Goal: Task Accomplishment & Management: Use online tool/utility

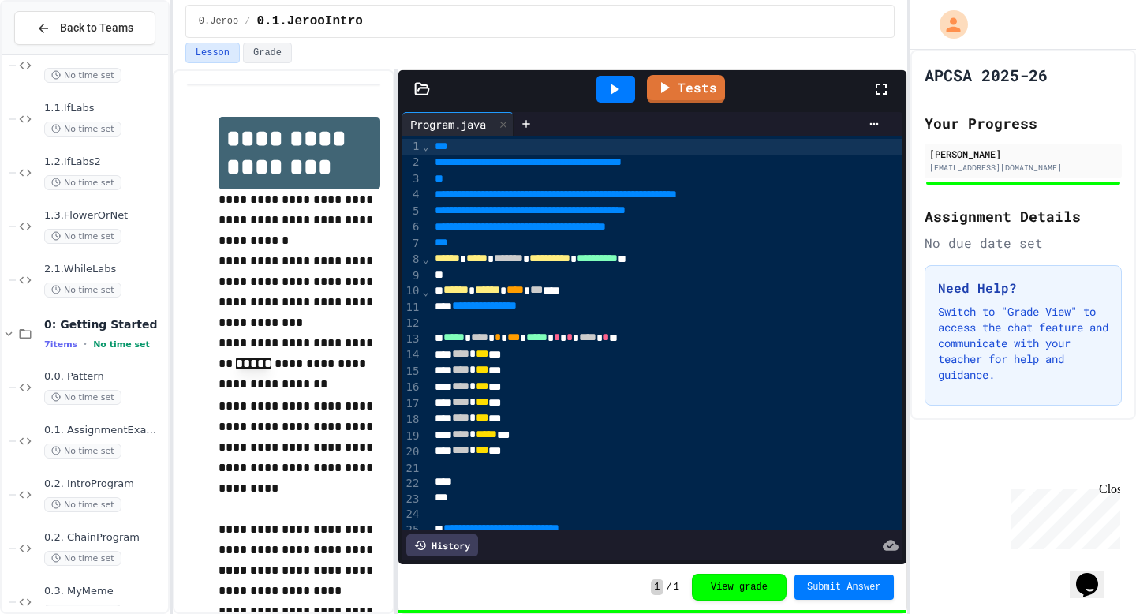
scroll to position [648, 0]
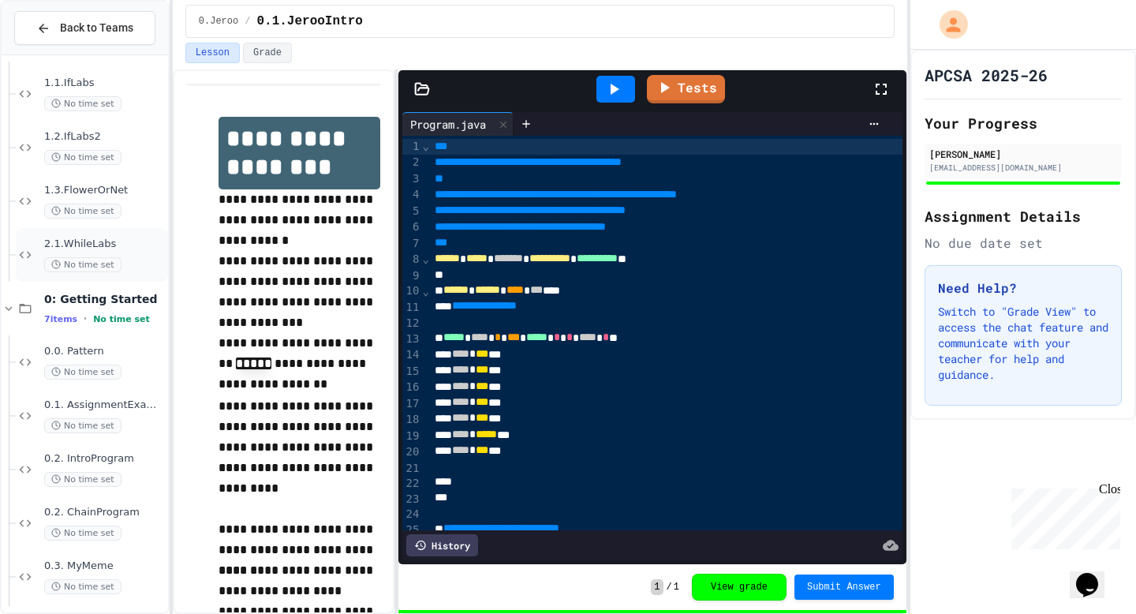
click at [53, 252] on div "2.1.WhileLabs No time set" at bounding box center [104, 254] width 121 height 35
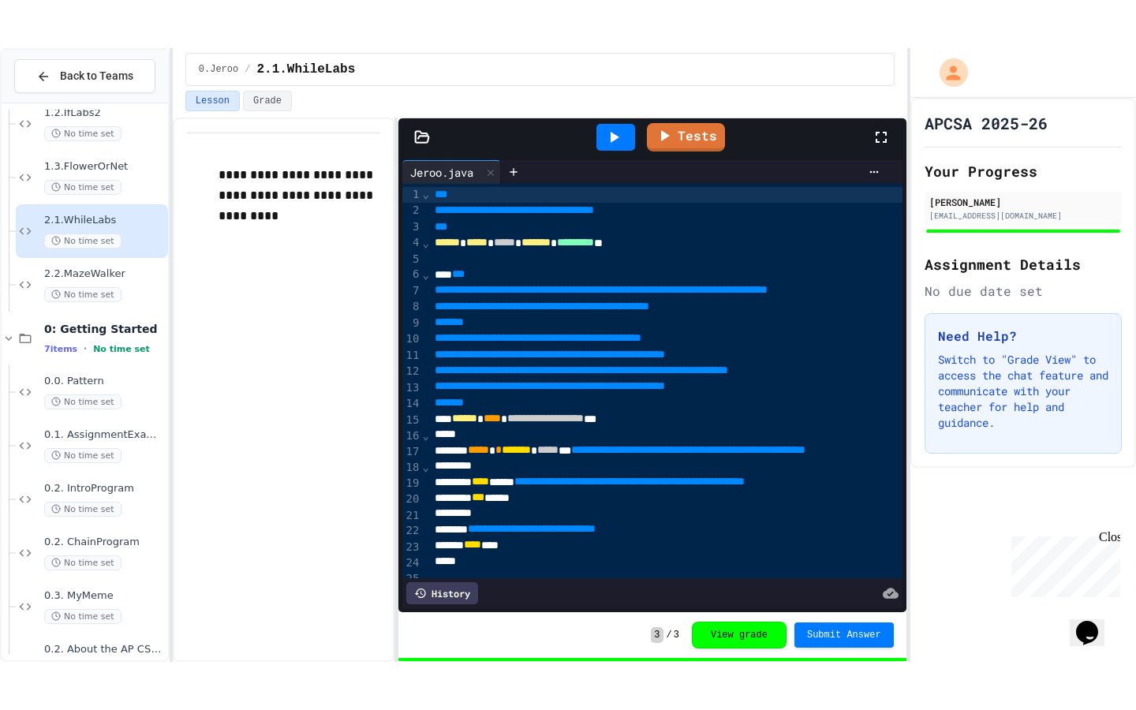
scroll to position [626, 0]
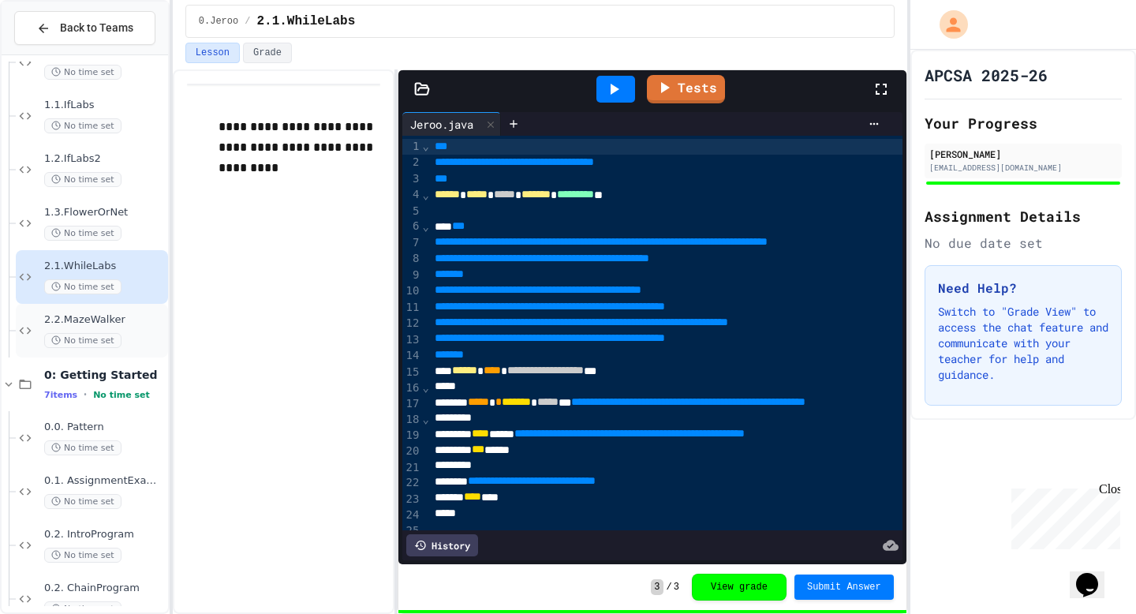
click at [80, 325] on span "2.2.MazeWalker" at bounding box center [104, 319] width 121 height 13
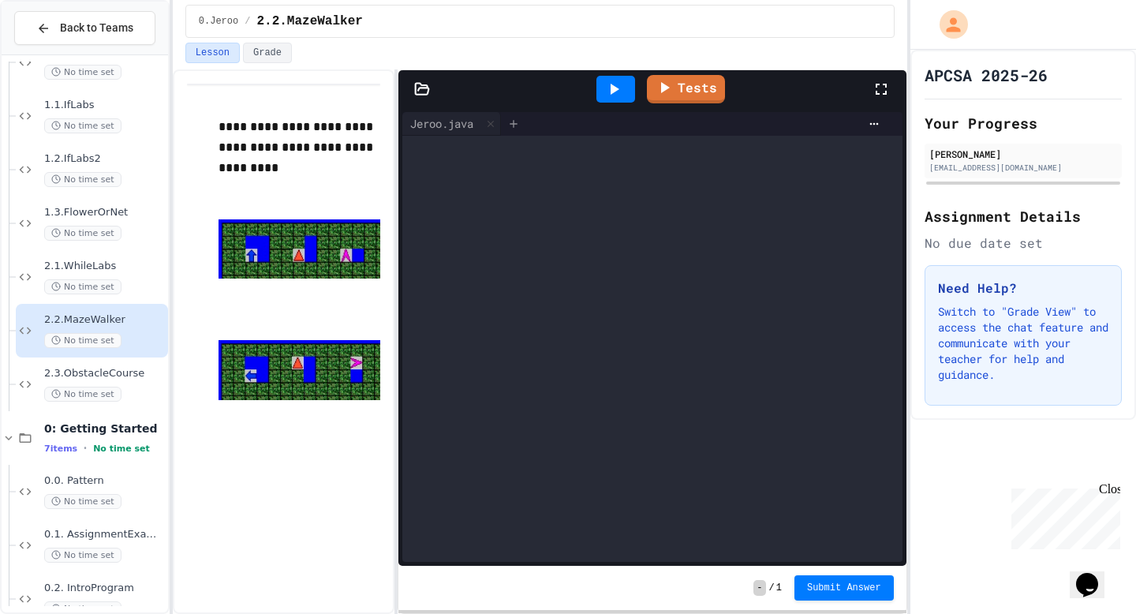
click at [513, 129] on icon at bounding box center [513, 124] width 13 height 13
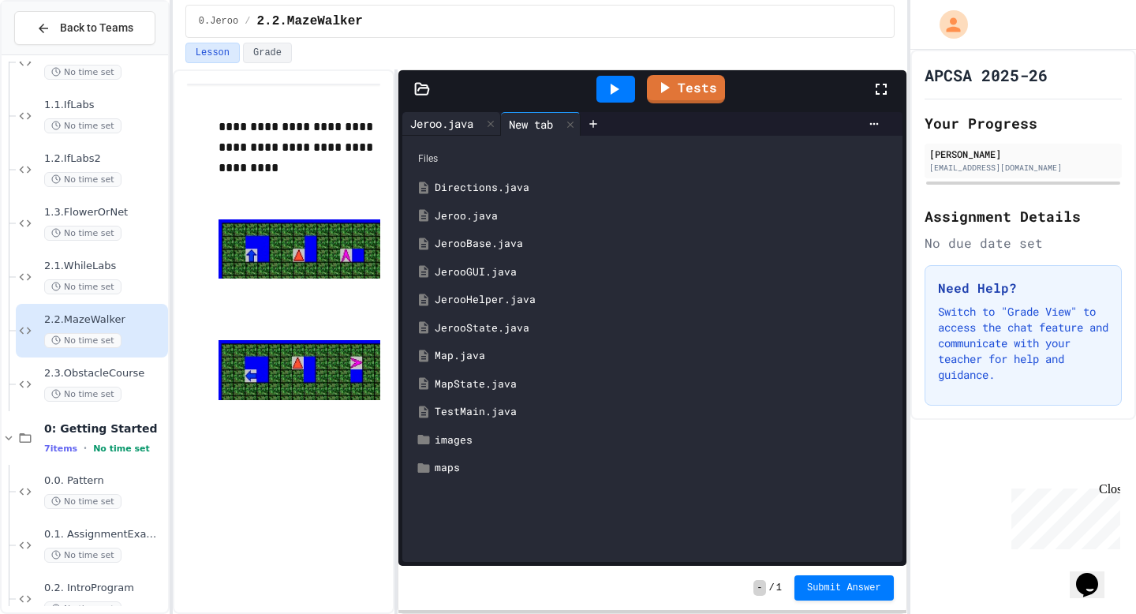
click at [446, 129] on div "Jeroo.java" at bounding box center [441, 123] width 79 height 17
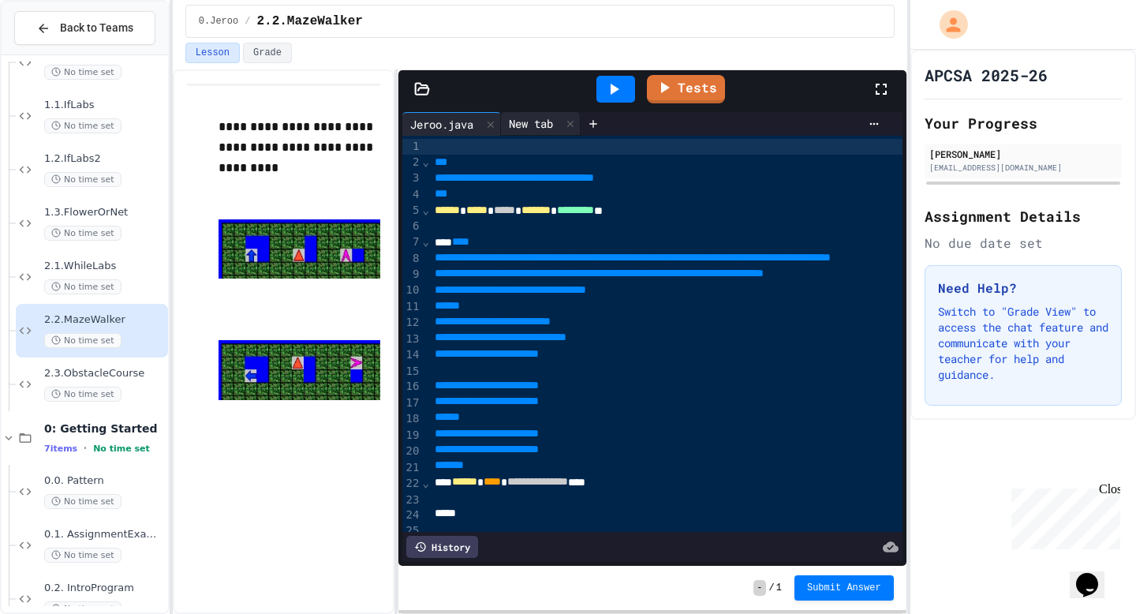
click at [521, 119] on div "New tab" at bounding box center [531, 123] width 60 height 17
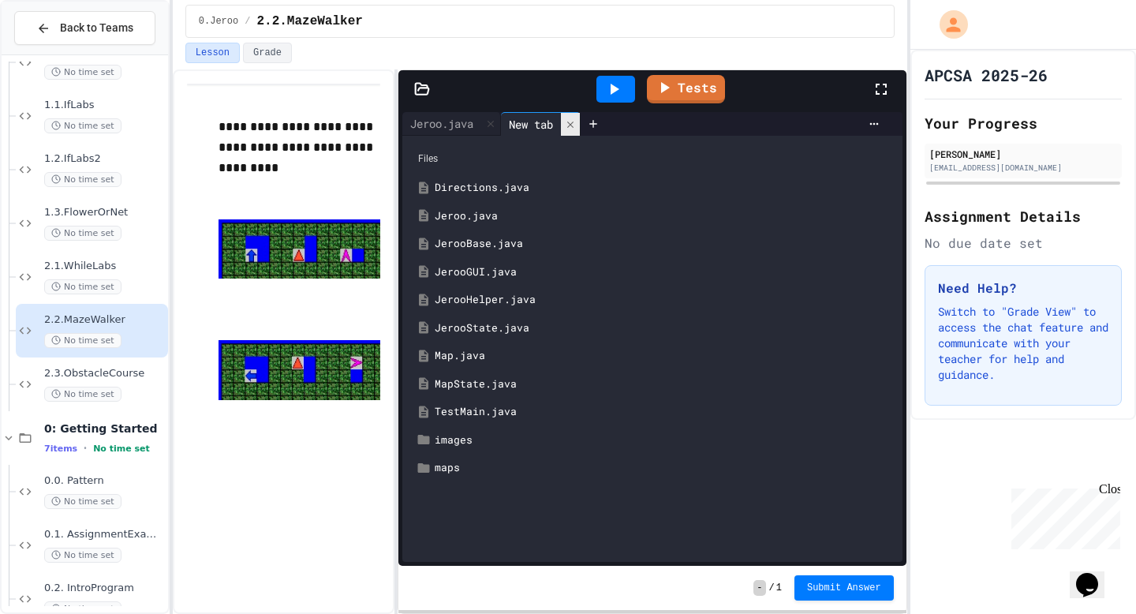
click at [574, 129] on icon at bounding box center [570, 124] width 11 height 11
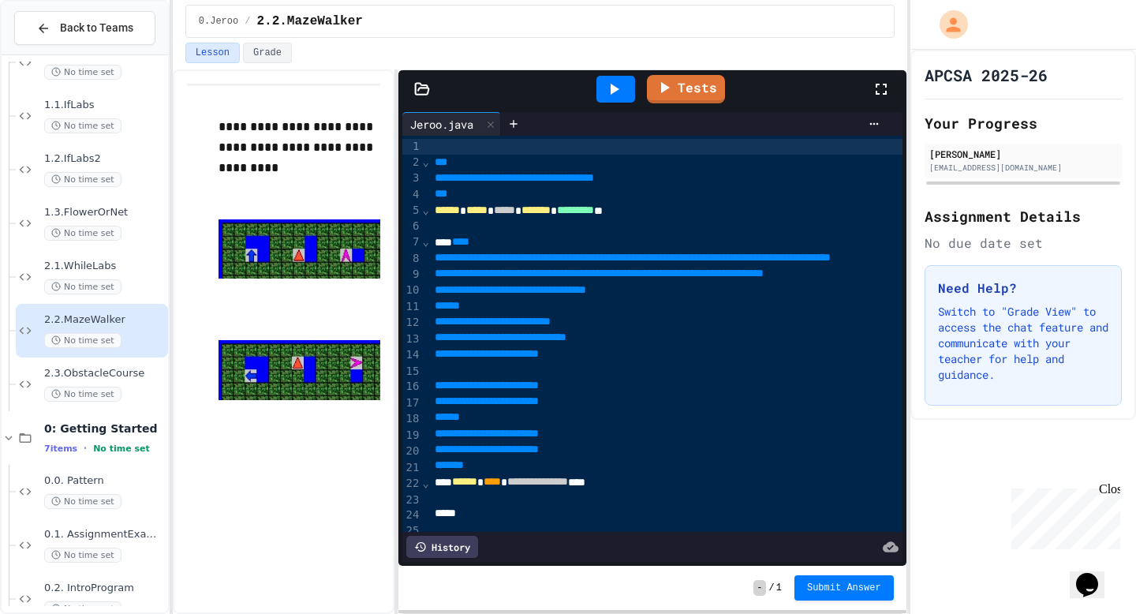
click at [875, 84] on icon at bounding box center [881, 89] width 19 height 19
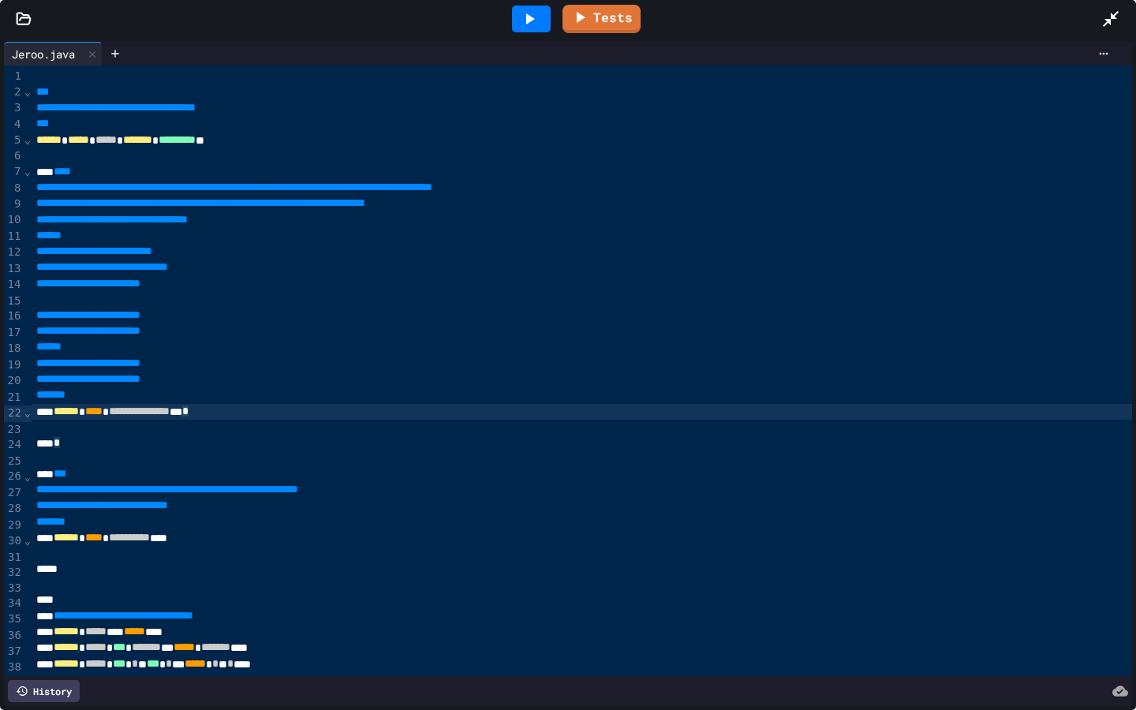
click at [329, 409] on div "**********" at bounding box center [786, 412] width 1509 height 16
click at [118, 427] on div at bounding box center [786, 428] width 1509 height 16
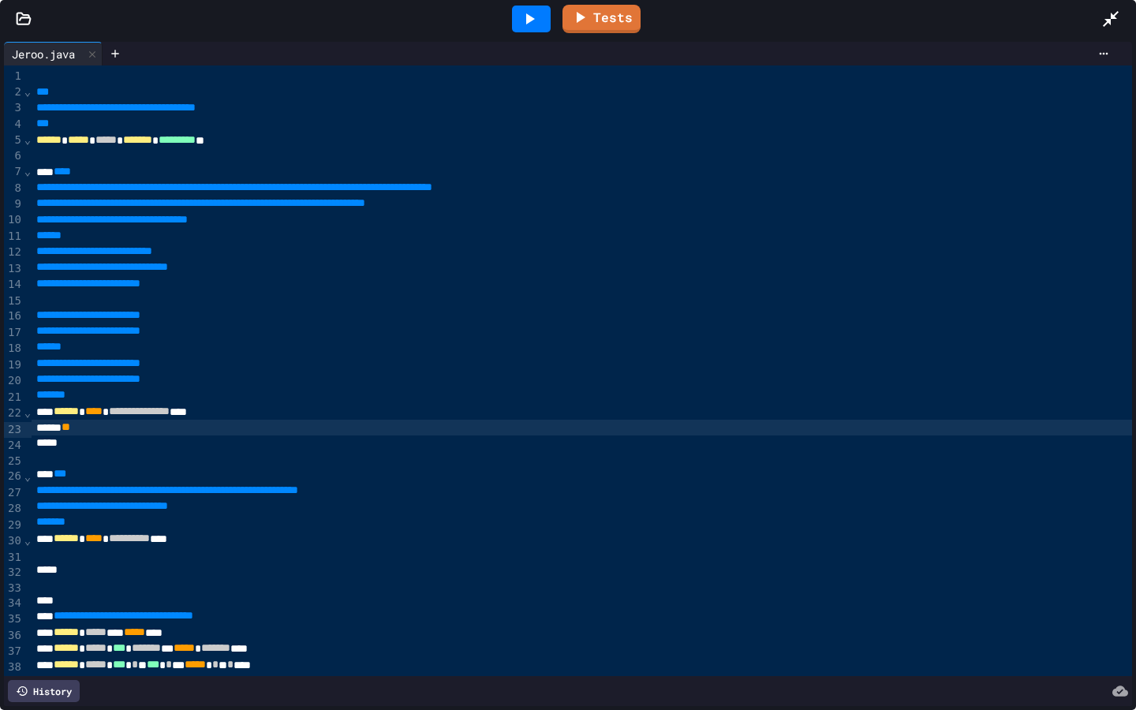
click at [1108, 21] on icon at bounding box center [1111, 19] width 16 height 16
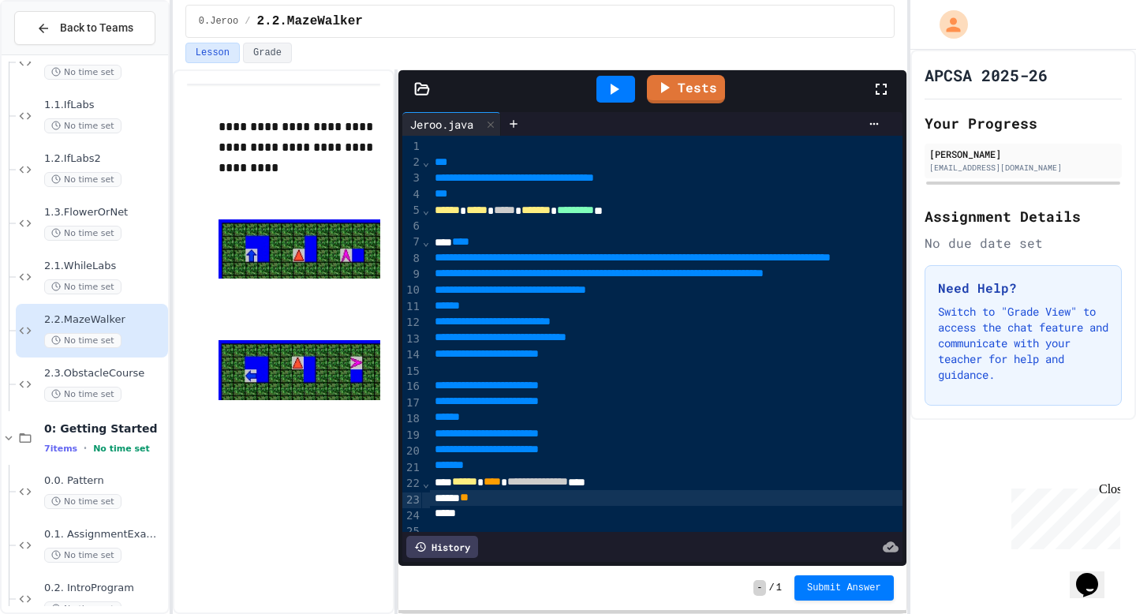
click at [881, 90] on icon at bounding box center [881, 89] width 19 height 19
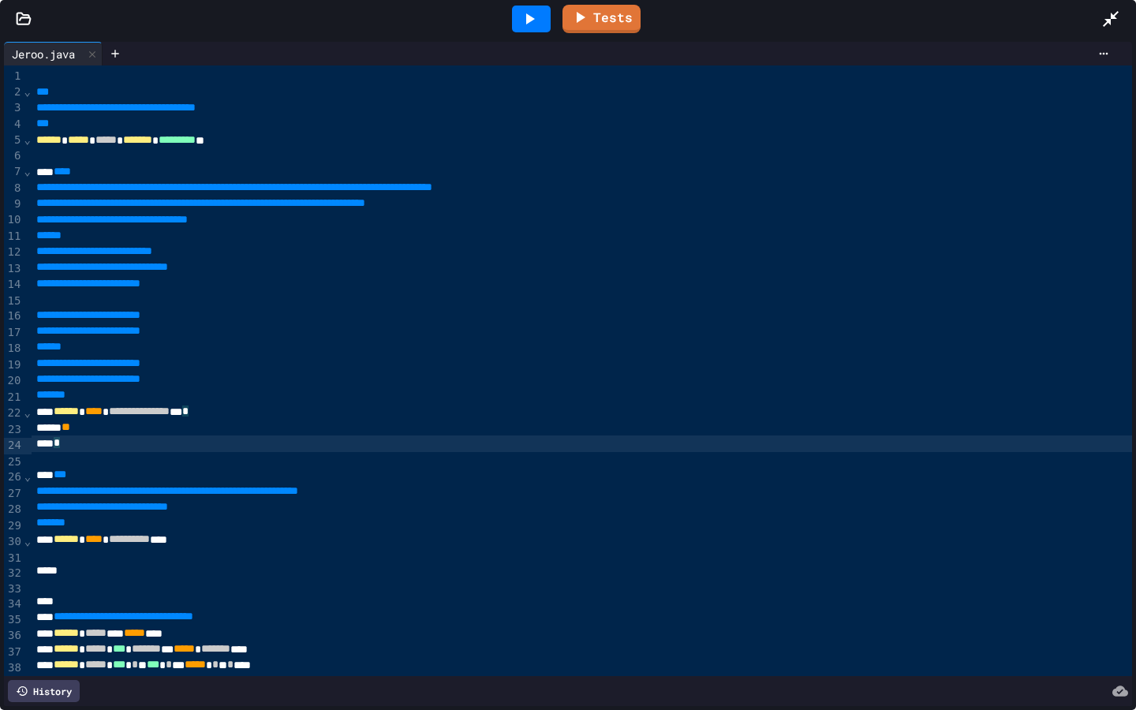
click at [298, 445] on div "*" at bounding box center [786, 443] width 1509 height 16
click at [296, 437] on div "*" at bounding box center [786, 443] width 1509 height 16
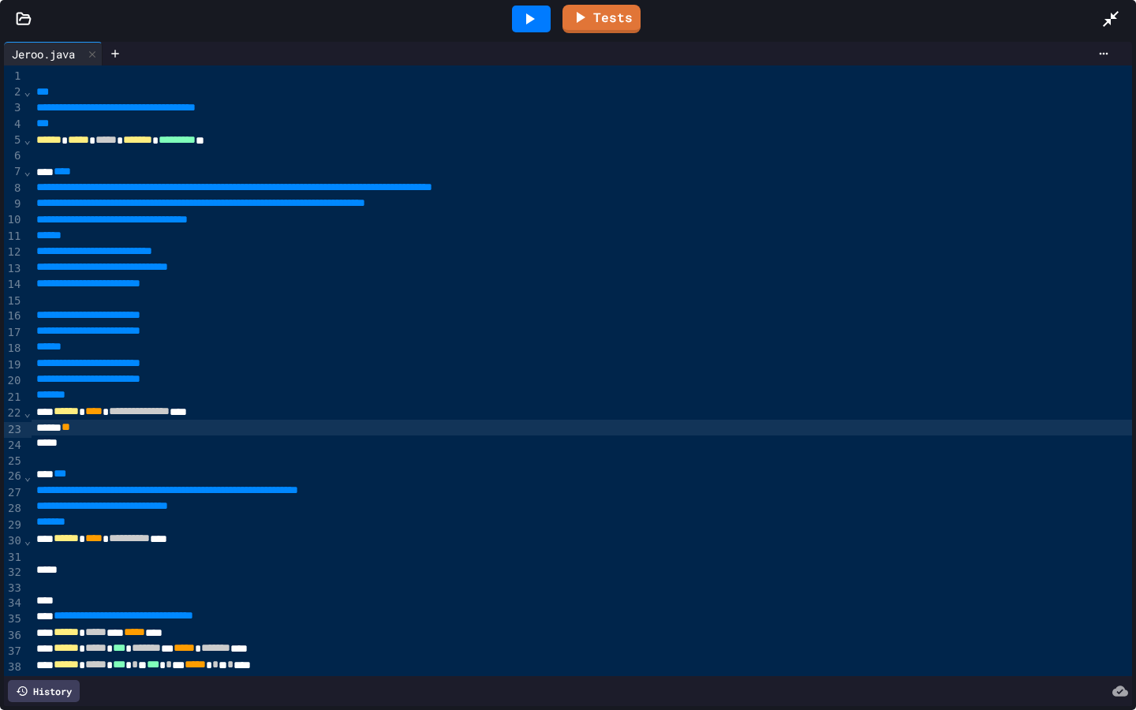
click at [294, 431] on div "**" at bounding box center [786, 428] width 1509 height 16
click at [239, 428] on div "** * ******* * ***** * *" at bounding box center [786, 428] width 1509 height 16
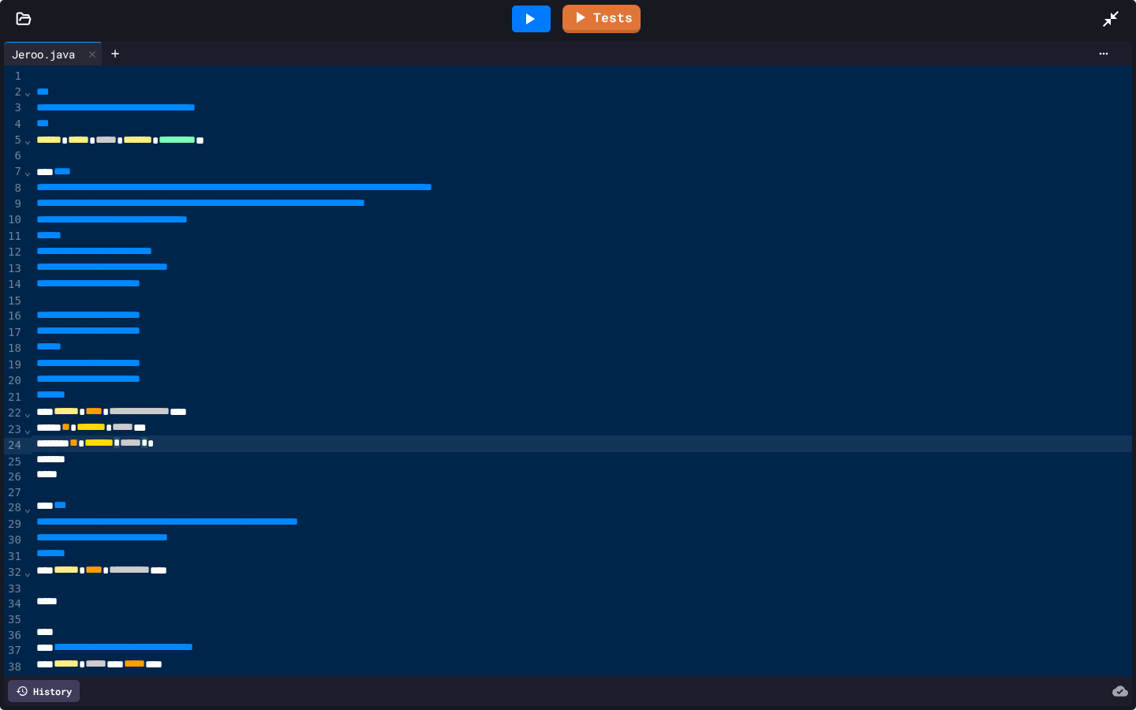
click at [252, 447] on div "** * ******* * ***** * *" at bounding box center [786, 443] width 1509 height 16
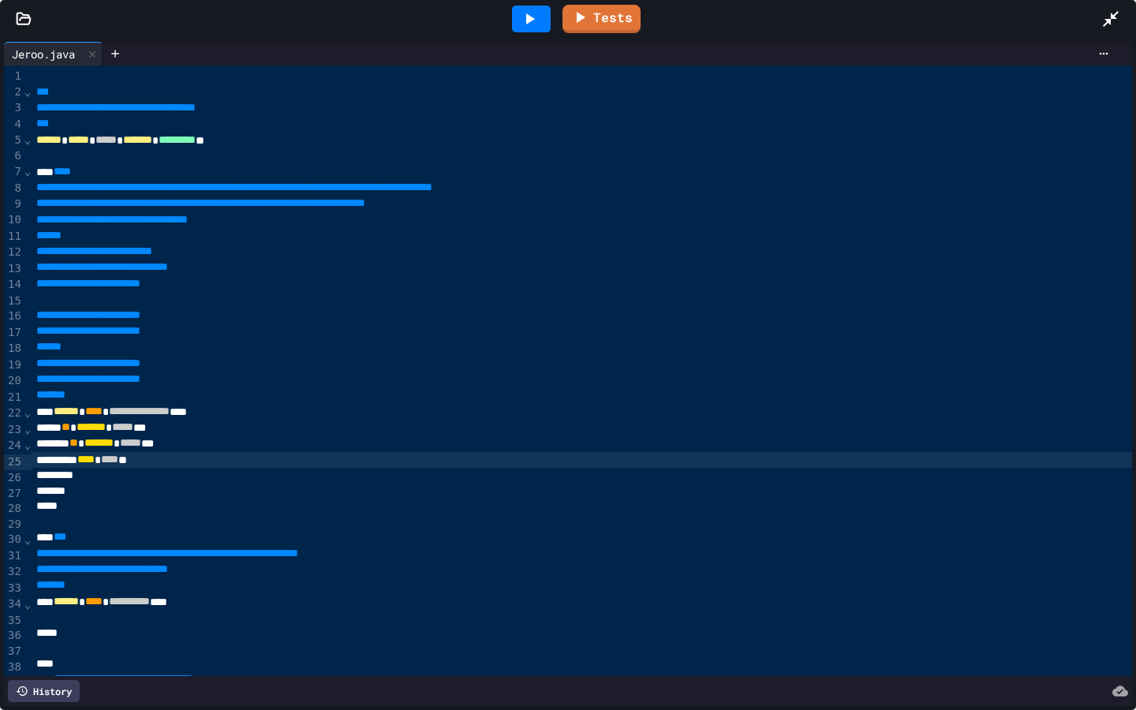
click at [118, 463] on span "****" at bounding box center [109, 459] width 17 height 11
click at [164, 465] on div "**** * **** * *" at bounding box center [786, 460] width 1509 height 16
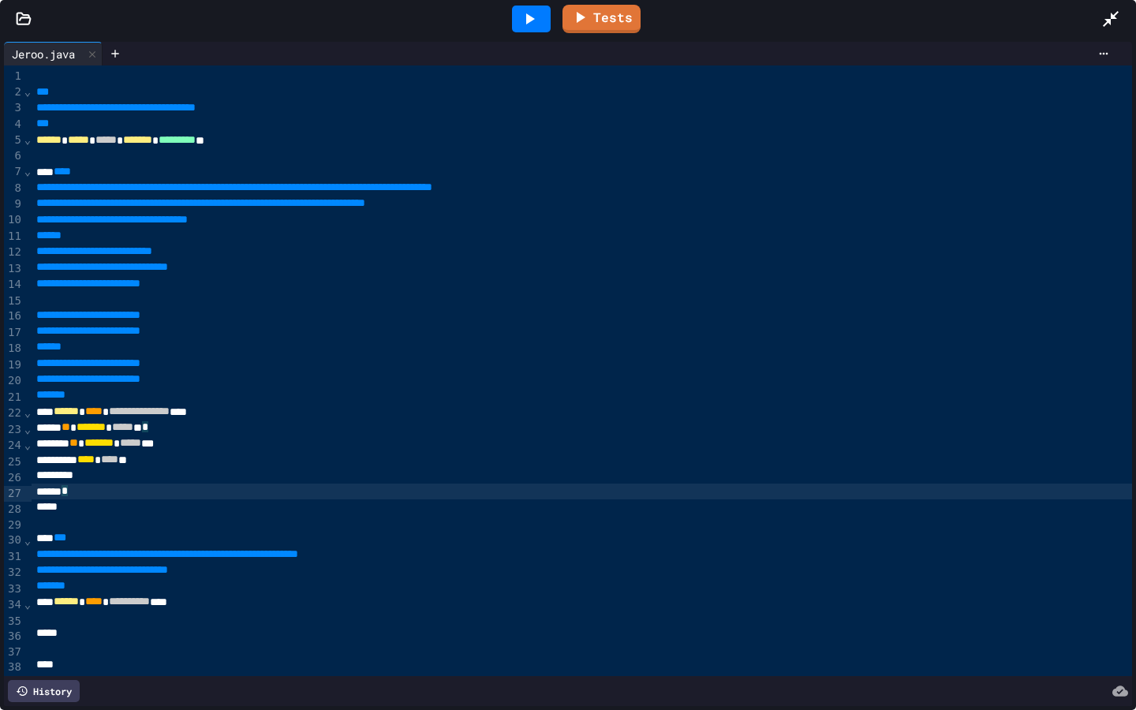
click at [88, 486] on div "*" at bounding box center [786, 492] width 1509 height 16
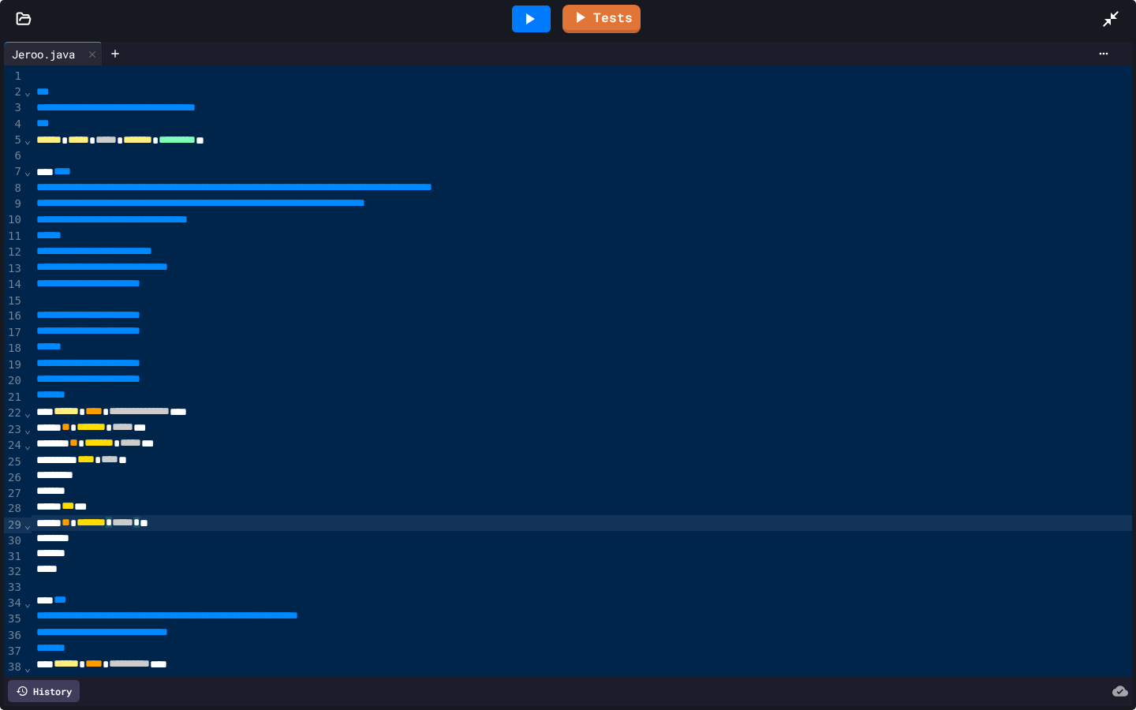
click at [143, 525] on div "** * ******* * ***** * **" at bounding box center [786, 523] width 1509 height 16
click at [78, 538] on div at bounding box center [786, 539] width 1509 height 16
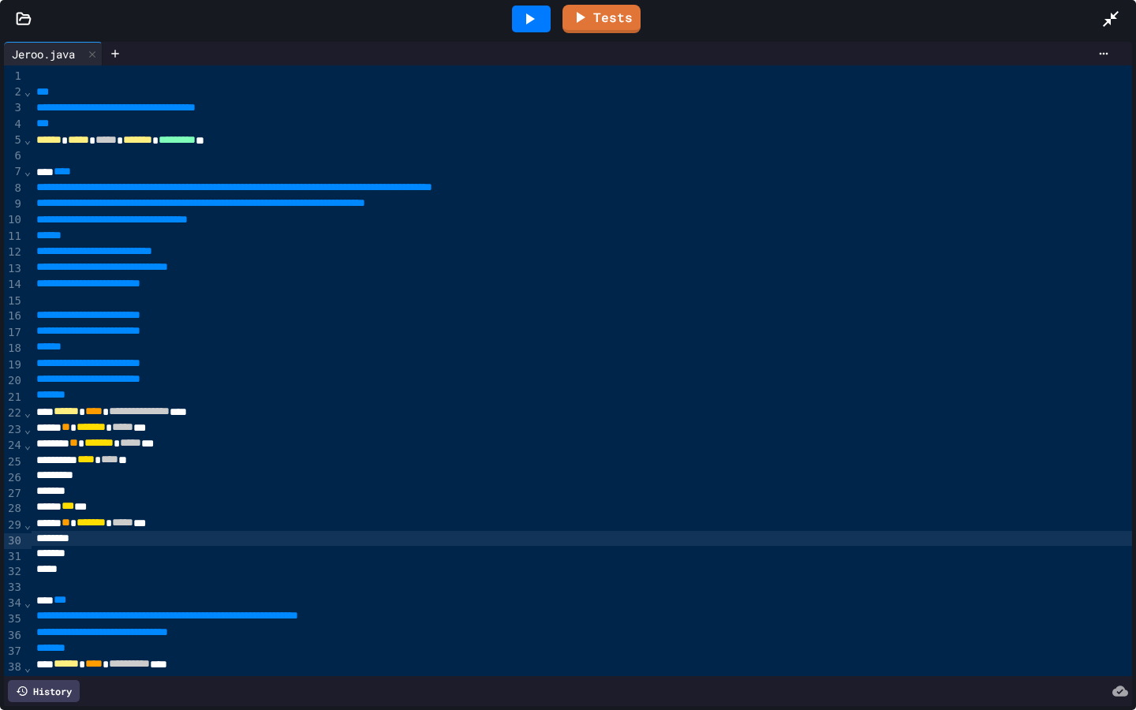
click at [94, 534] on div at bounding box center [786, 539] width 1509 height 16
click at [84, 543] on div at bounding box center [786, 539] width 1509 height 16
click at [96, 542] on div at bounding box center [786, 539] width 1509 height 16
click at [94, 544] on div at bounding box center [786, 539] width 1509 height 16
click at [95, 544] on div at bounding box center [786, 539] width 1509 height 16
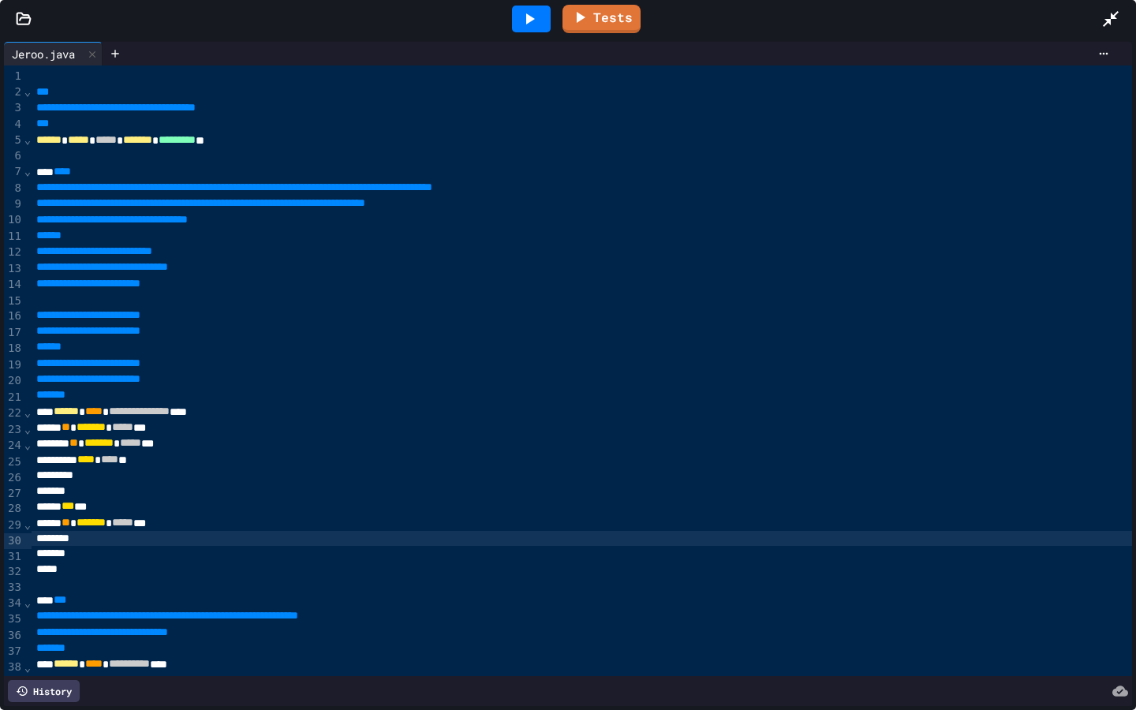
click at [99, 544] on div at bounding box center [786, 539] width 1509 height 16
click at [97, 539] on div at bounding box center [786, 539] width 1509 height 16
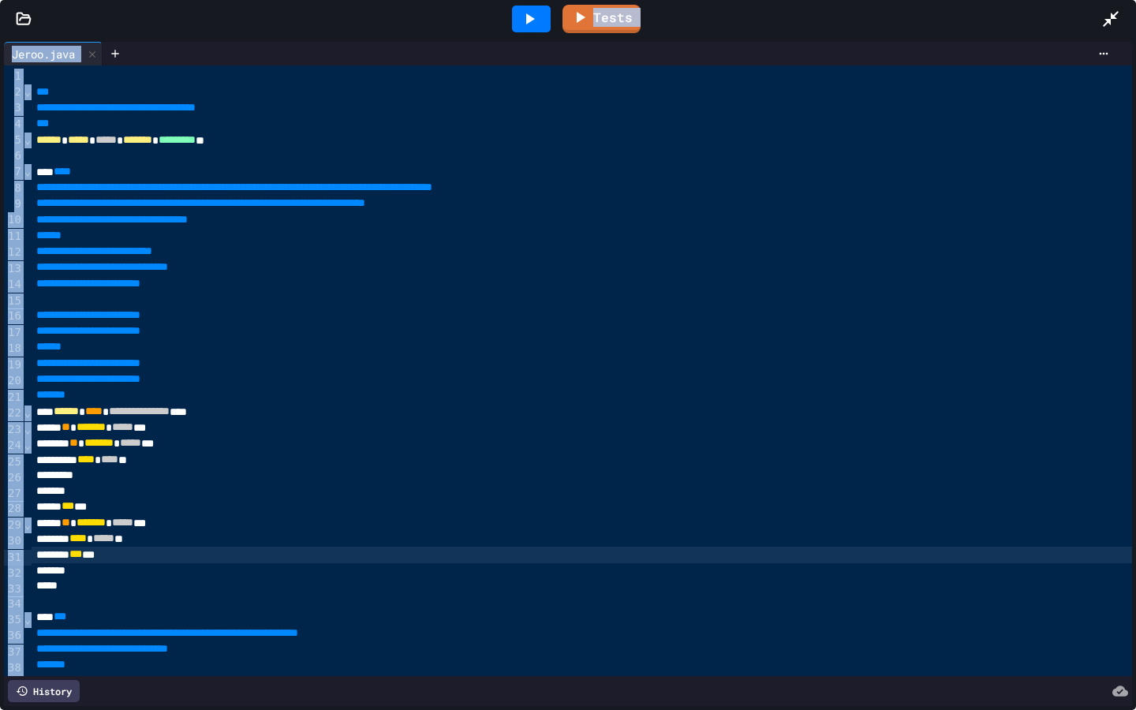
click at [527, 7] on div at bounding box center [531, 19] width 39 height 27
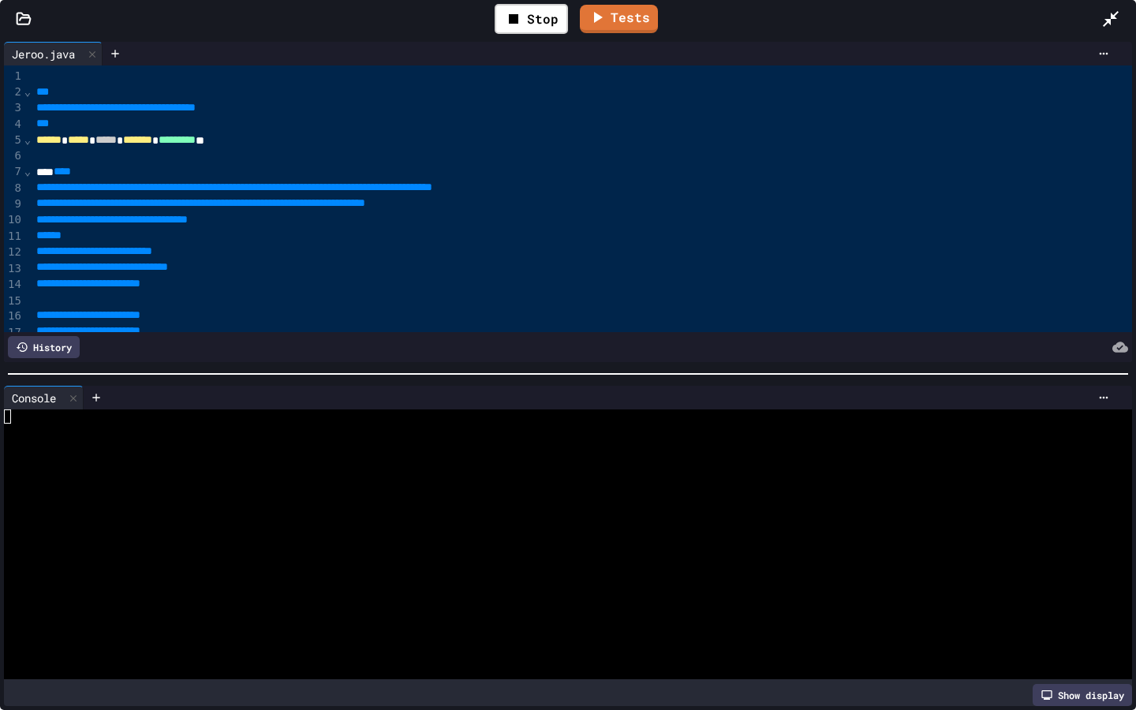
click at [308, 310] on div "**********" at bounding box center [786, 316] width 1509 height 16
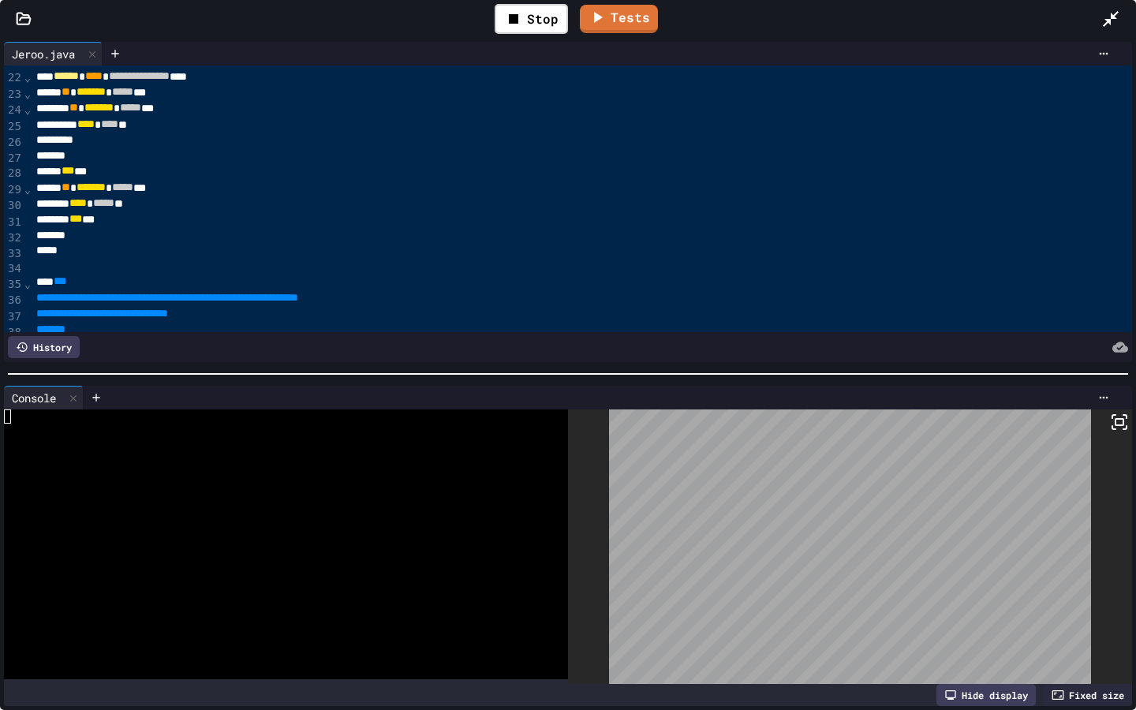
scroll to position [330, 0]
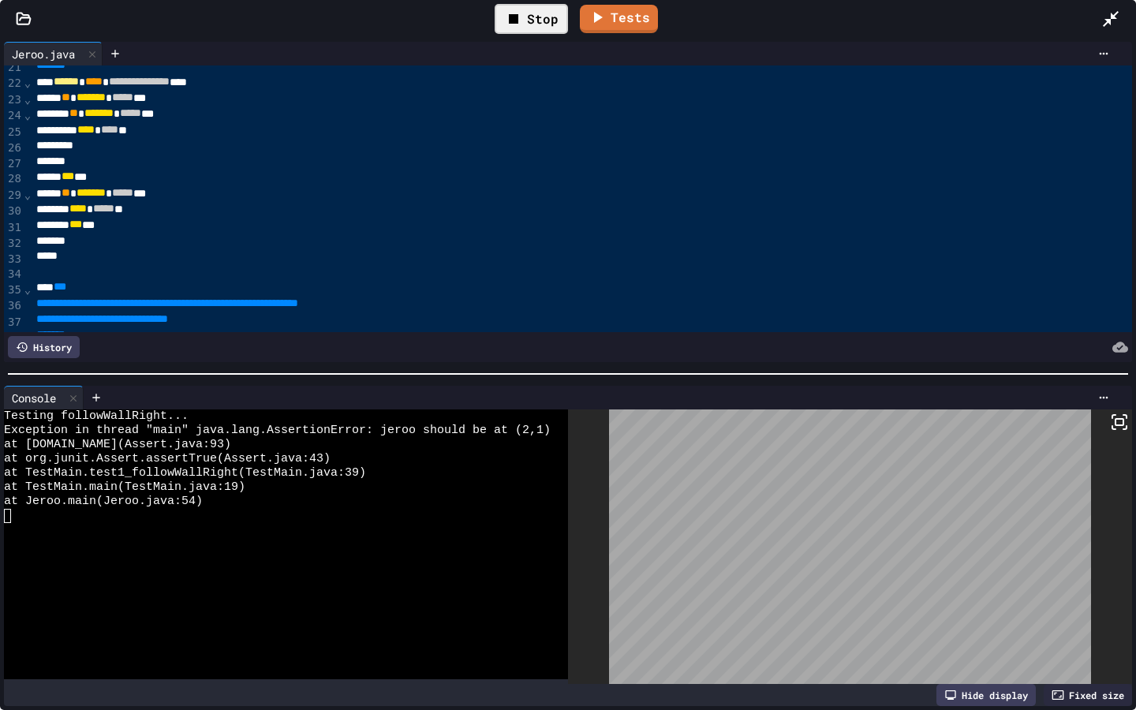
drag, startPoint x: 520, startPoint y: 600, endPoint x: 520, endPoint y: 11, distance: 588.5
click at [520, 11] on icon at bounding box center [513, 18] width 19 height 19
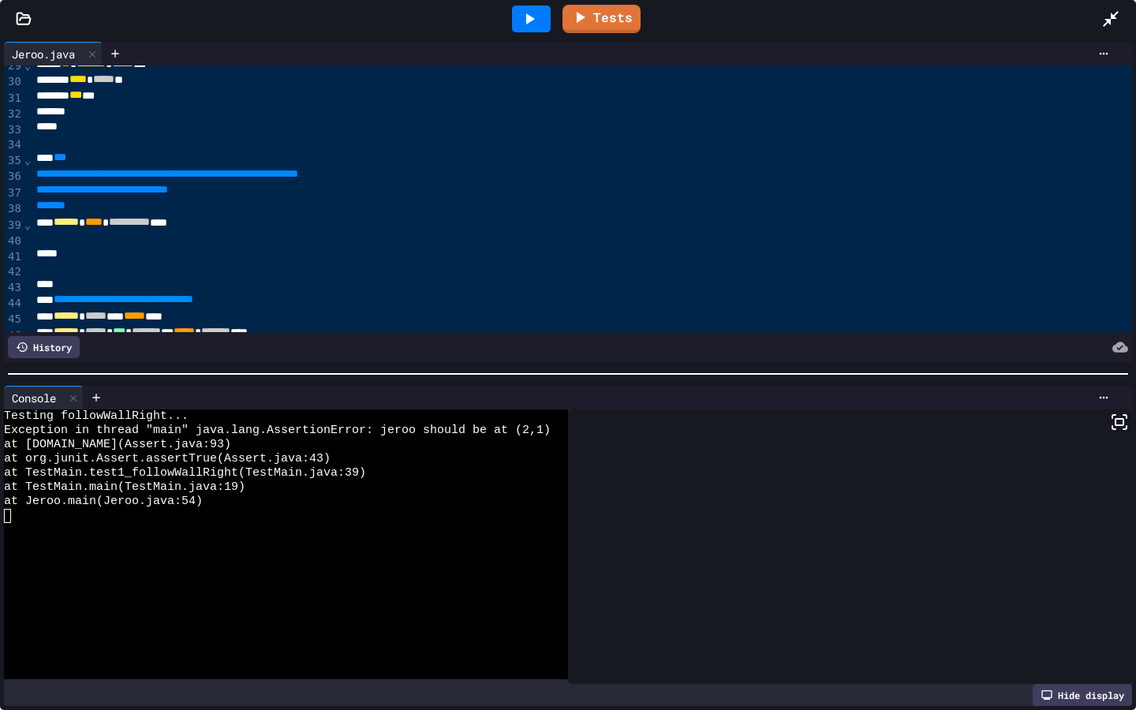
scroll to position [462, 0]
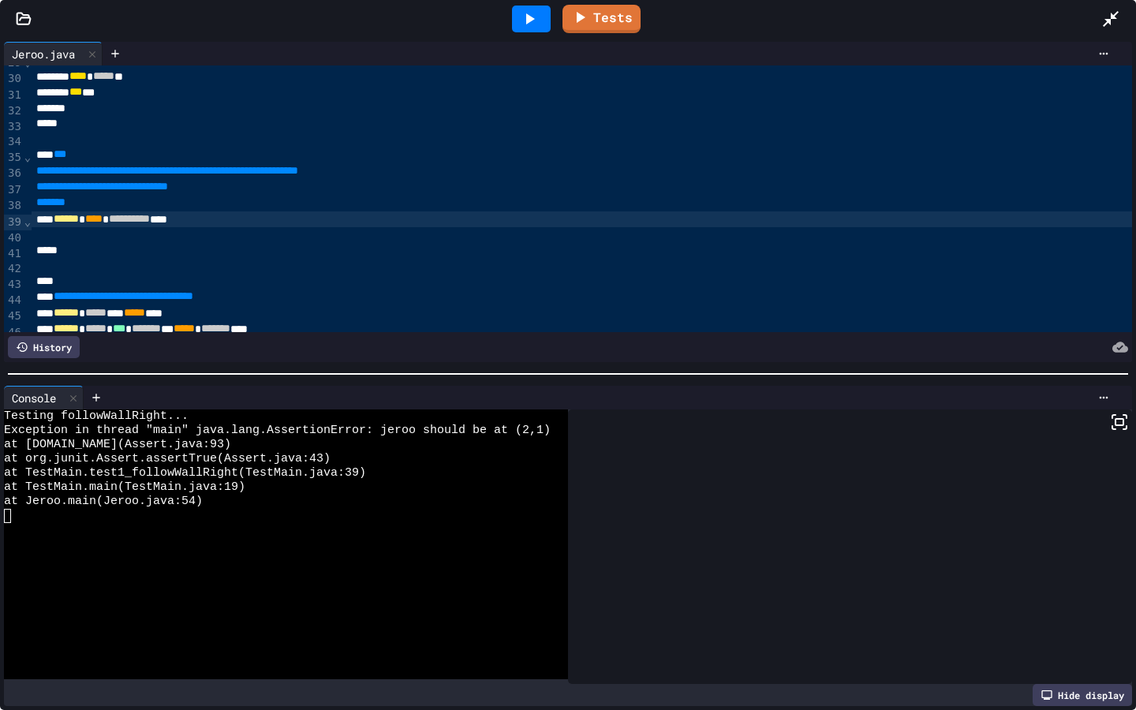
click at [85, 230] on div at bounding box center [786, 235] width 1509 height 16
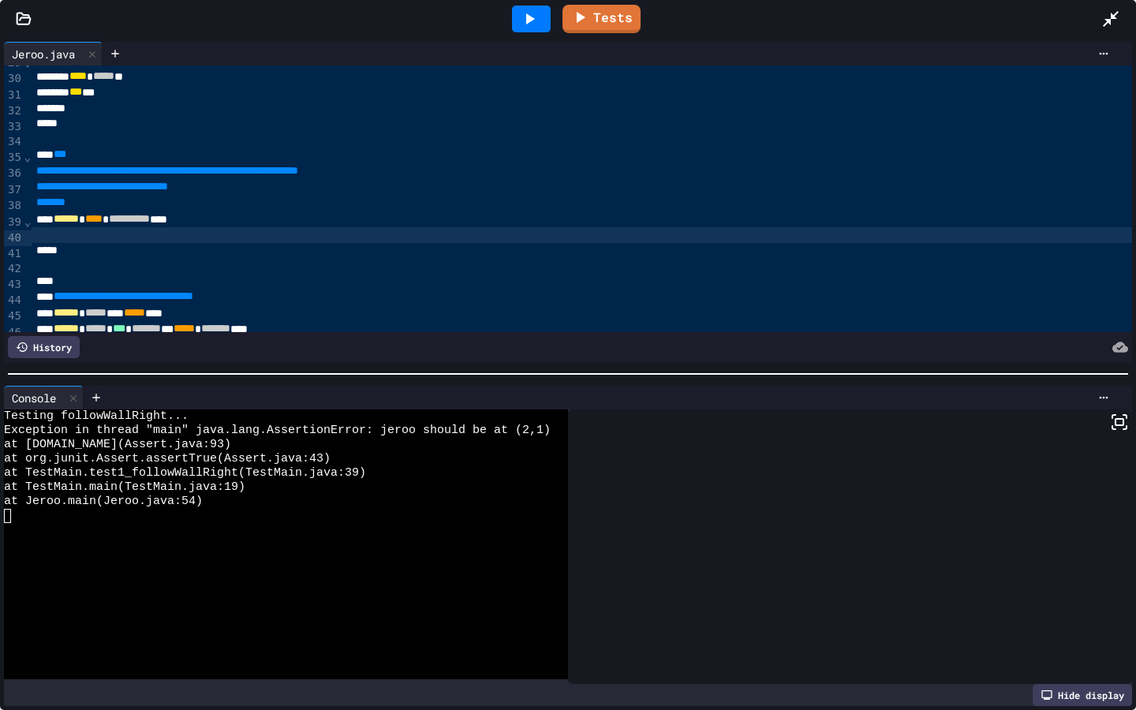
click at [89, 237] on div at bounding box center [786, 235] width 1509 height 16
click at [241, 237] on div "***** * * ******** * ***** * *" at bounding box center [786, 235] width 1509 height 16
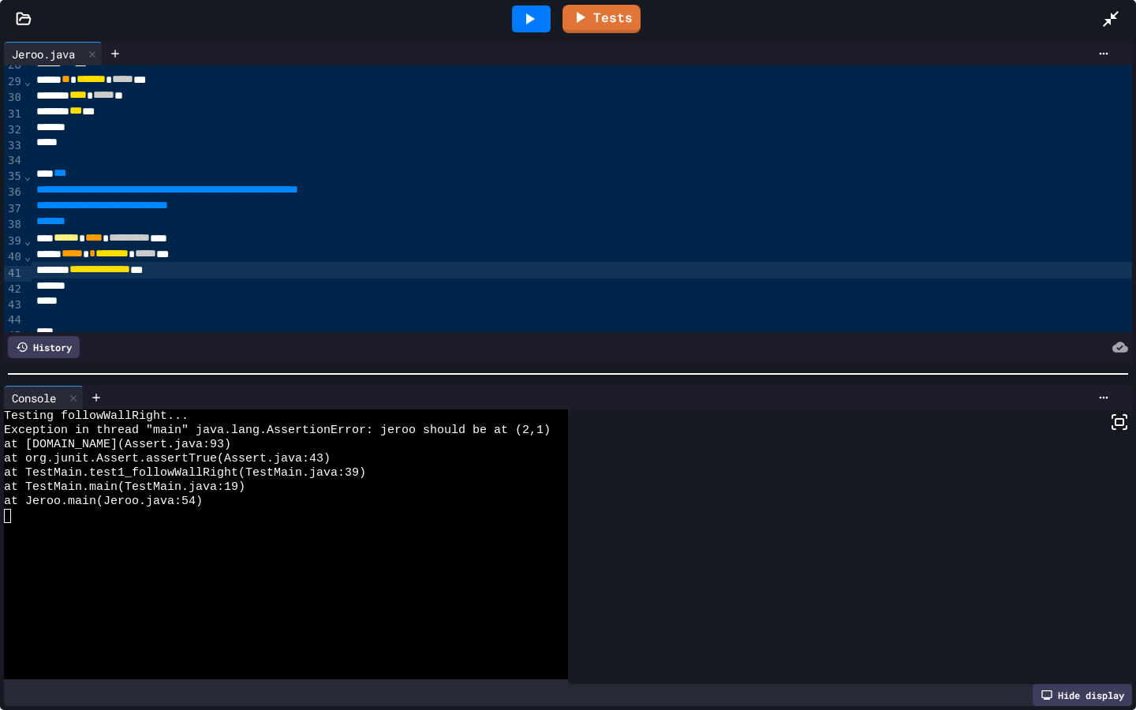
scroll to position [461, 0]
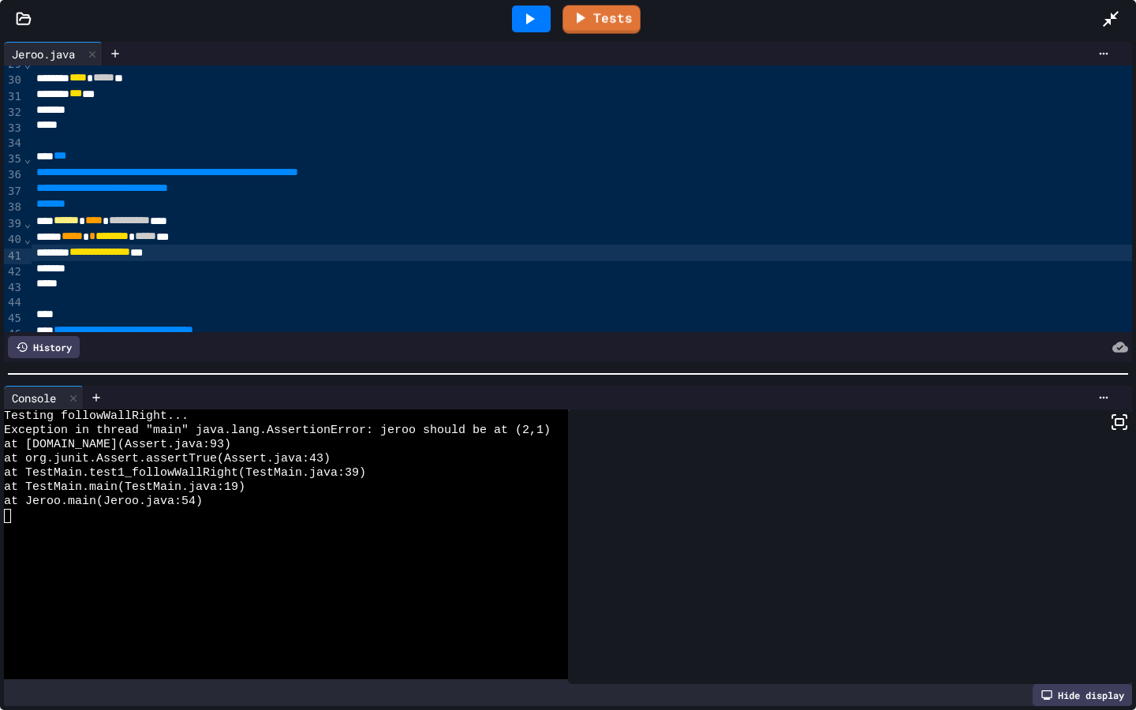
click at [536, 9] on div at bounding box center [531, 19] width 39 height 27
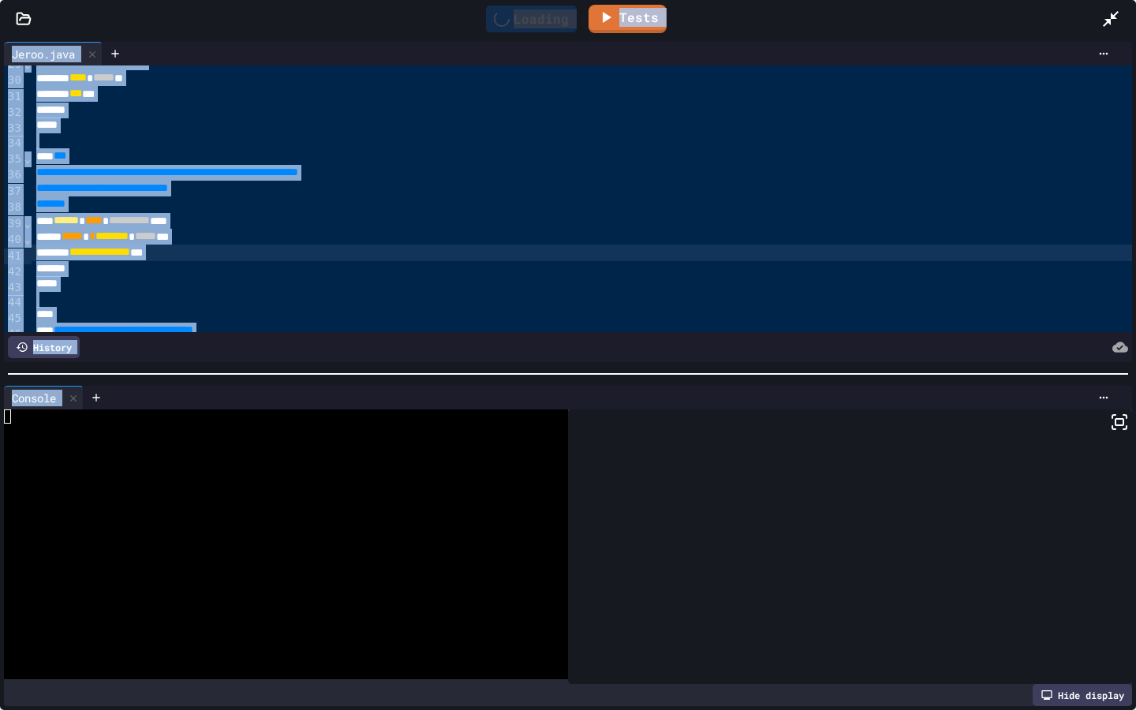
drag, startPoint x: 536, startPoint y: 9, endPoint x: 536, endPoint y: 598, distance: 589.3
click at [536, 9] on div "Loading" at bounding box center [531, 19] width 91 height 27
click at [531, 69] on div "** * ******* * ***** ***" at bounding box center [786, 62] width 1509 height 16
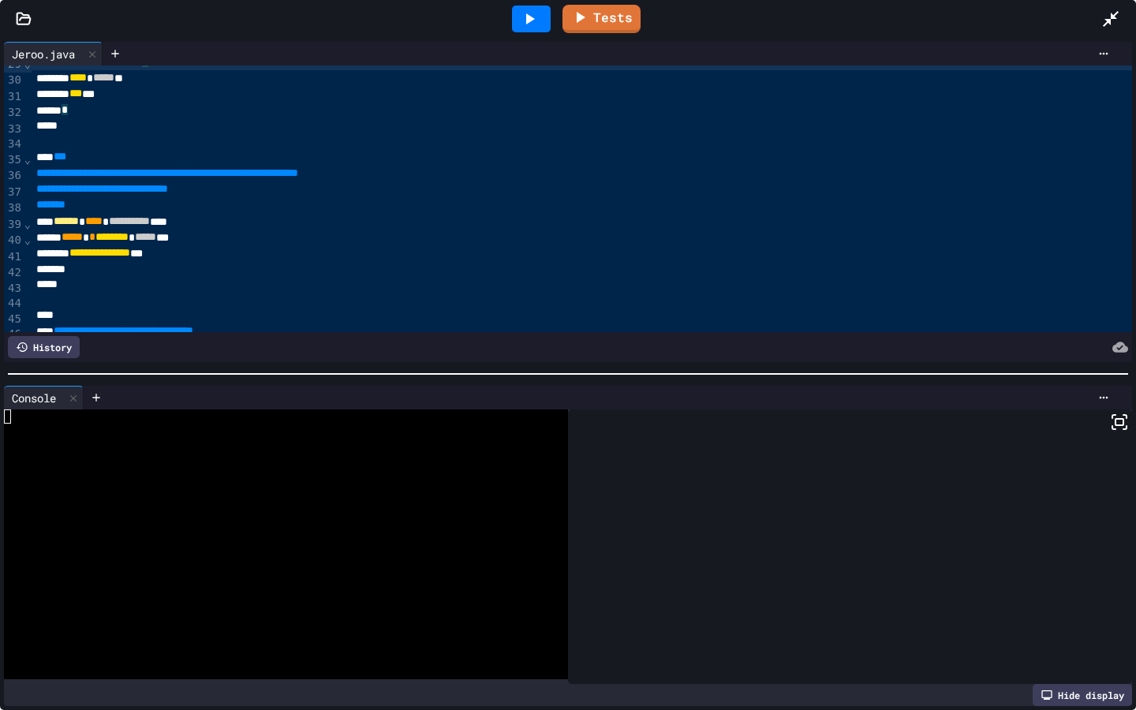
drag, startPoint x: 538, startPoint y: 17, endPoint x: 538, endPoint y: 607, distance: 589.3
click at [538, 17] on icon at bounding box center [529, 18] width 19 height 19
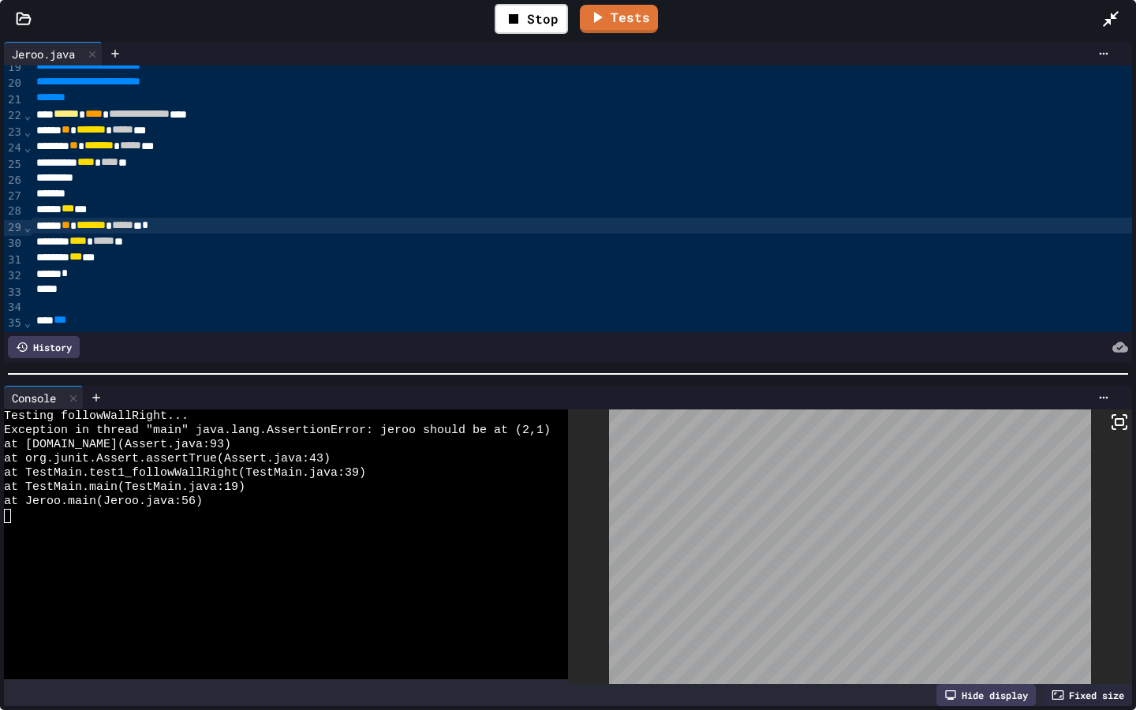
scroll to position [302, 0]
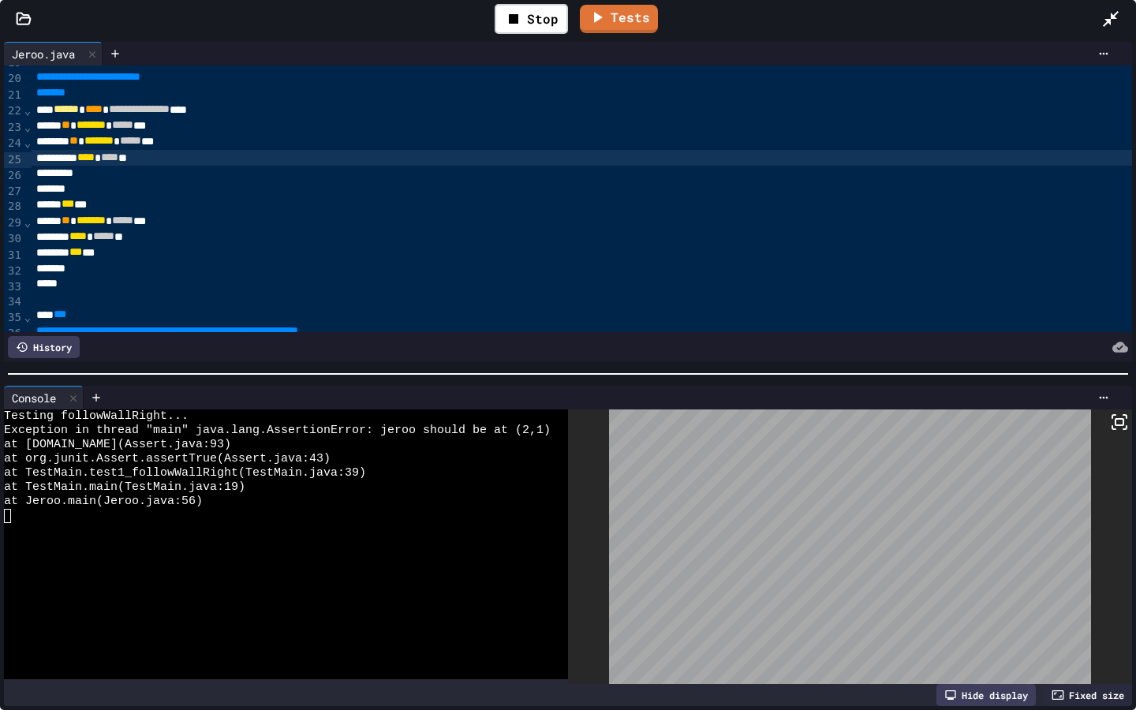
click at [118, 163] on span "****" at bounding box center [109, 156] width 17 height 11
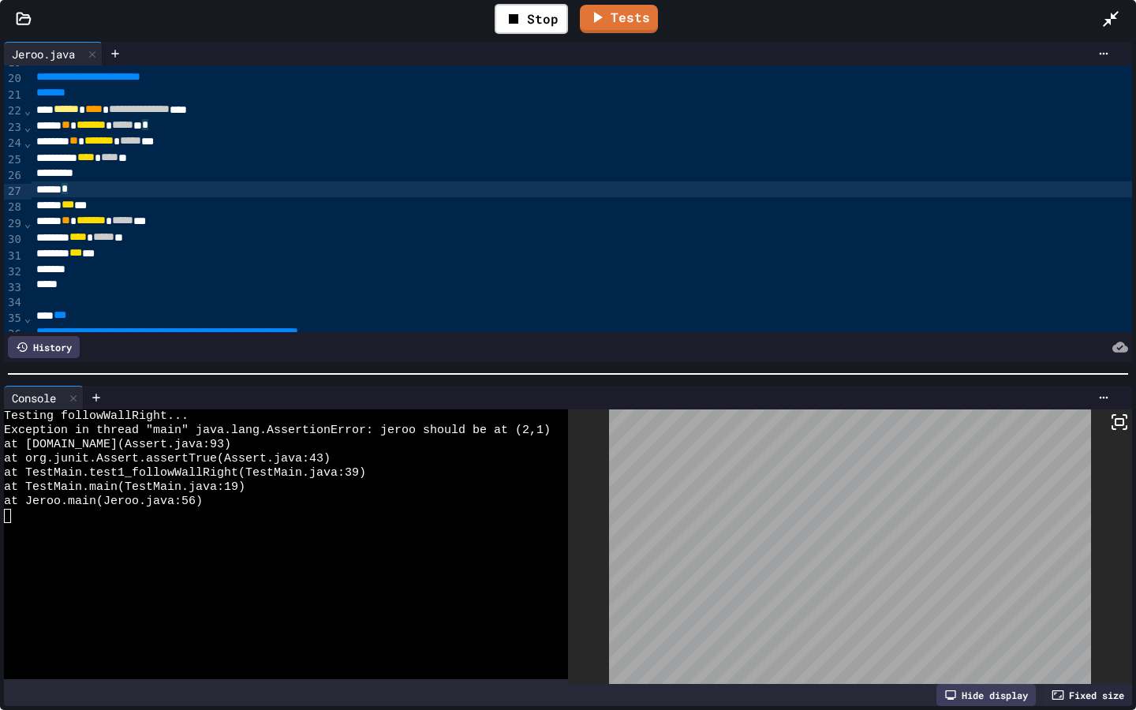
click at [166, 189] on div "*" at bounding box center [786, 189] width 1509 height 16
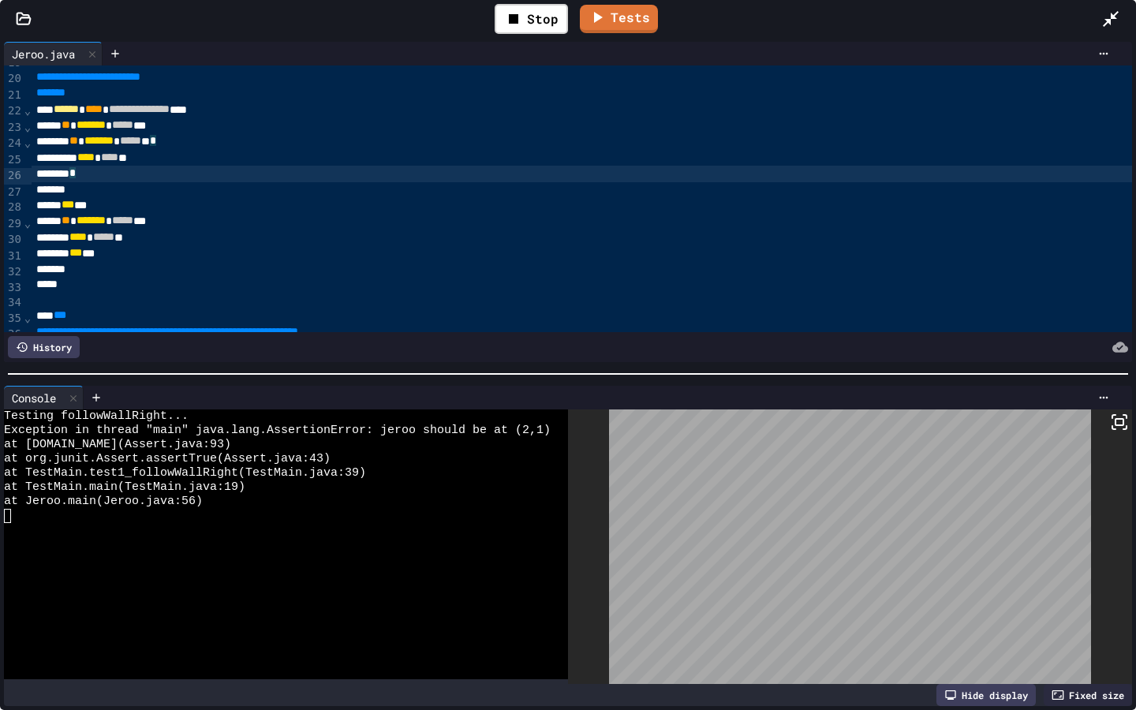
click at [196, 174] on div "*" at bounding box center [786, 174] width 1509 height 16
click at [101, 171] on div "*" at bounding box center [786, 174] width 1509 height 16
click at [114, 174] on span "*" at bounding box center [110, 172] width 6 height 11
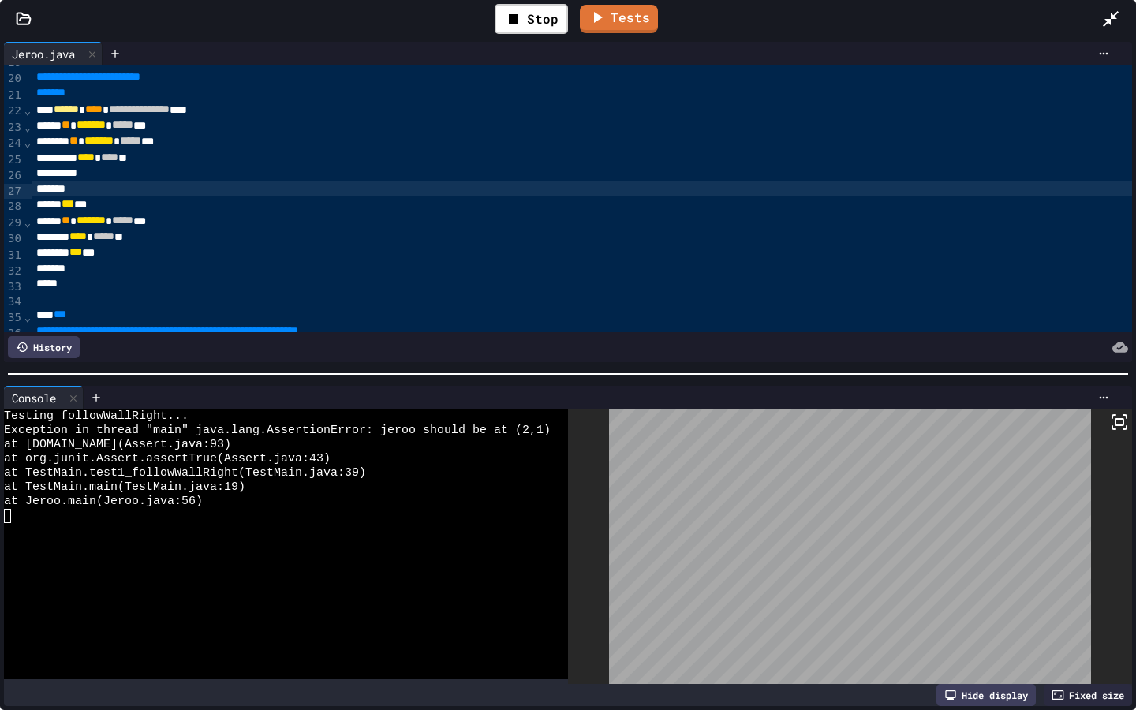
click at [122, 192] on div "*" at bounding box center [786, 189] width 1509 height 16
click at [95, 163] on span "****" at bounding box center [85, 156] width 17 height 11
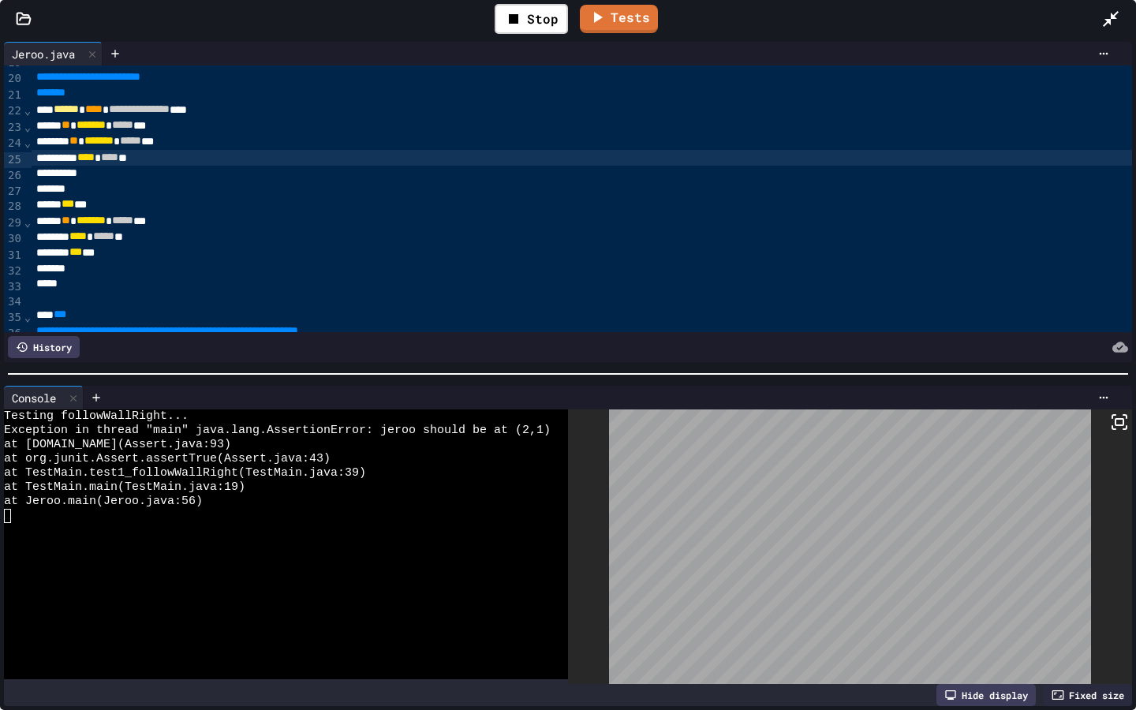
click at [115, 172] on div "*" at bounding box center [786, 174] width 1509 height 16
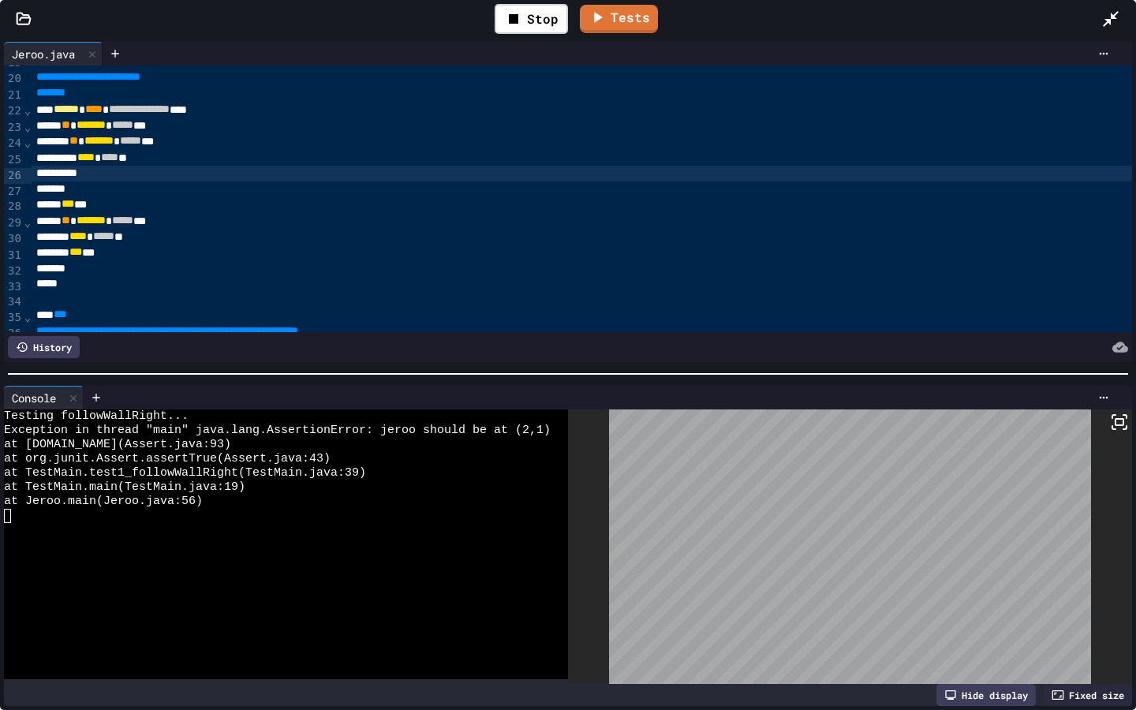
click at [106, 190] on div "*" at bounding box center [786, 189] width 1509 height 16
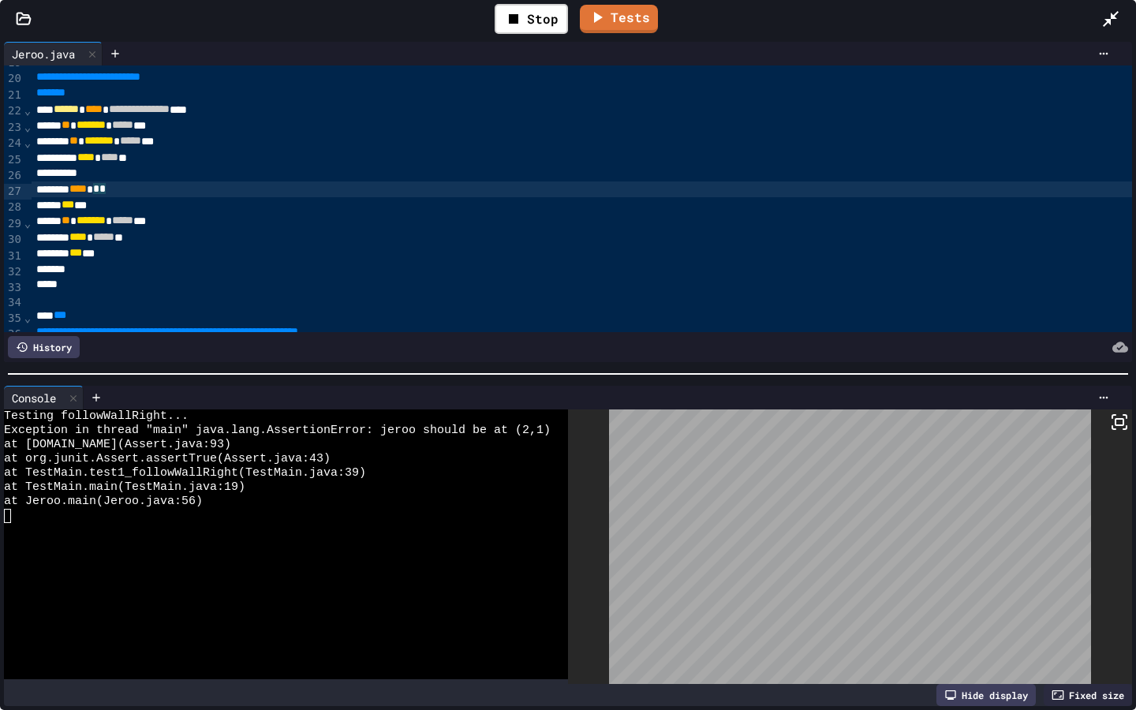
click at [146, 193] on div "* **** * *" at bounding box center [786, 189] width 1509 height 16
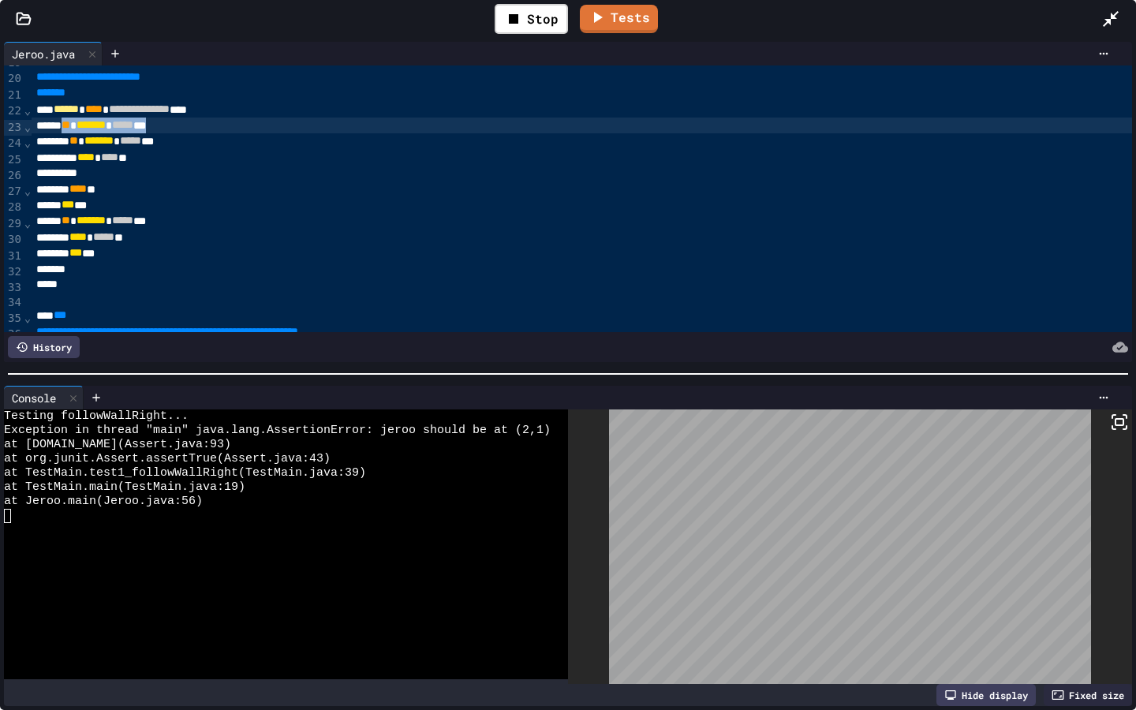
drag, startPoint x: 216, startPoint y: 129, endPoint x: 76, endPoint y: 134, distance: 140.5
click at [76, 133] on div "** * ******* * ***** ***" at bounding box center [786, 126] width 1509 height 16
click at [88, 145] on div "** * ******* * ***** ***" at bounding box center [786, 141] width 1509 height 16
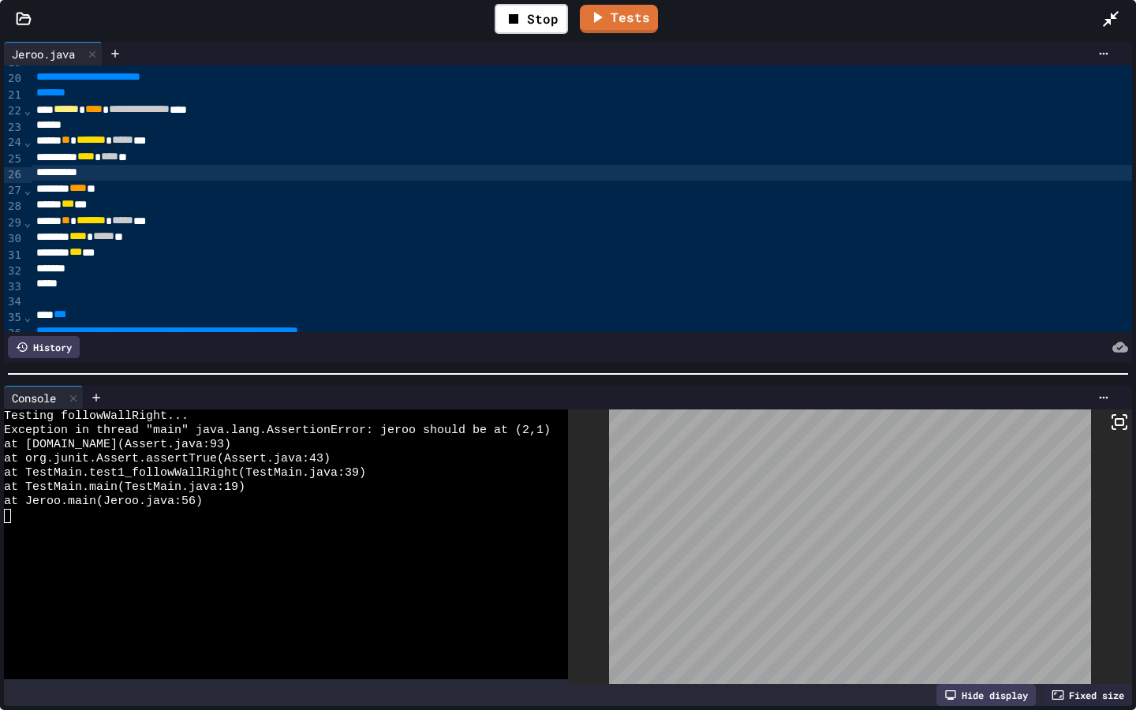
click at [103, 171] on div "*" at bounding box center [786, 173] width 1509 height 16
click at [523, 22] on icon at bounding box center [513, 18] width 19 height 19
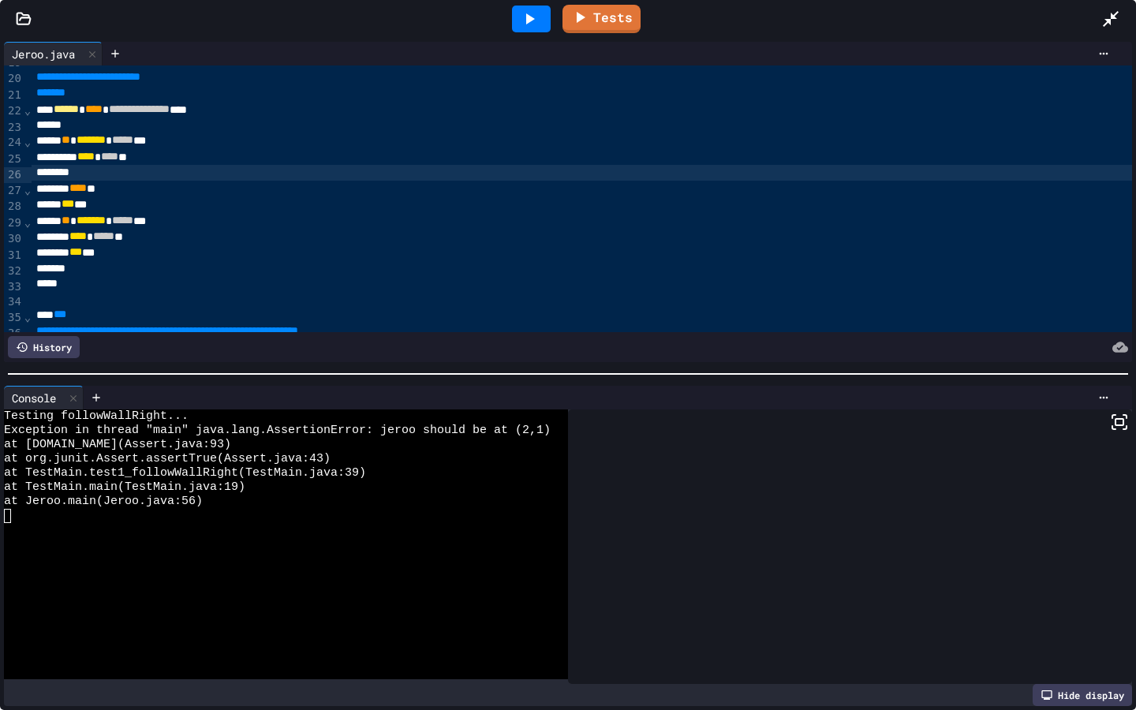
click at [524, 22] on icon at bounding box center [529, 18] width 19 height 19
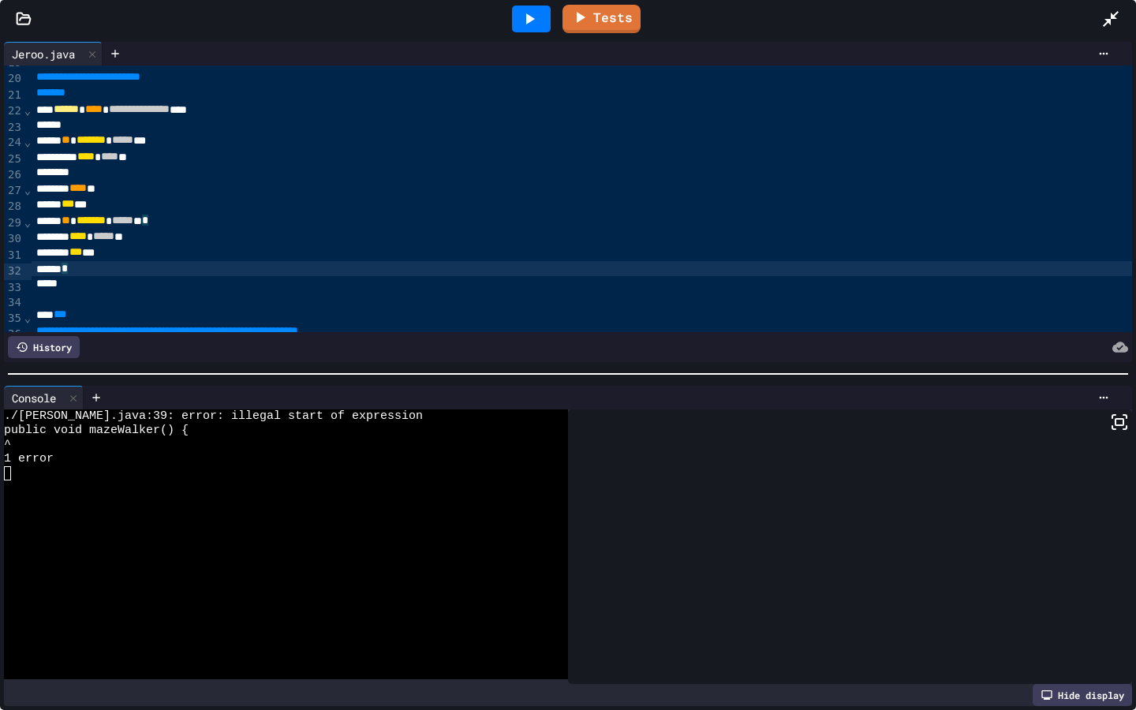
click at [91, 272] on div "*" at bounding box center [786, 269] width 1509 height 16
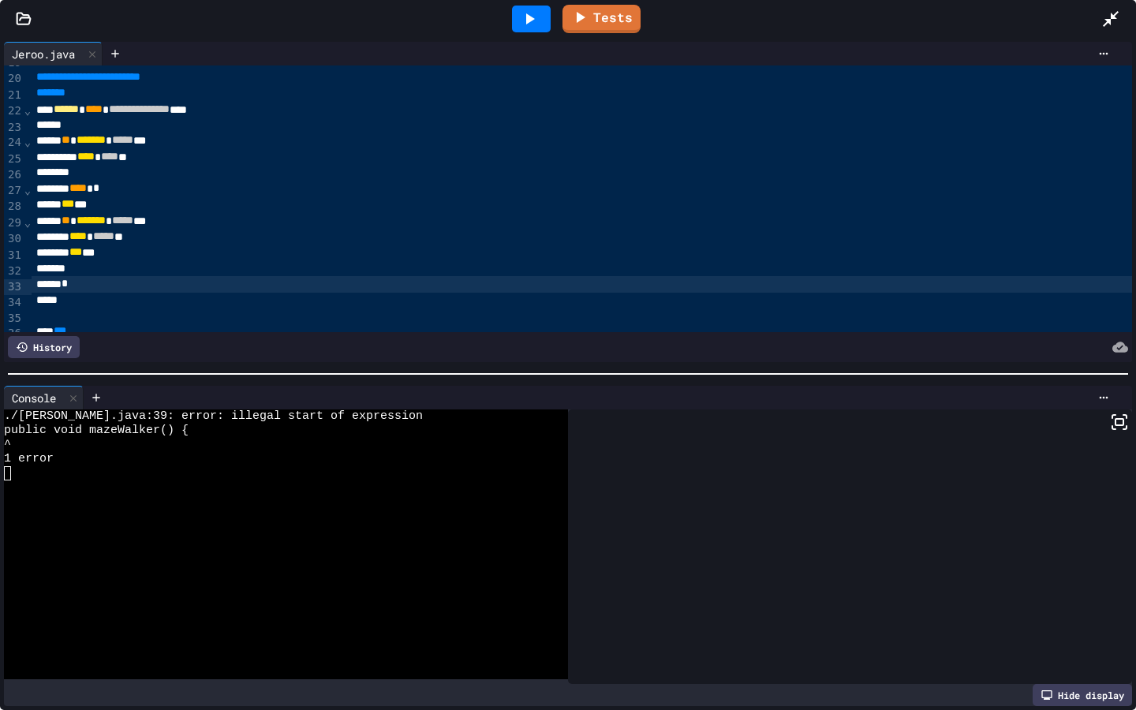
click at [535, 9] on icon at bounding box center [529, 18] width 19 height 19
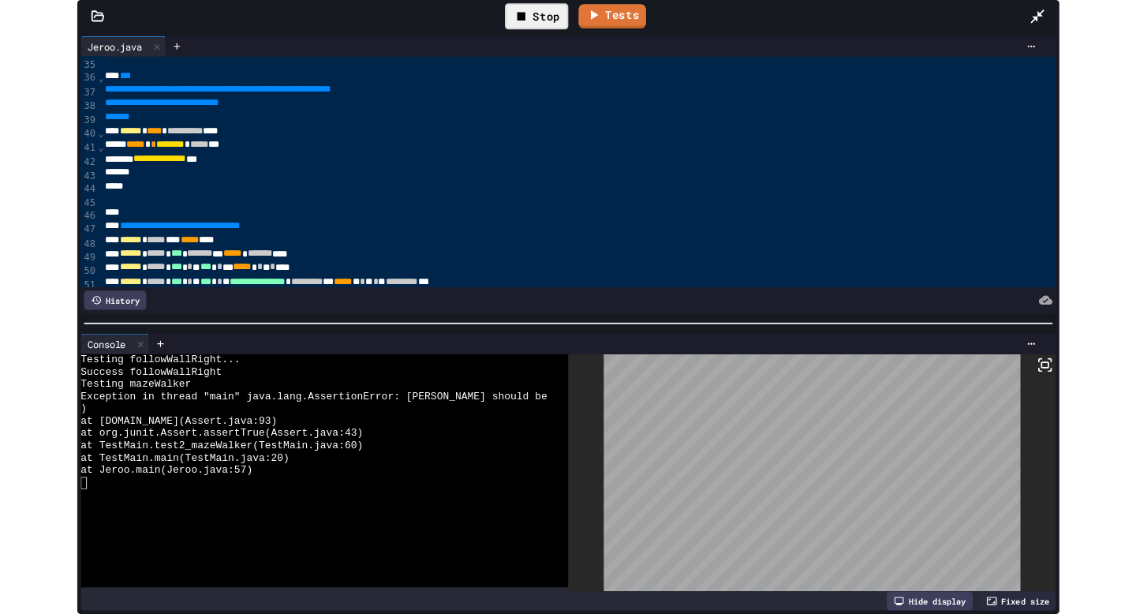
scroll to position [524, 5]
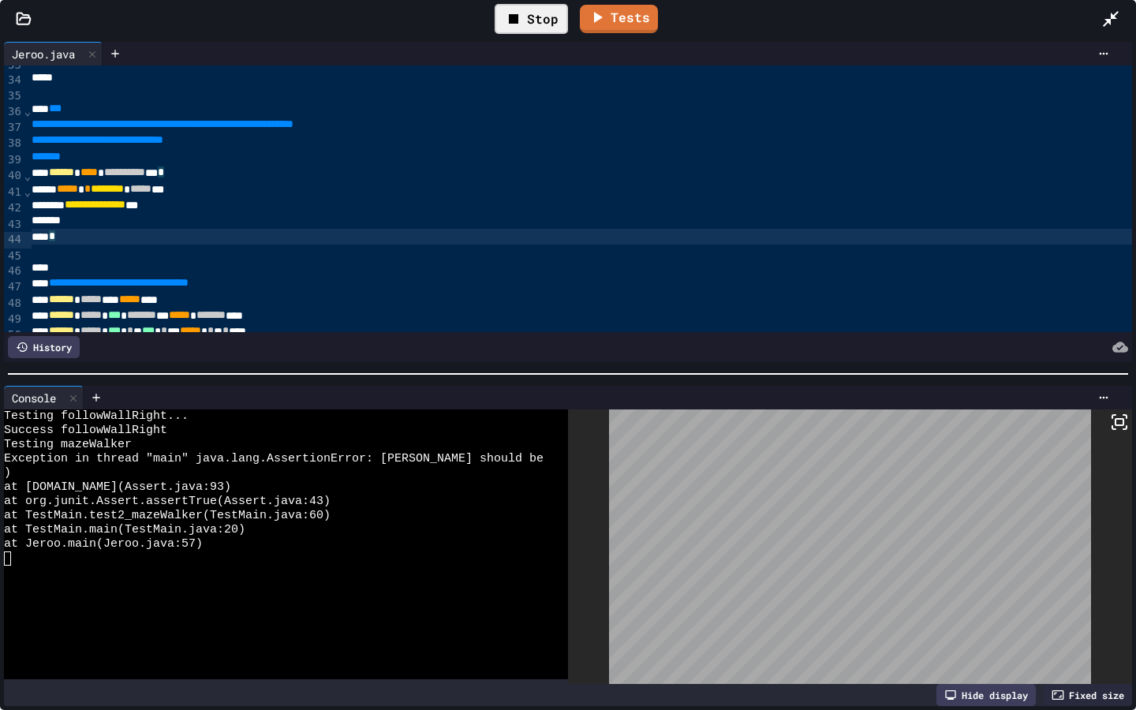
click at [69, 240] on div "*" at bounding box center [781, 237] width 1509 height 16
click at [67, 239] on div "*" at bounding box center [781, 237] width 1509 height 16
click at [55, 239] on span "*" at bounding box center [52, 235] width 6 height 11
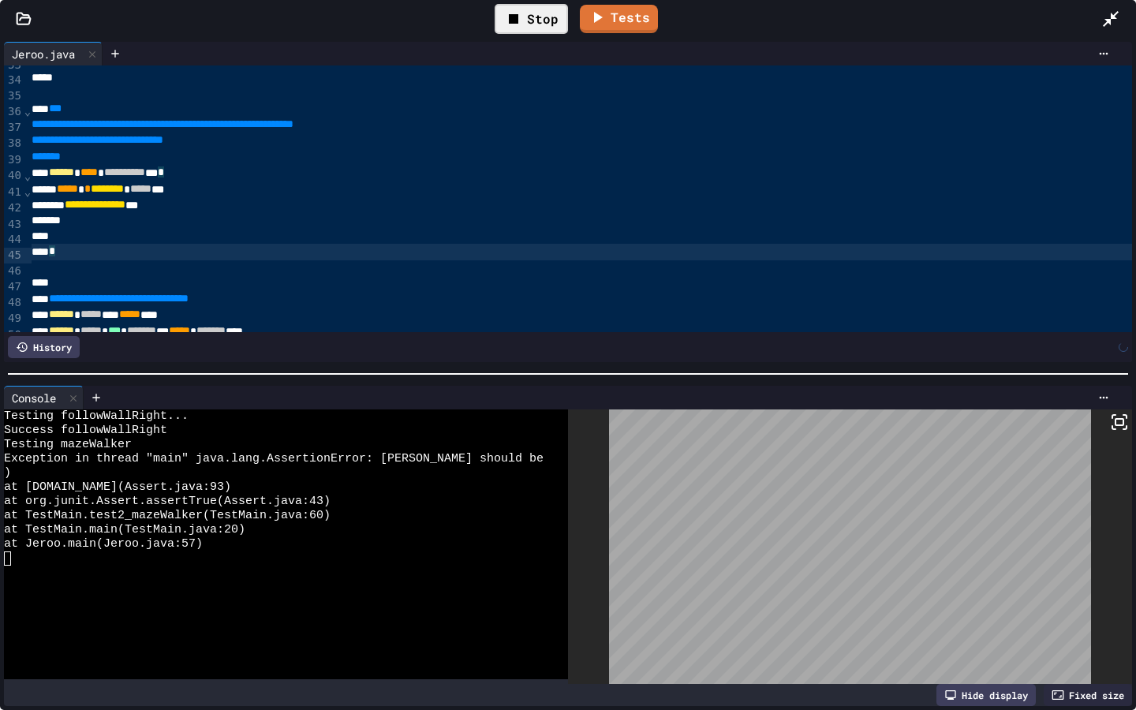
click at [62, 241] on div at bounding box center [781, 237] width 1509 height 16
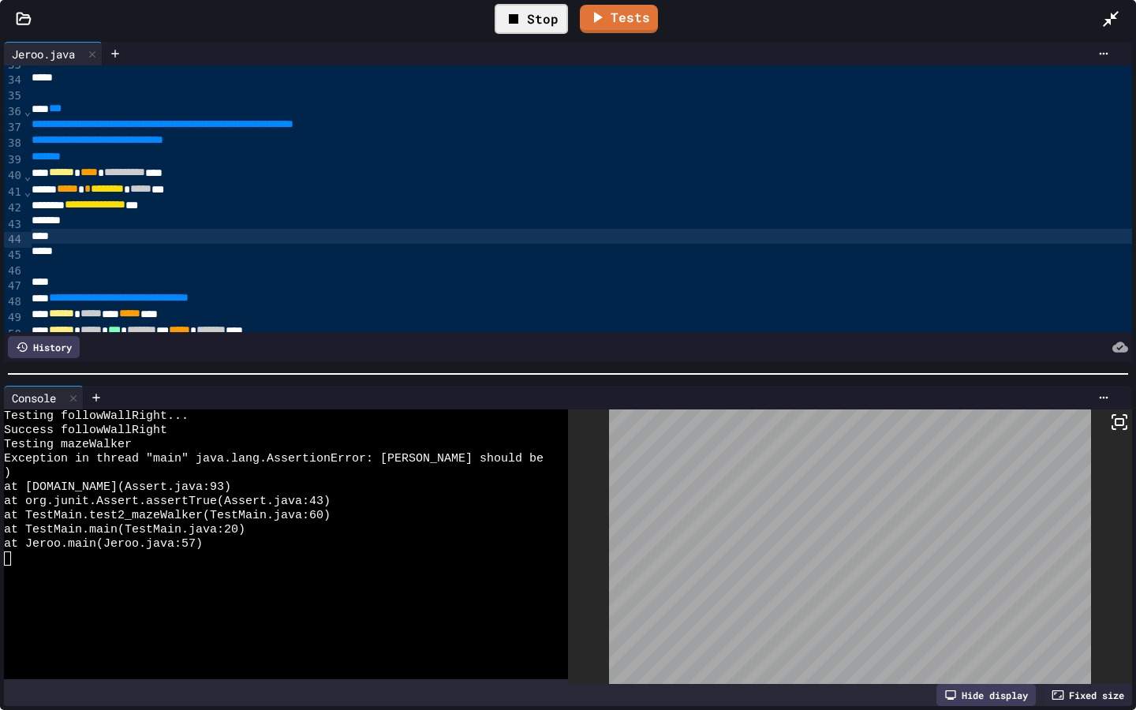
click at [69, 244] on div at bounding box center [781, 237] width 1509 height 16
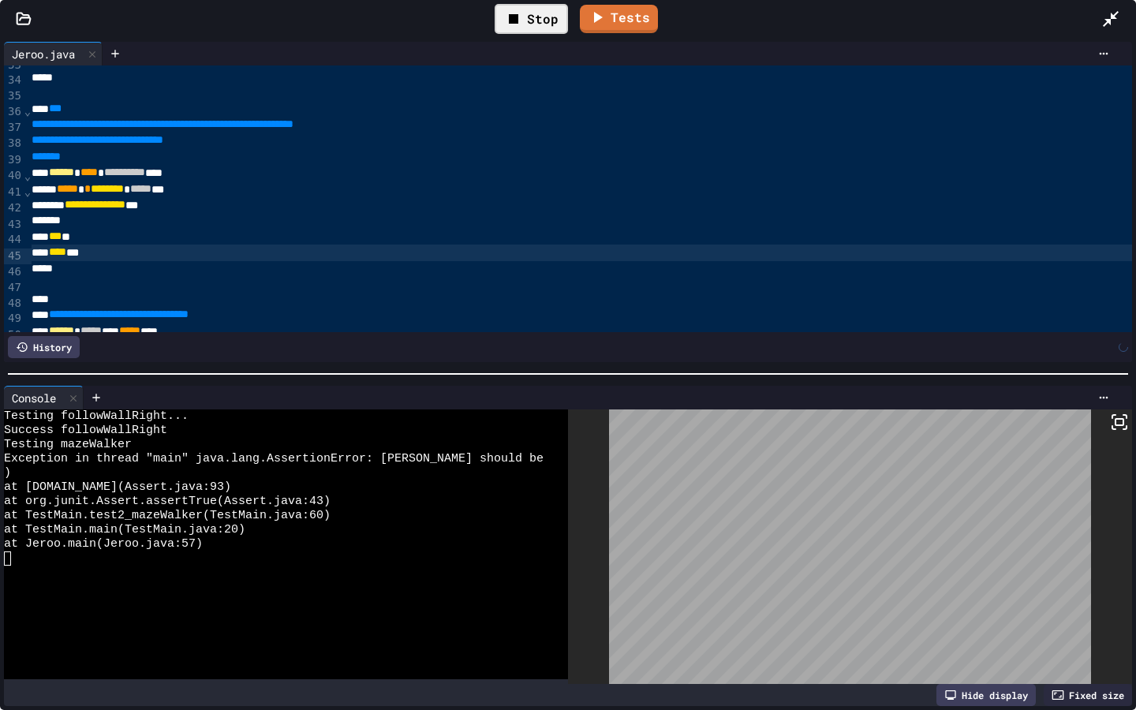
click at [56, 248] on div "**** ***" at bounding box center [781, 253] width 1509 height 16
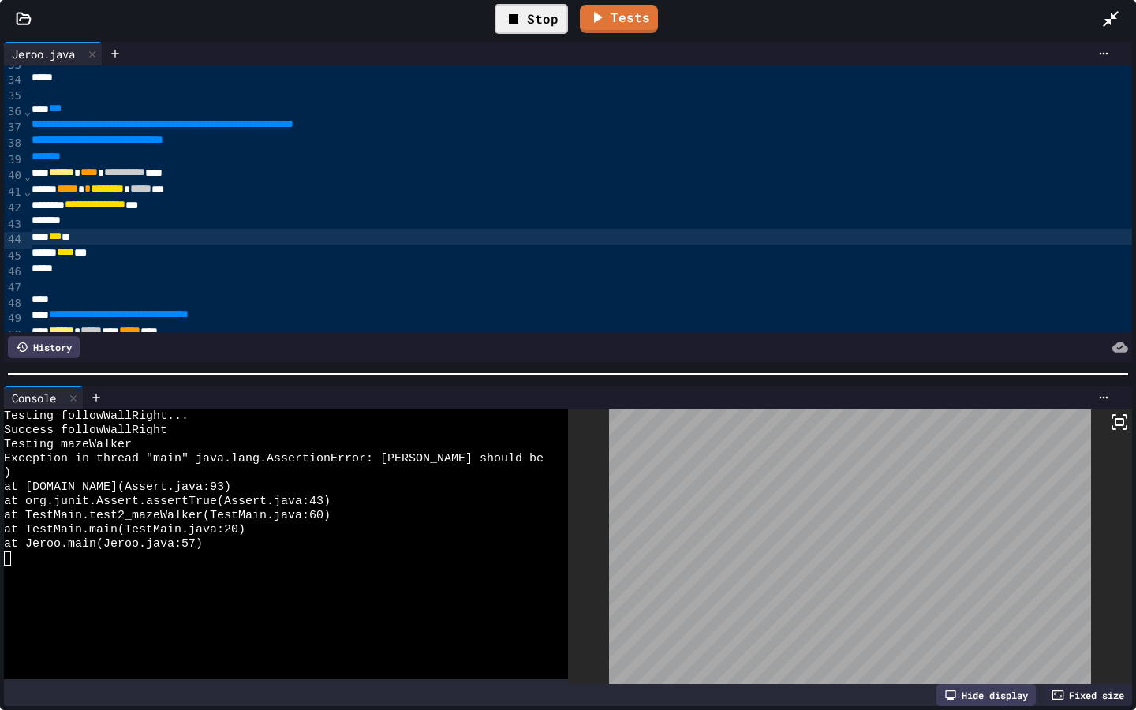
click at [61, 241] on span "***" at bounding box center [55, 235] width 13 height 11
click at [524, 24] on div "Stop" at bounding box center [531, 19] width 73 height 30
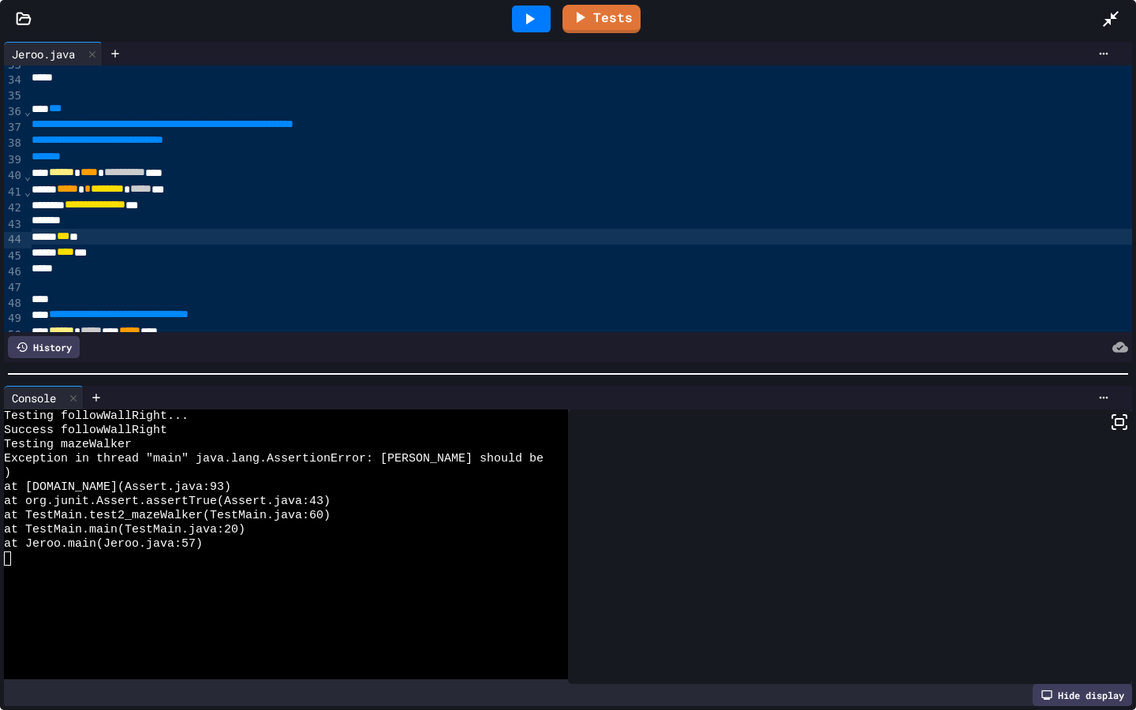
click at [523, 24] on icon at bounding box center [529, 18] width 19 height 19
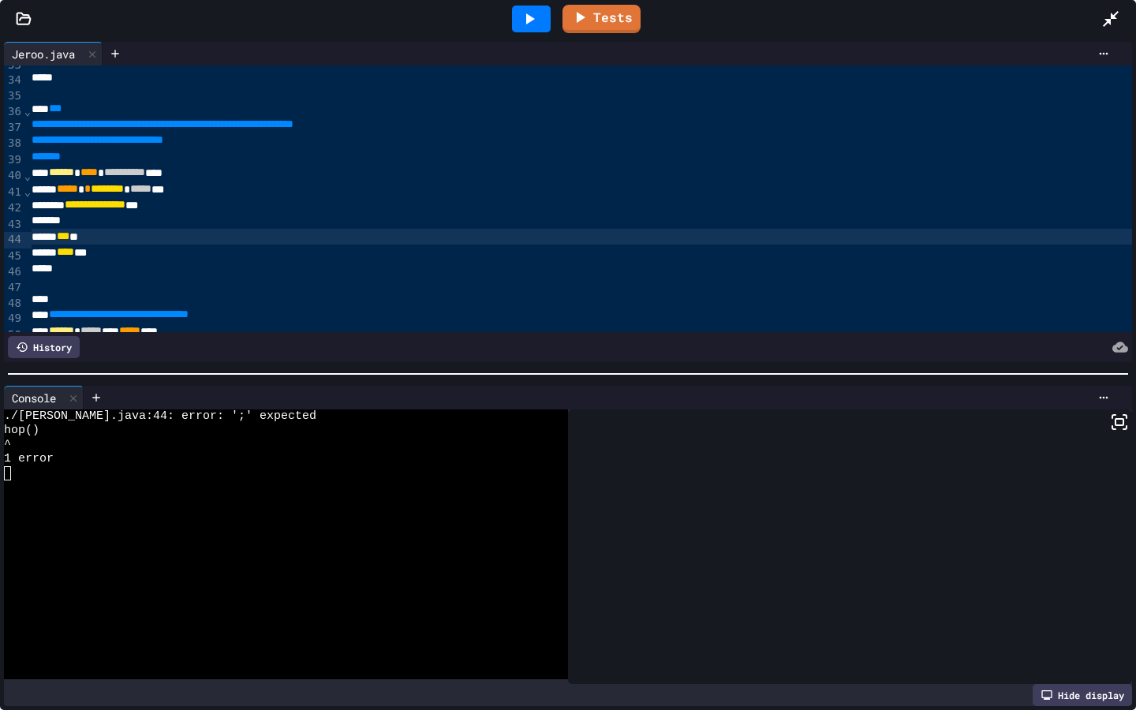
click at [192, 237] on div "*** **" at bounding box center [781, 237] width 1509 height 16
click at [512, 21] on div at bounding box center [531, 19] width 54 height 43
click at [517, 21] on div at bounding box center [531, 19] width 39 height 27
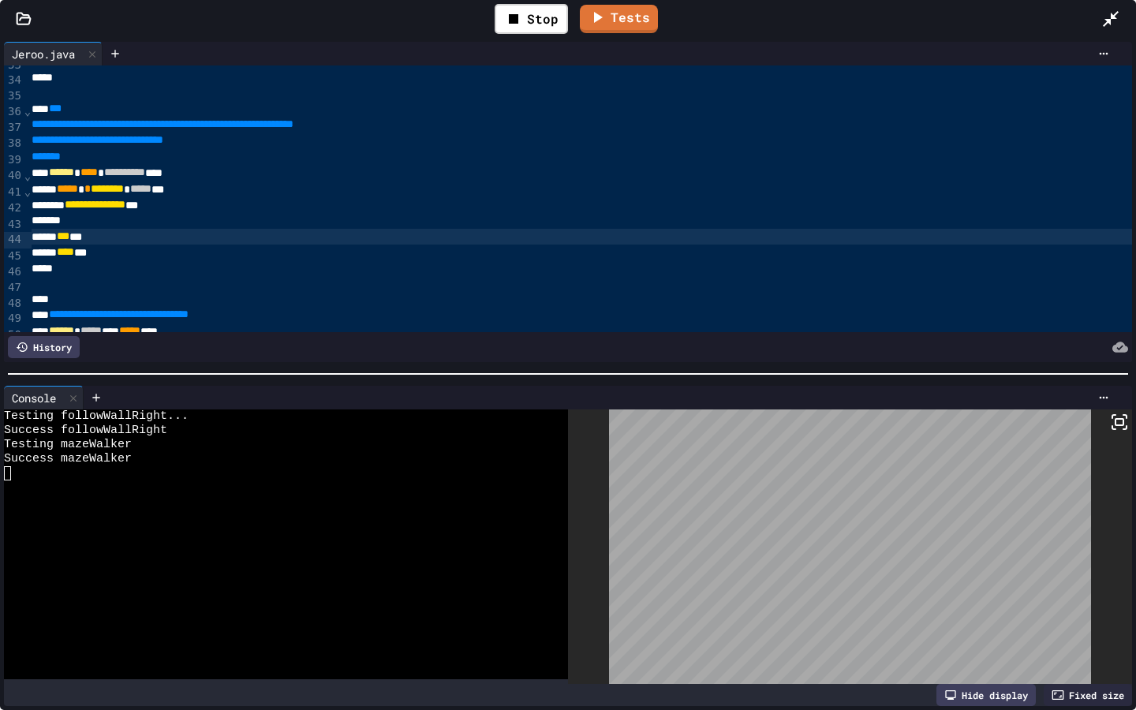
click at [1106, 13] on icon at bounding box center [1110, 18] width 19 height 19
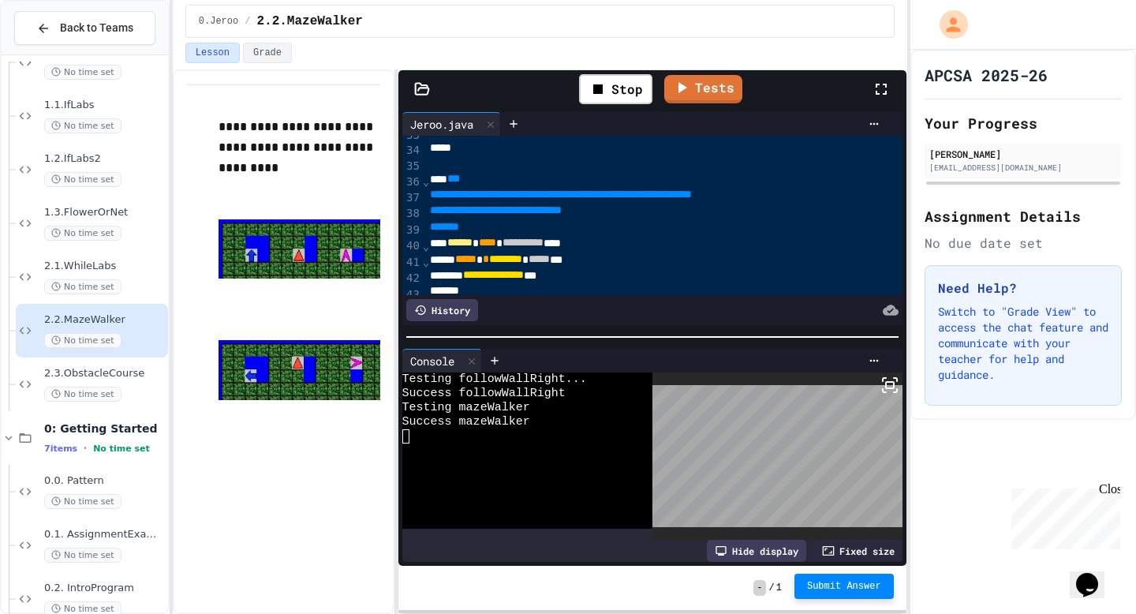
click at [808, 586] on span "Submit Answer" at bounding box center [844, 586] width 74 height 13
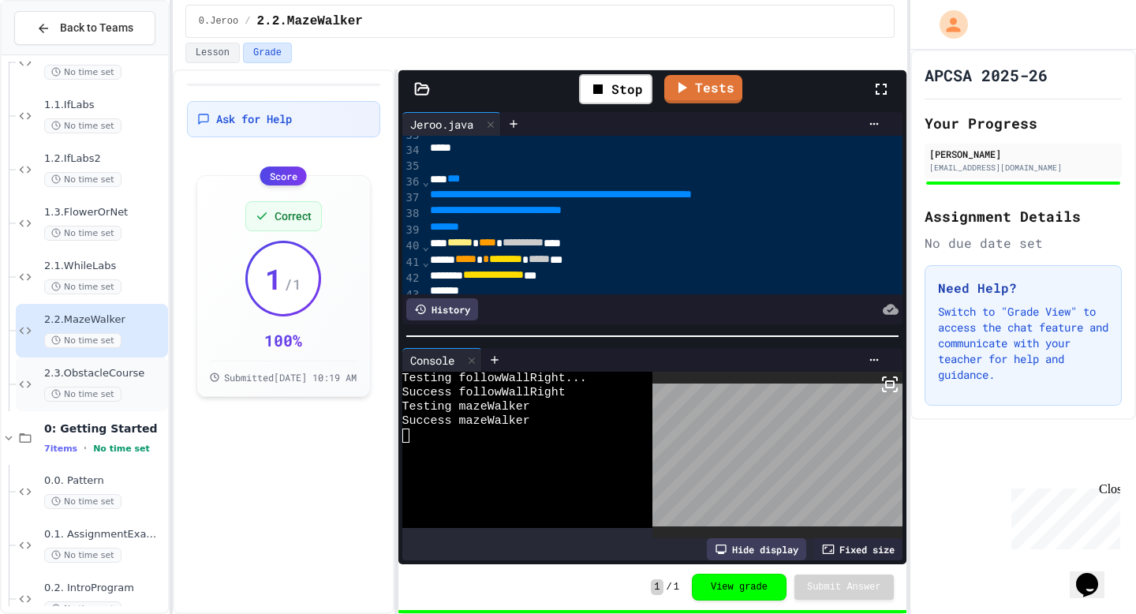
click at [103, 373] on span "2.3.ObstacleCourse" at bounding box center [104, 373] width 121 height 13
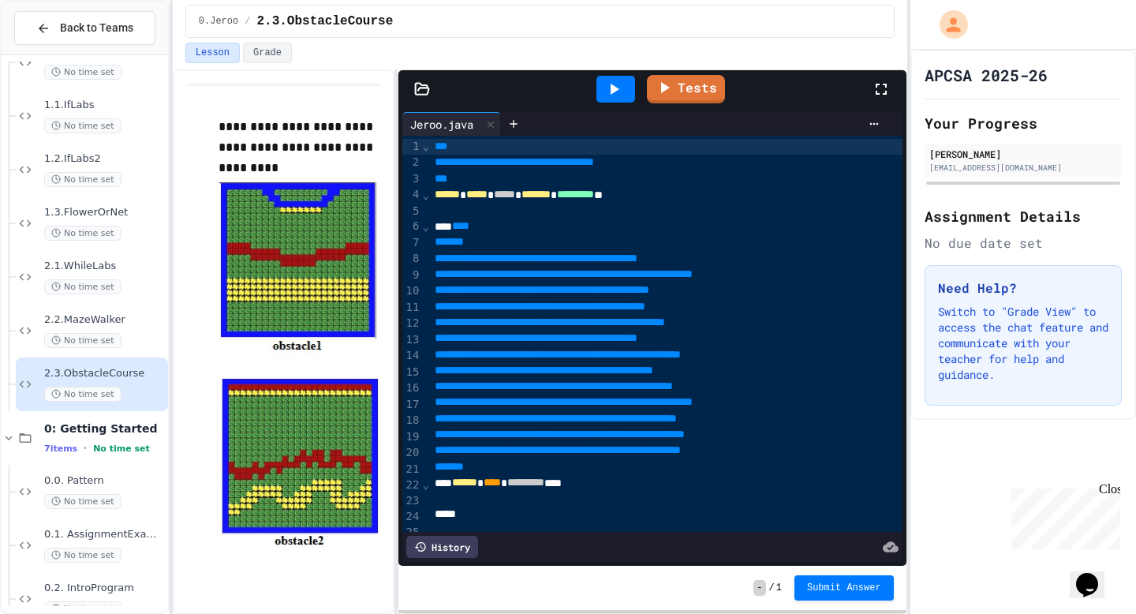
click at [883, 86] on icon at bounding box center [881, 89] width 19 height 19
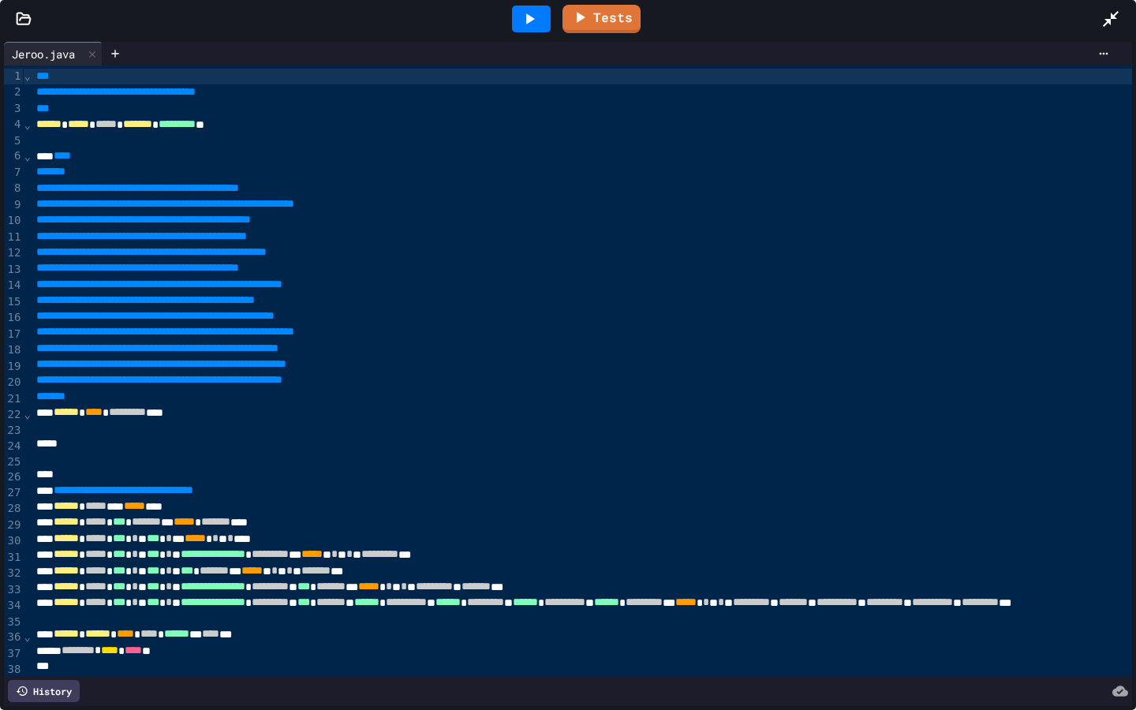
drag, startPoint x: 1111, startPoint y: 9, endPoint x: 1111, endPoint y: 598, distance: 589.3
click at [1111, 9] on icon at bounding box center [1110, 18] width 19 height 19
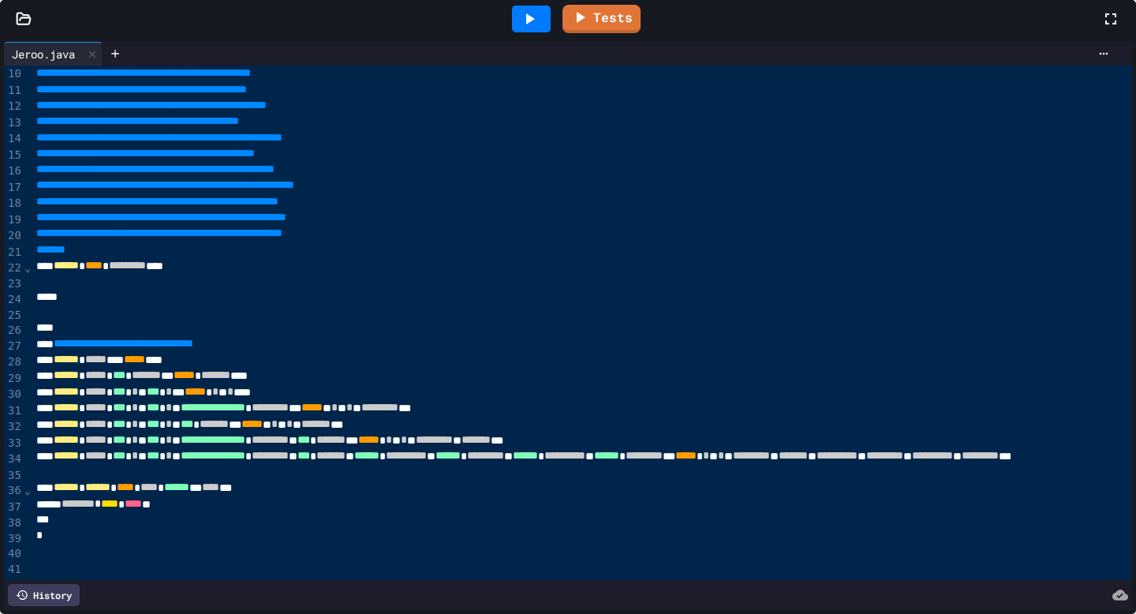
scroll to position [245, 0]
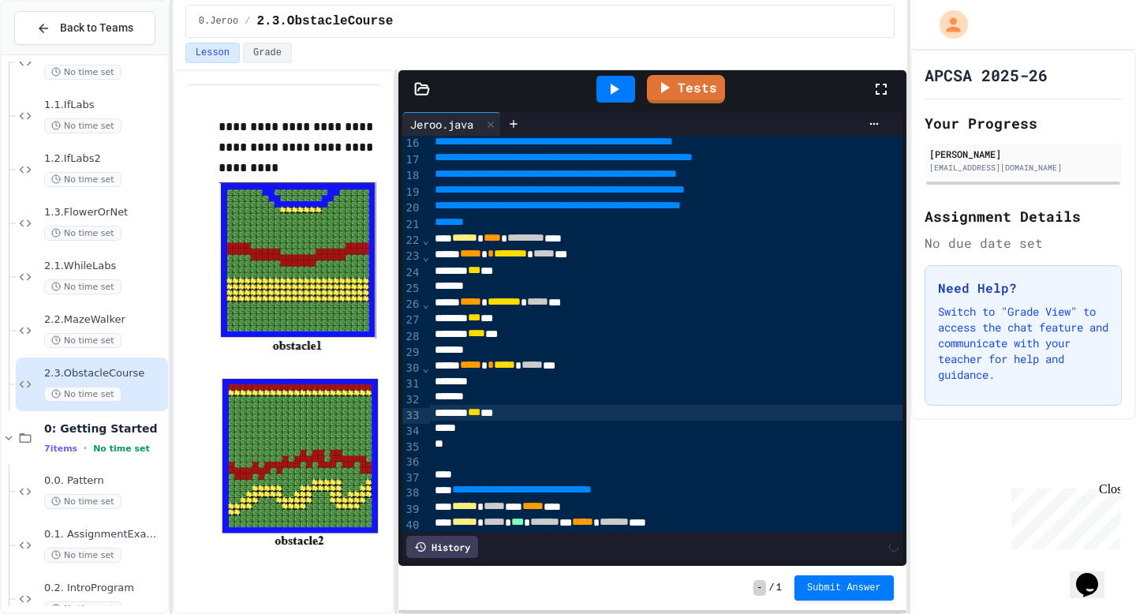
click at [480, 417] on span "***" at bounding box center [474, 411] width 13 height 11
drag, startPoint x: 543, startPoint y: 418, endPoint x: 399, endPoint y: 422, distance: 143.6
click at [399, 422] on div "**********" at bounding box center [652, 337] width 508 height 458
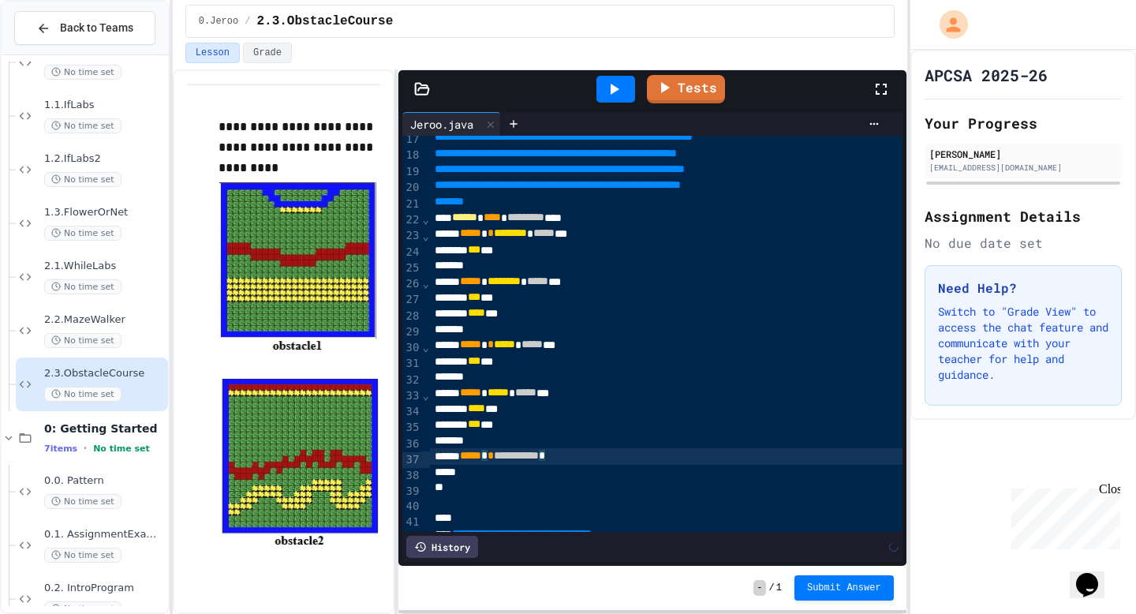
scroll to position [383, 0]
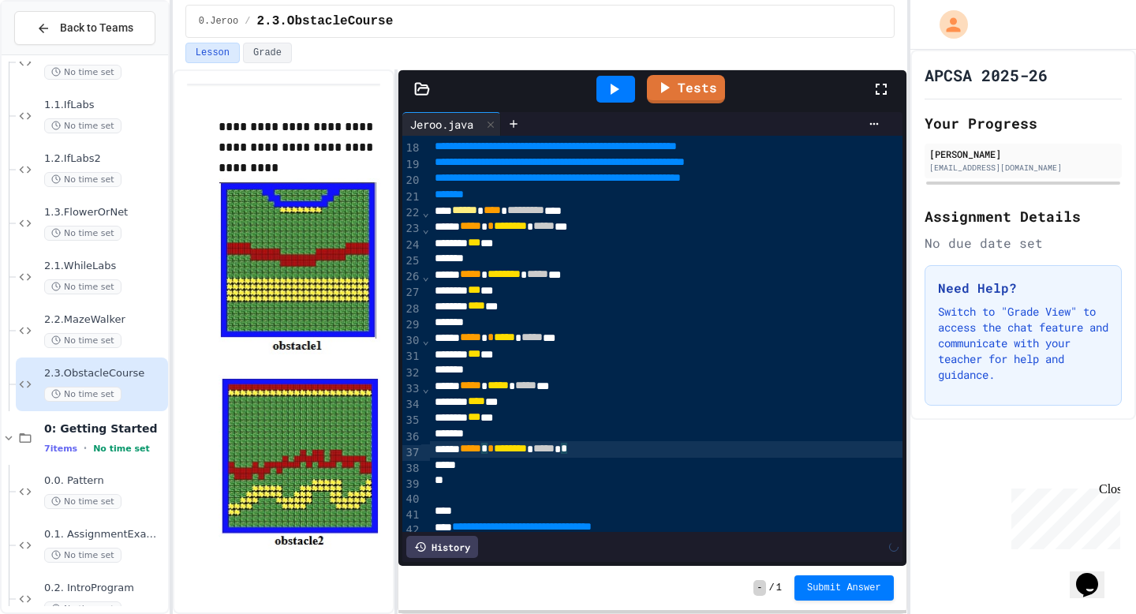
scroll to position [275, 0]
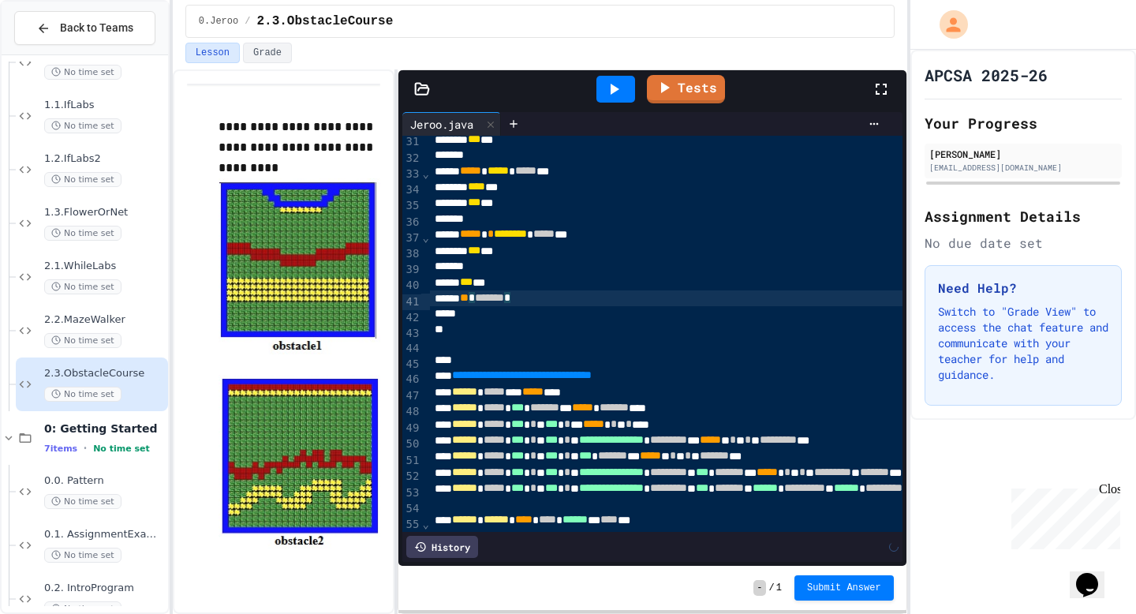
scroll to position [499, 0]
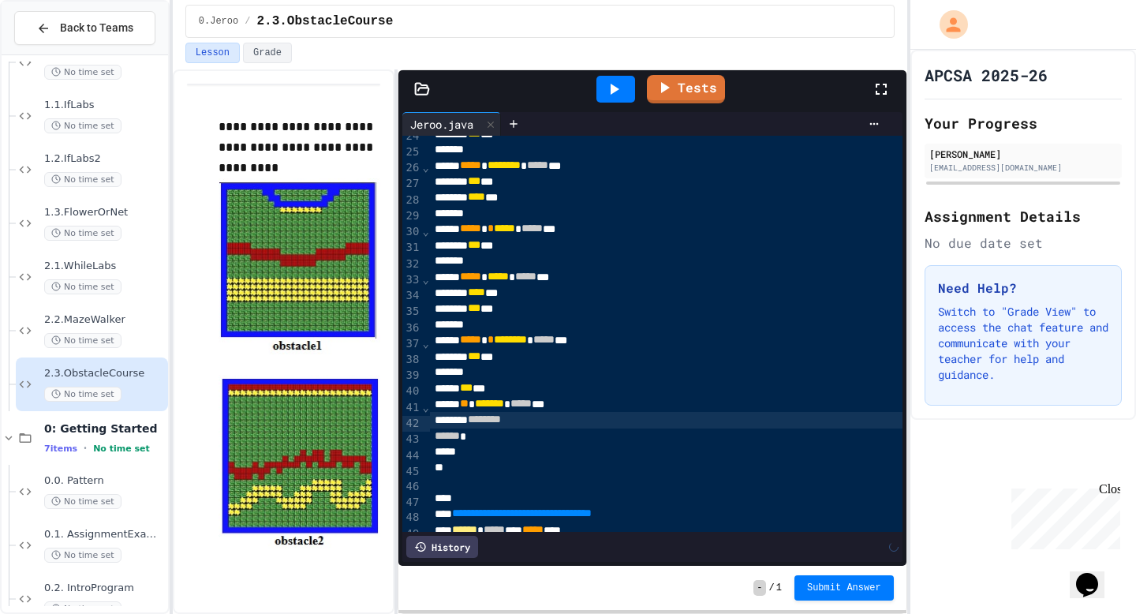
scroll to position [390, 0]
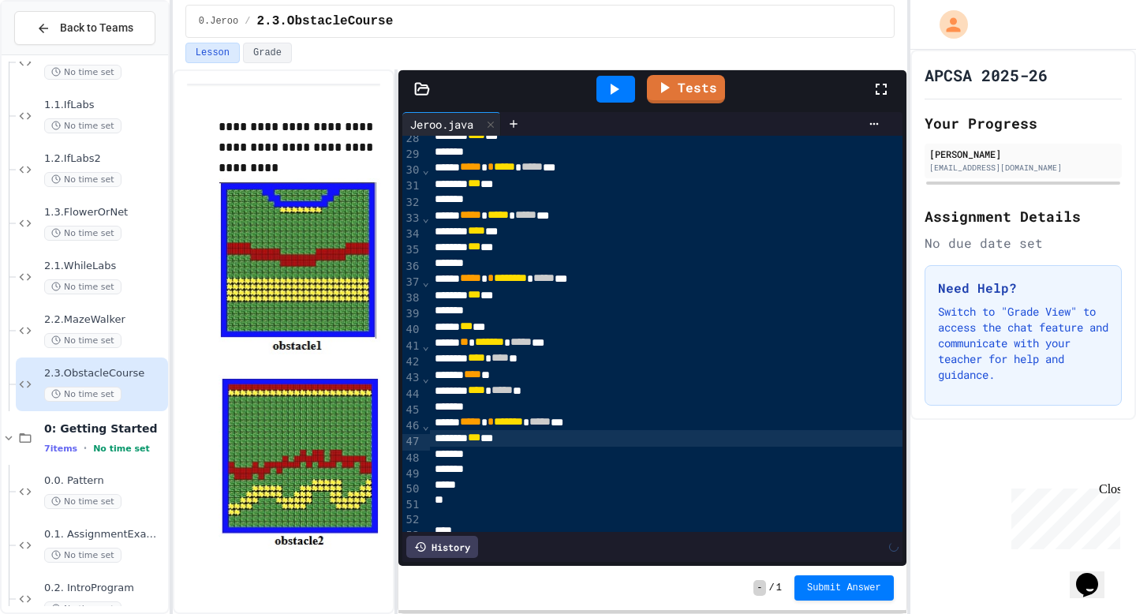
scroll to position [465, 0]
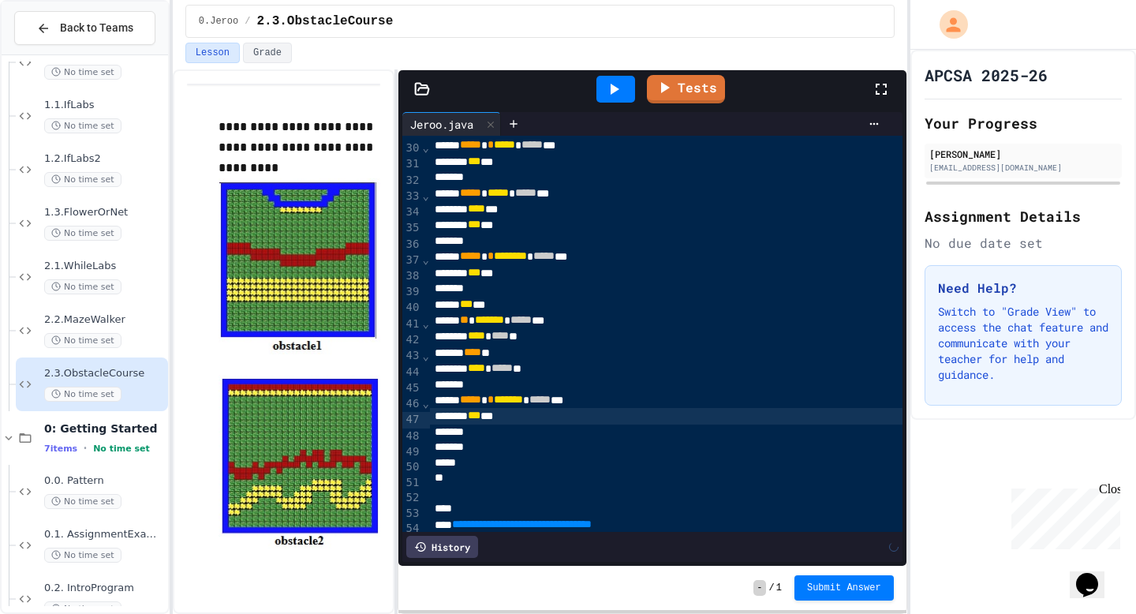
click at [620, 84] on icon at bounding box center [613, 89] width 19 height 19
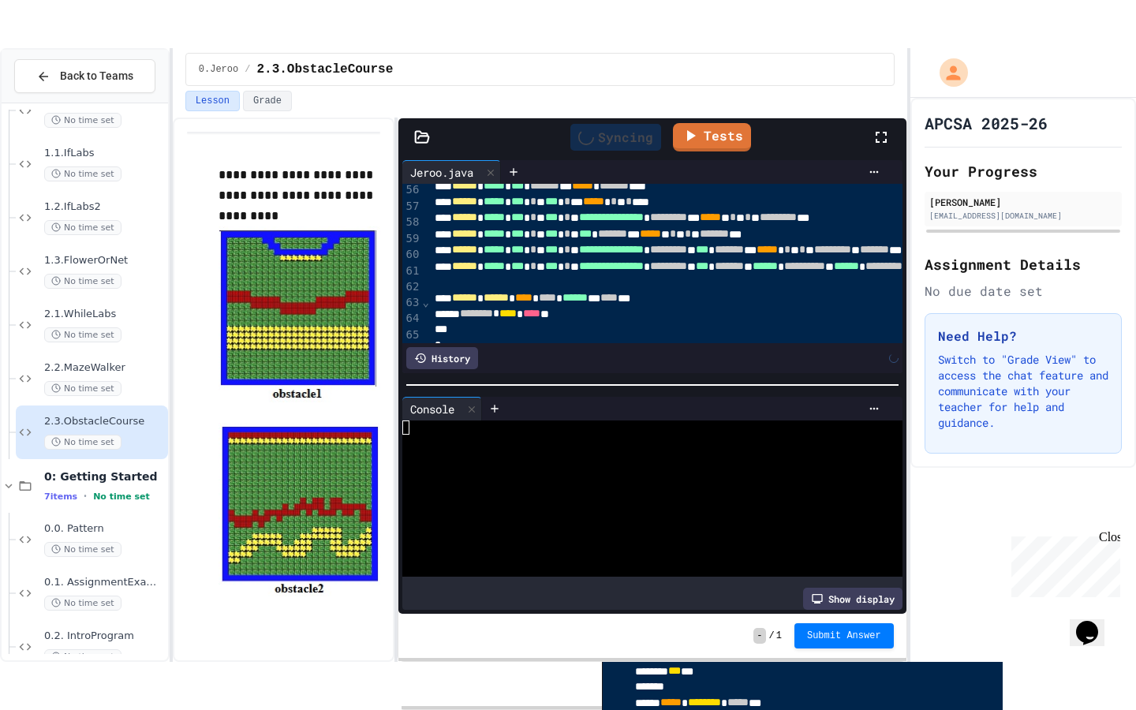
scroll to position [932, 0]
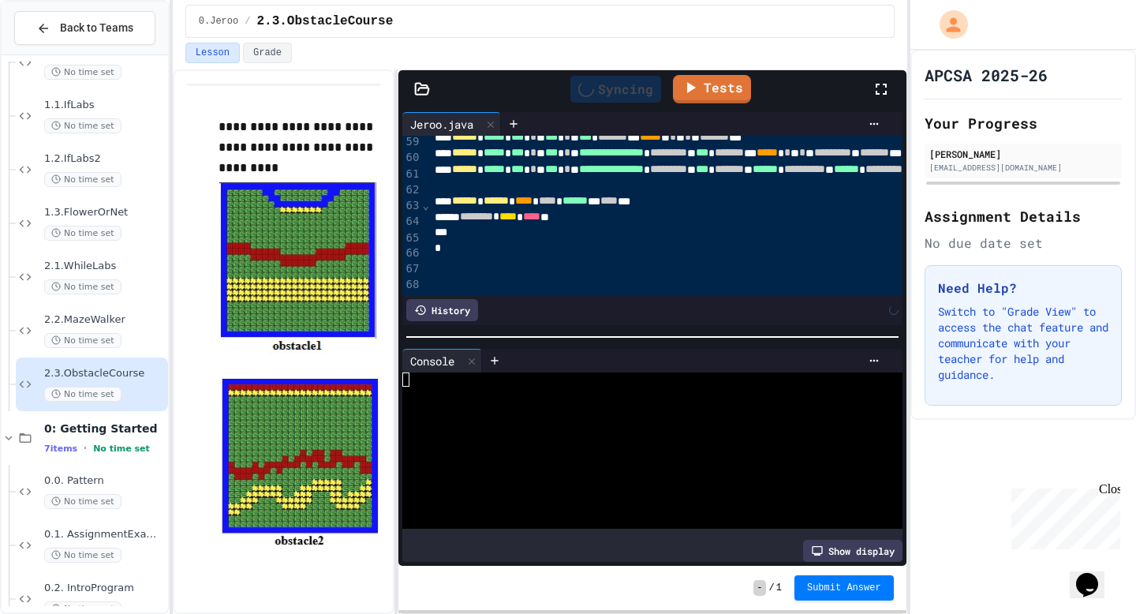
click at [892, 88] on div at bounding box center [889, 89] width 35 height 43
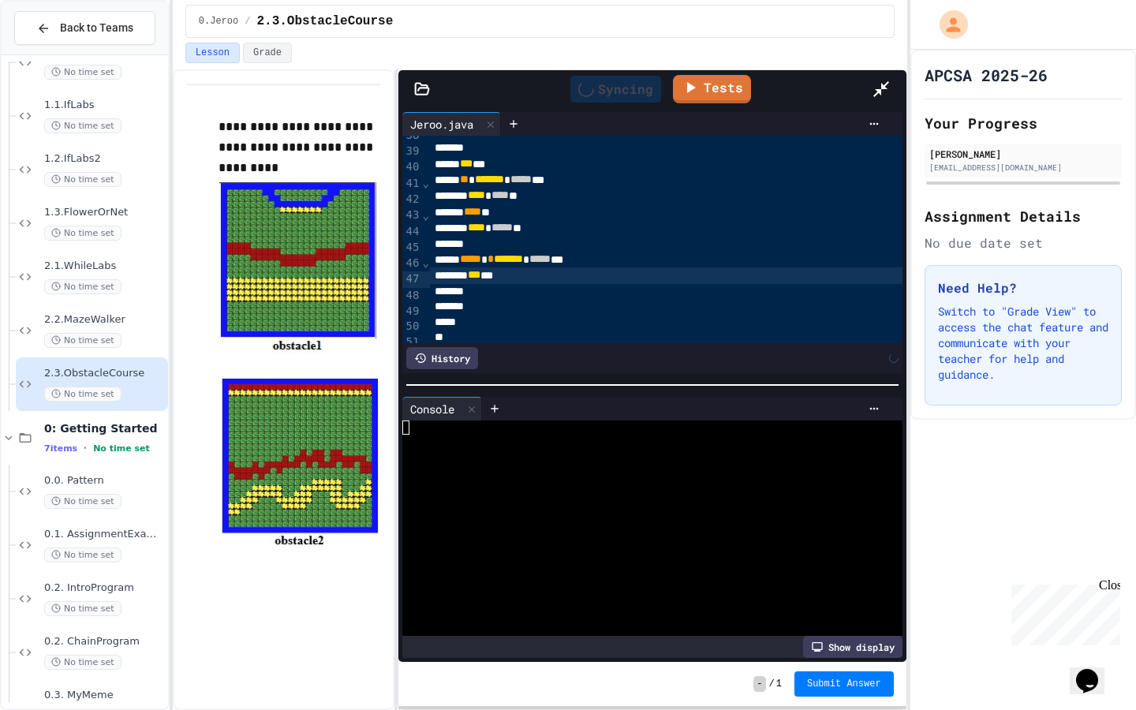
scroll to position [638, 0]
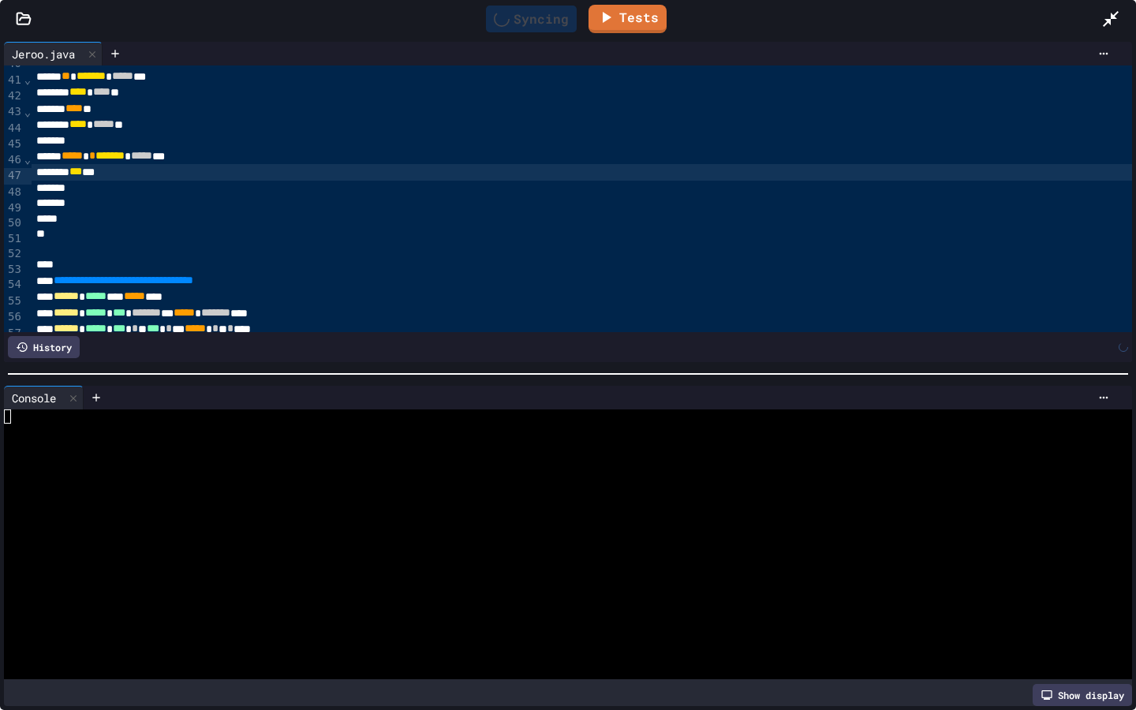
click at [903, 538] on html "**********" at bounding box center [568, 355] width 1136 height 710
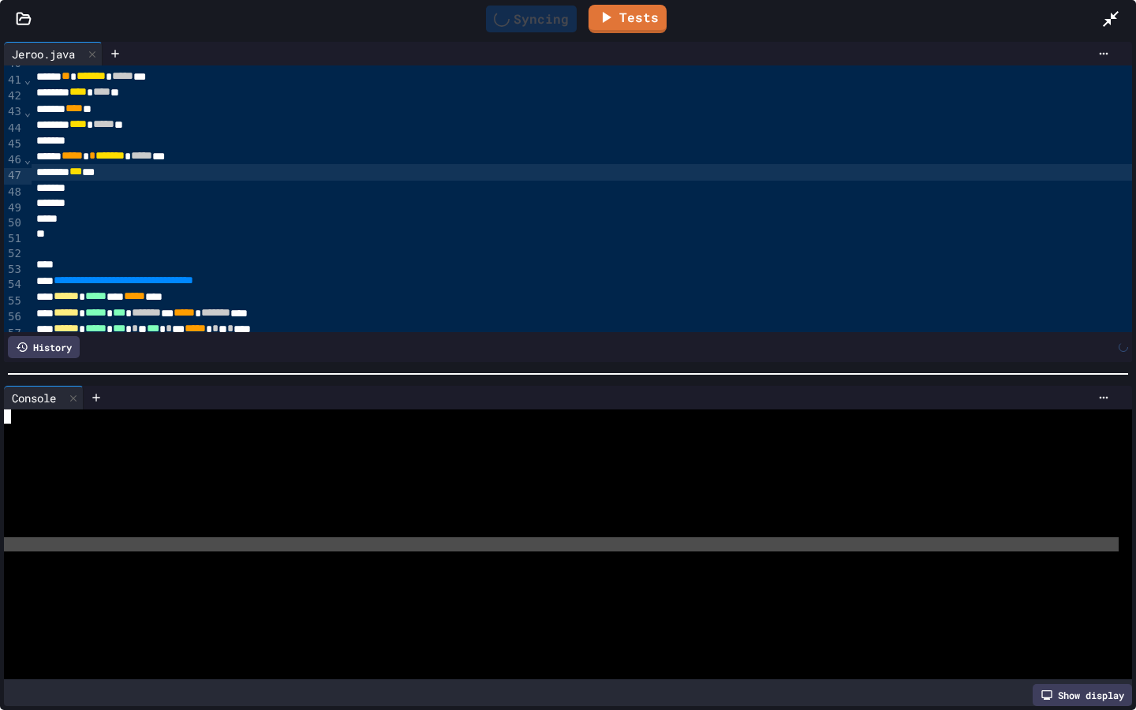
click at [903, 538] on div at bounding box center [561, 544] width 1115 height 14
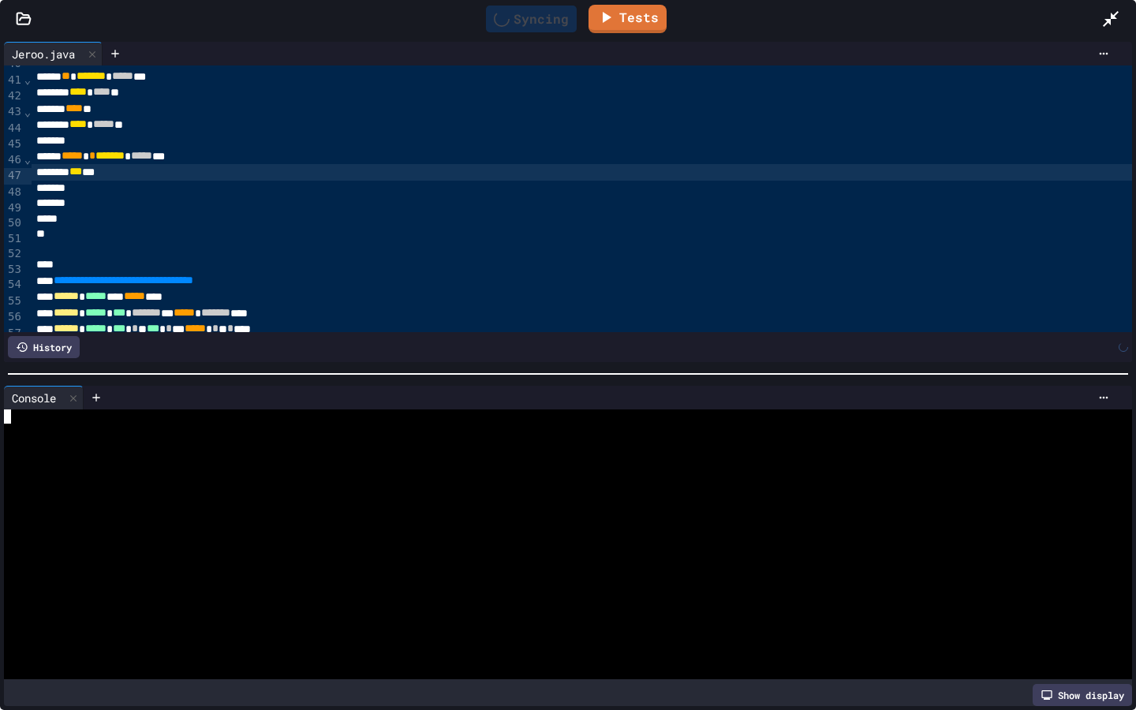
click at [876, 560] on div at bounding box center [561, 558] width 1115 height 14
click at [517, 23] on div "Syncing" at bounding box center [531, 19] width 91 height 27
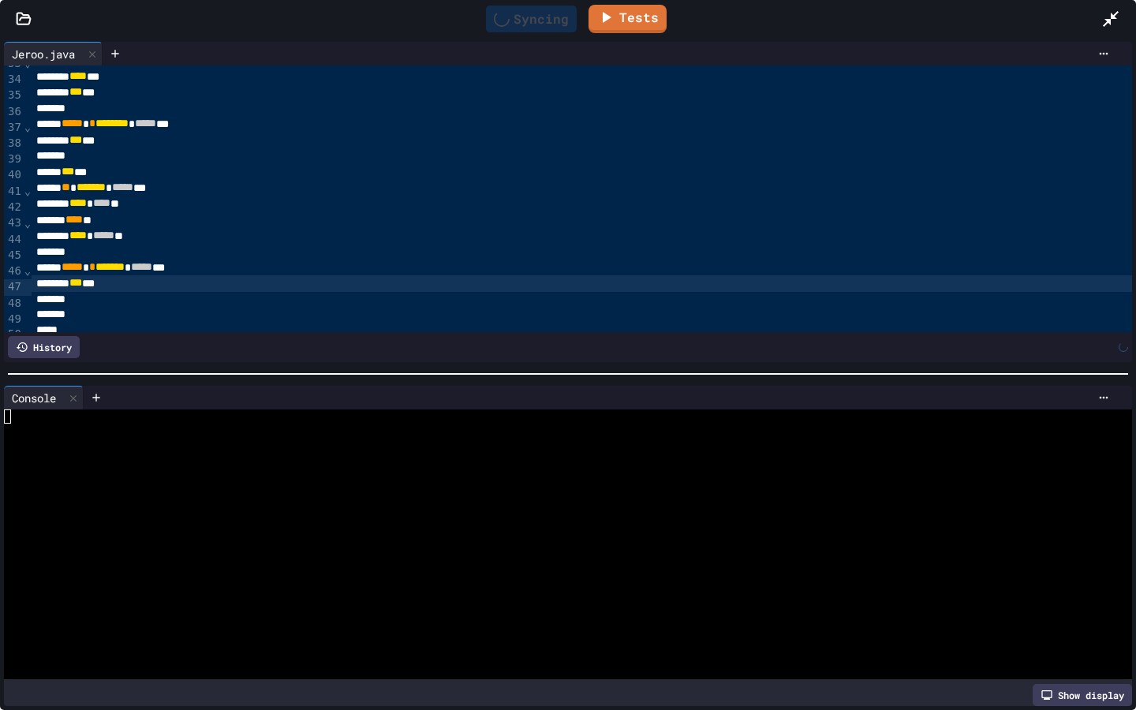
scroll to position [526, 0]
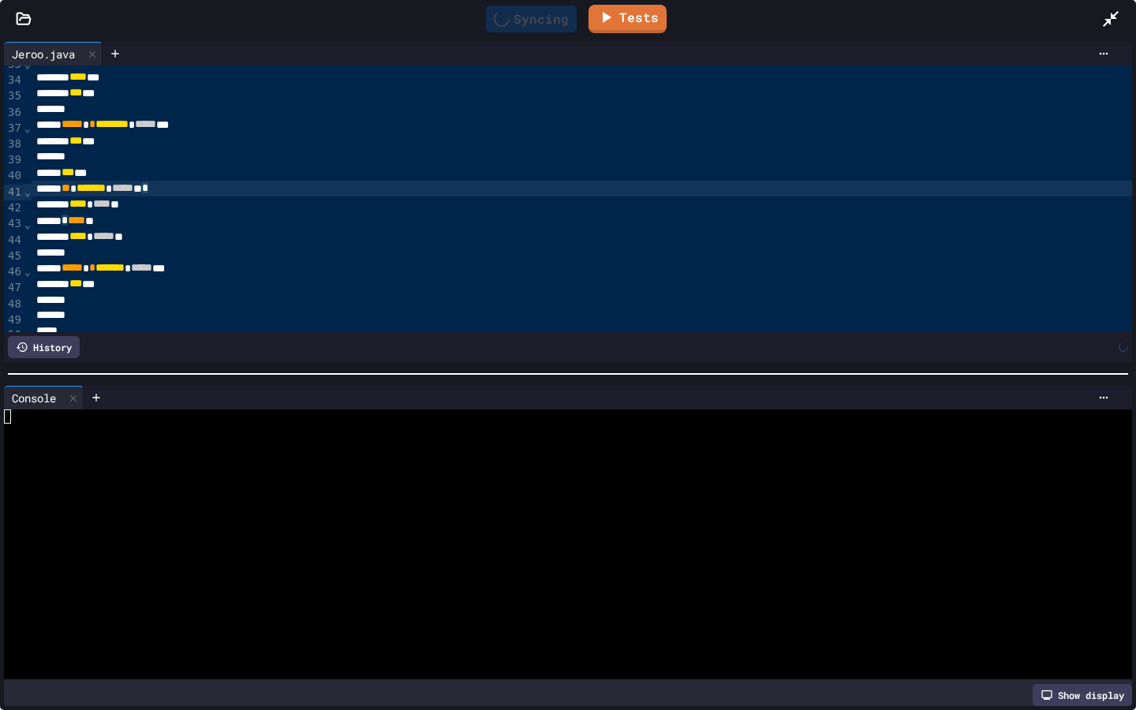
click at [301, 185] on div "** * ******* * ***** ** *" at bounding box center [786, 189] width 1509 height 16
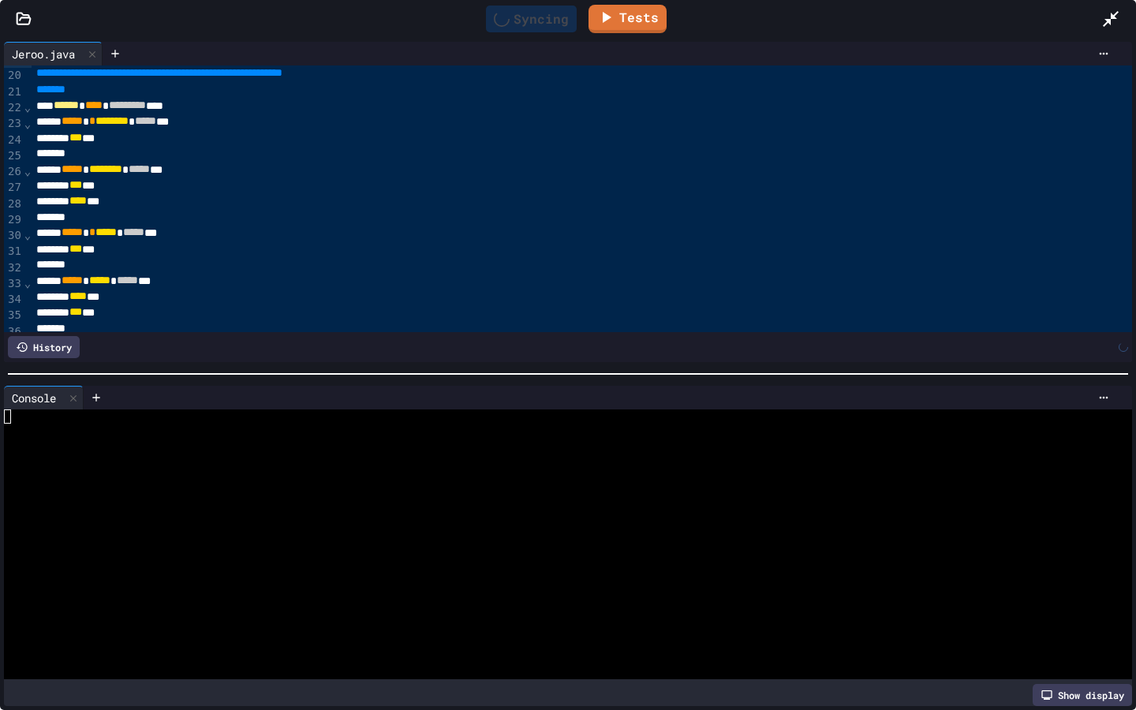
scroll to position [291, 0]
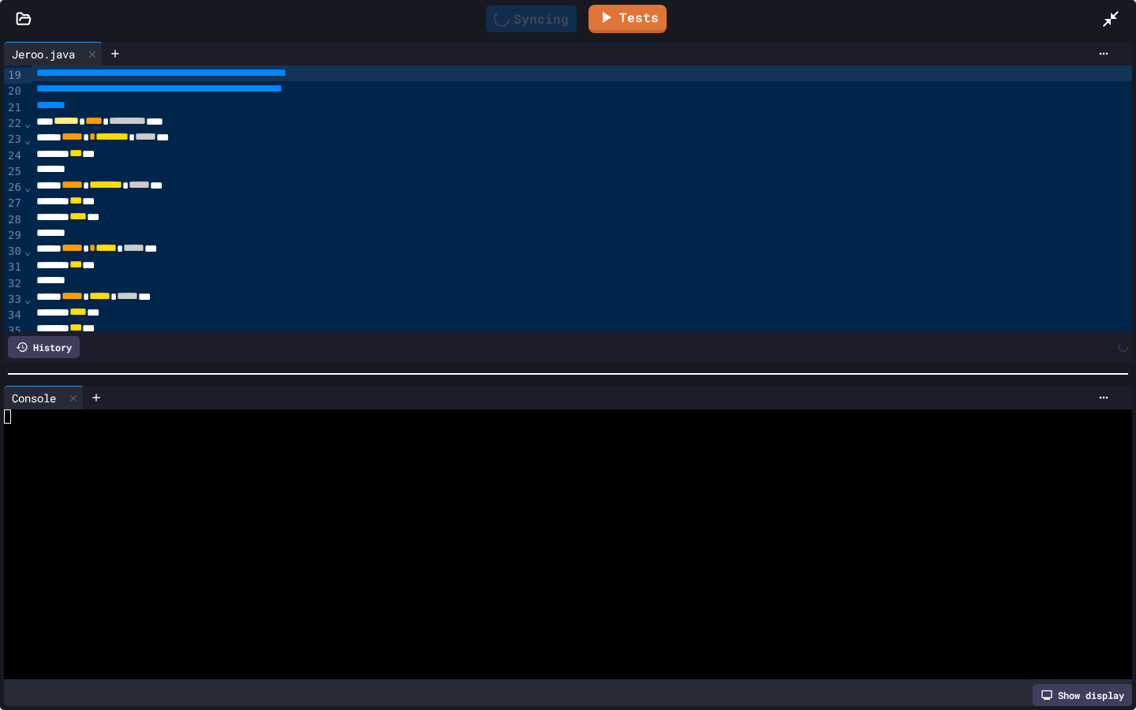
click at [73, 248] on div "***** * * ***** * ***** ***" at bounding box center [786, 249] width 1509 height 16
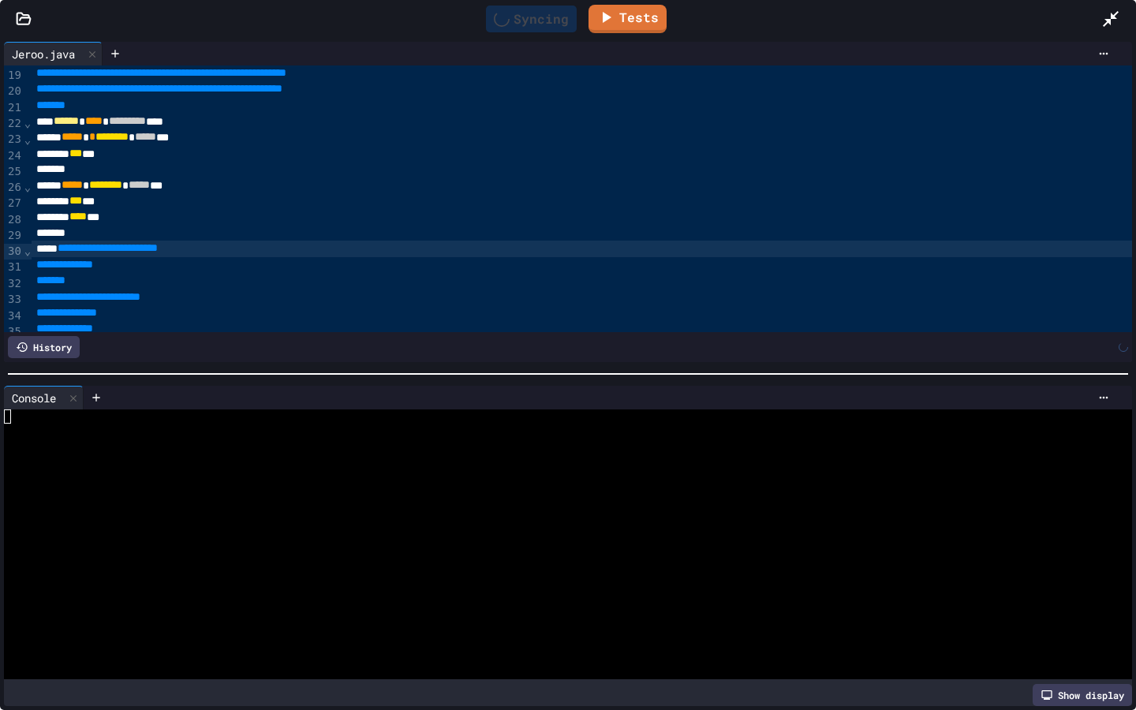
click at [141, 289] on div "*" at bounding box center [786, 281] width 1509 height 16
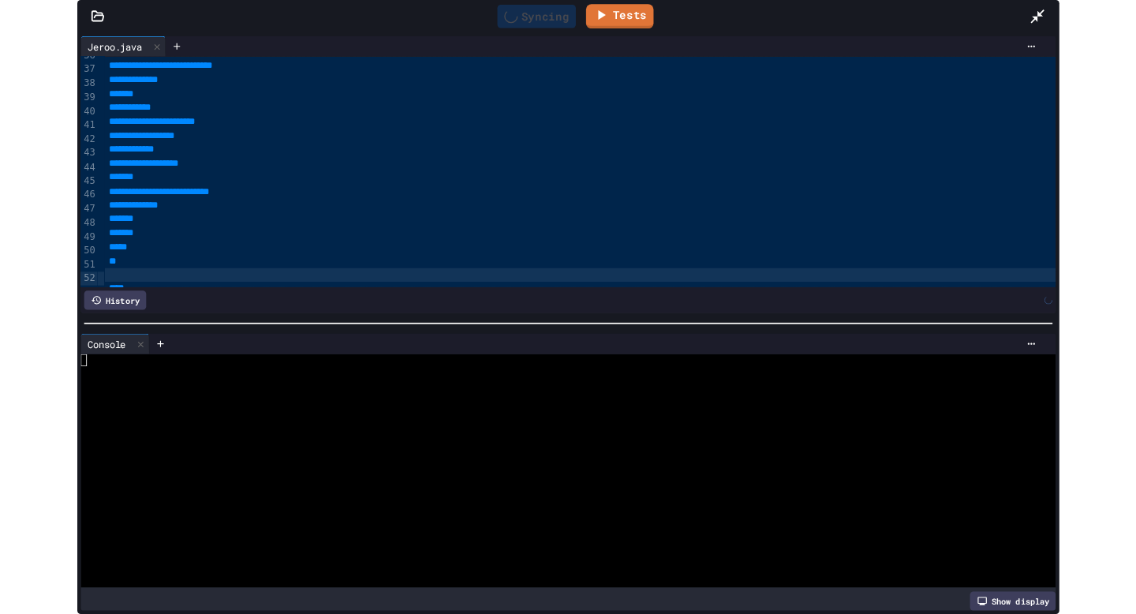
scroll to position [592, 0]
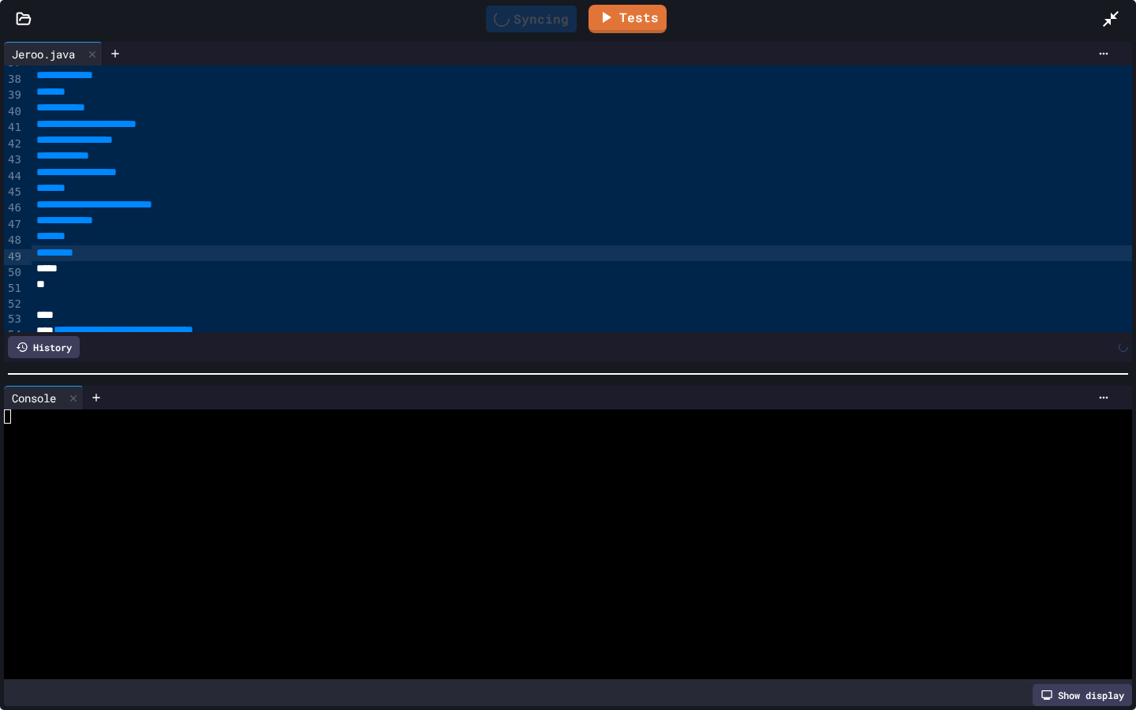
click at [1113, 16] on icon at bounding box center [1111, 19] width 16 height 16
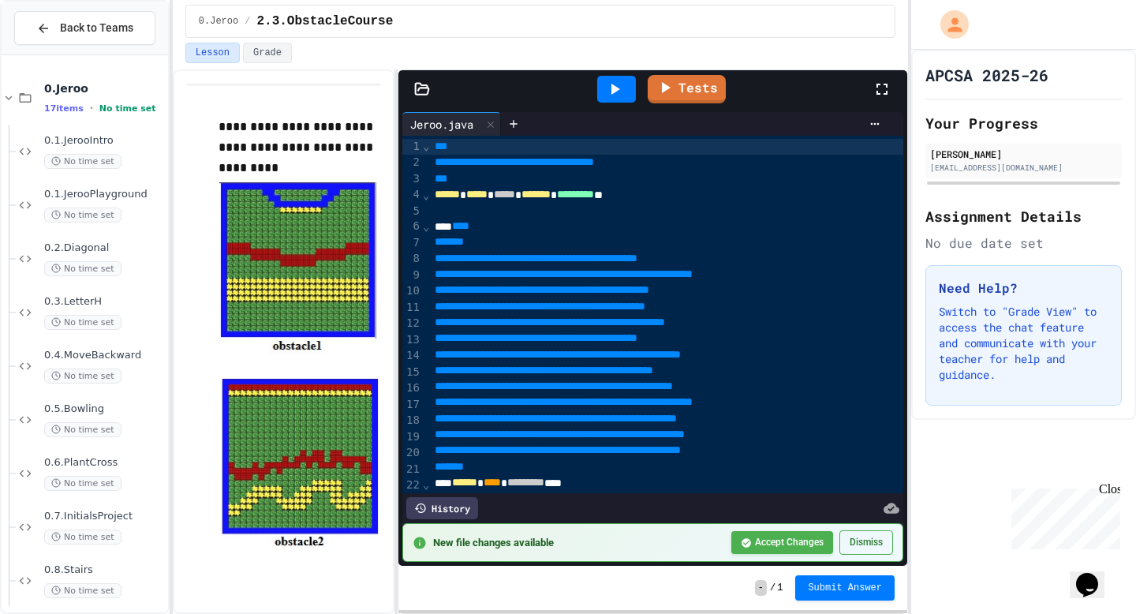
click at [618, 86] on icon at bounding box center [614, 89] width 19 height 19
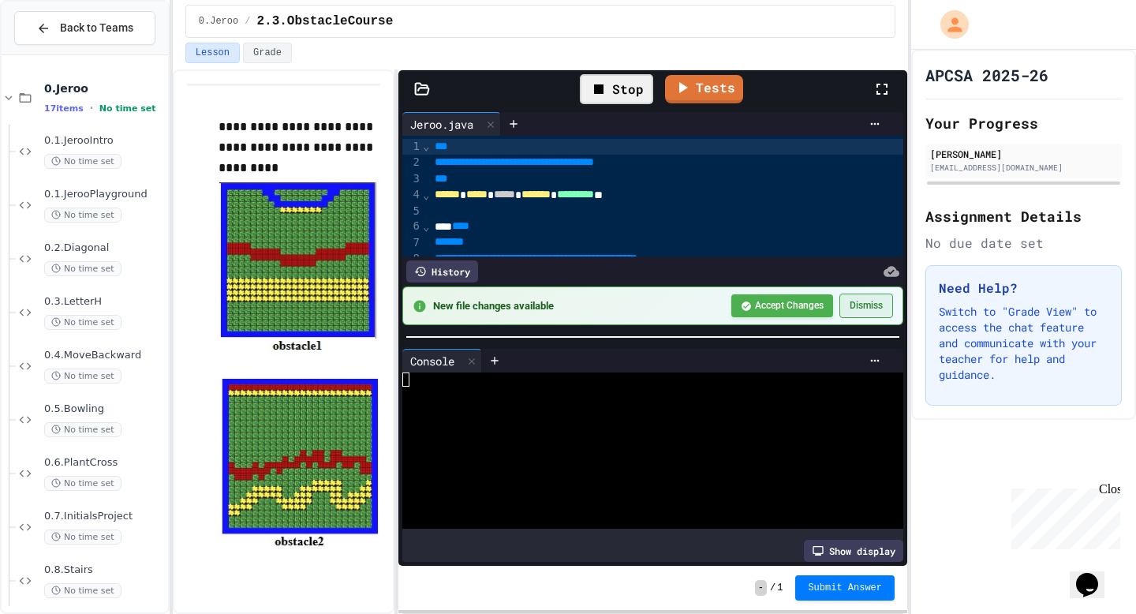
click at [865, 312] on button "Dismiss" at bounding box center [866, 305] width 54 height 24
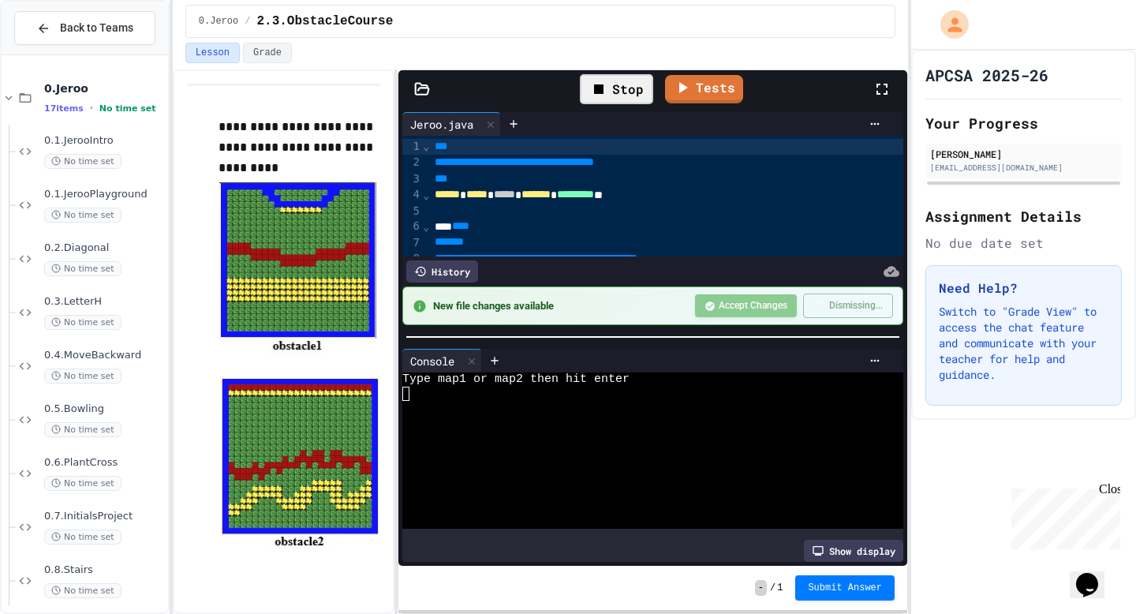
click at [883, 87] on icon at bounding box center [881, 89] width 19 height 19
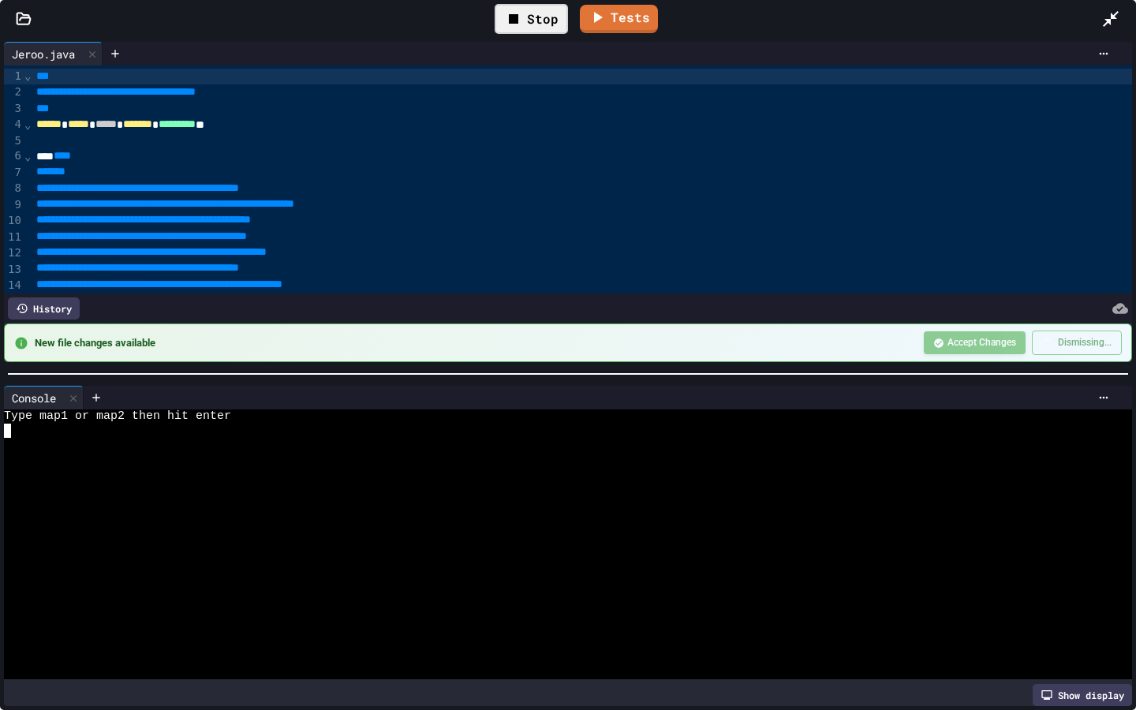
click at [32, 438] on div at bounding box center [561, 445] width 1115 height 14
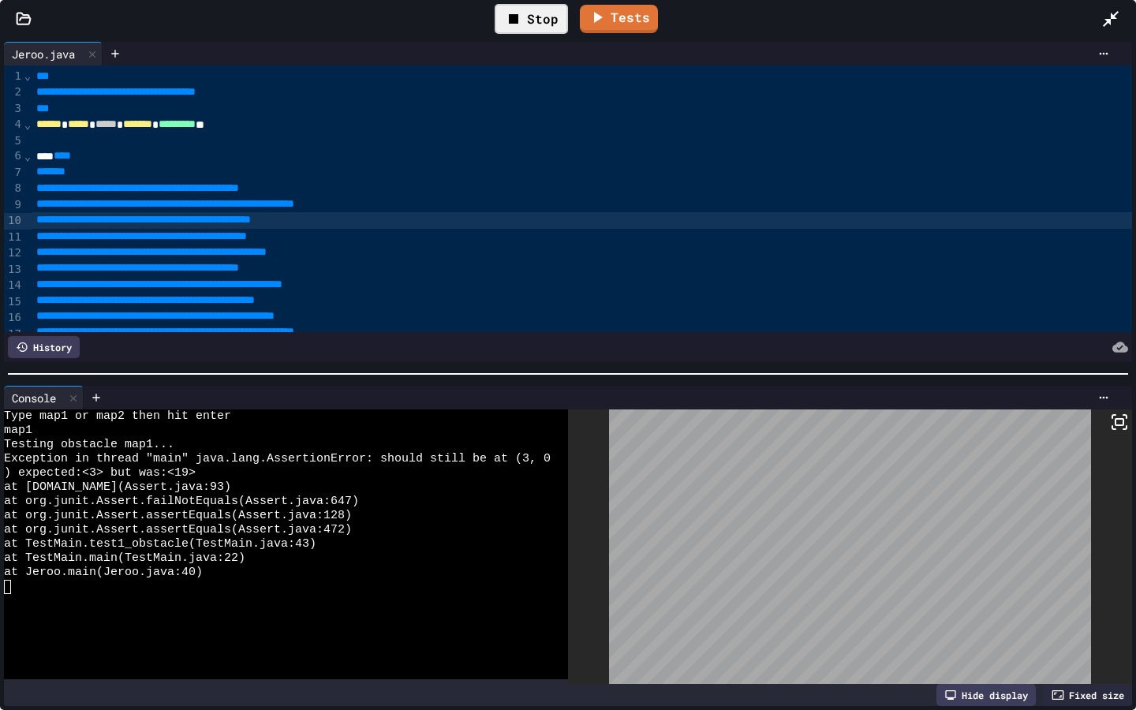
click at [1003, 219] on div "**********" at bounding box center [582, 220] width 1100 height 16
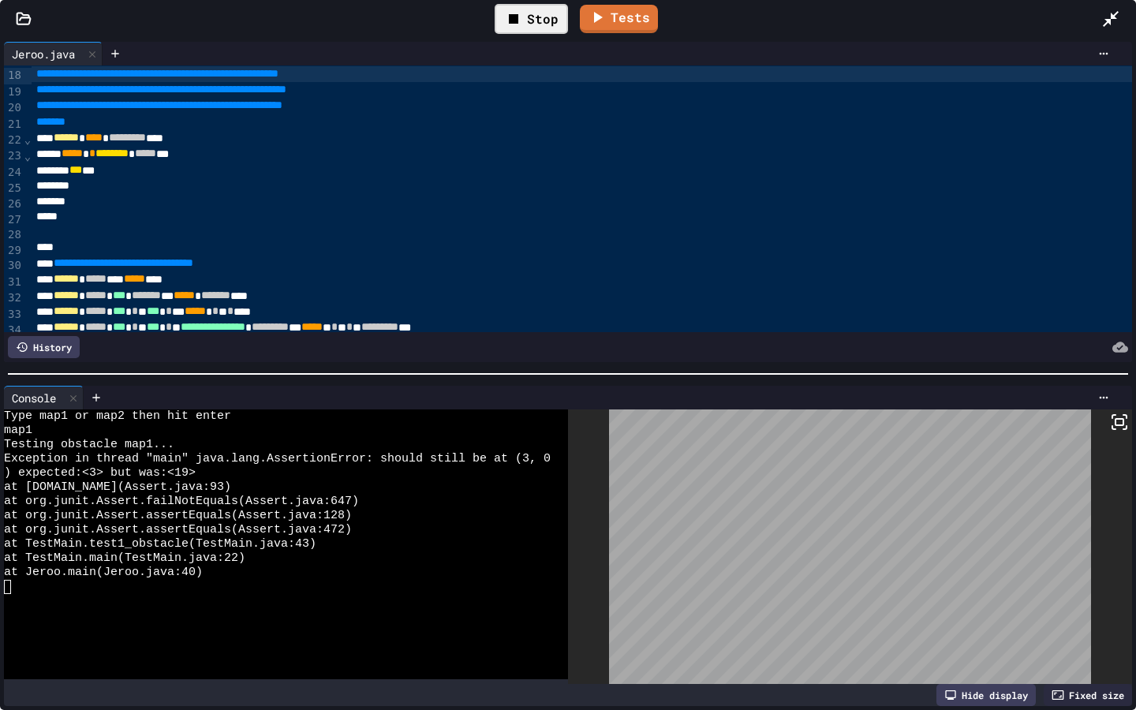
scroll to position [259, 0]
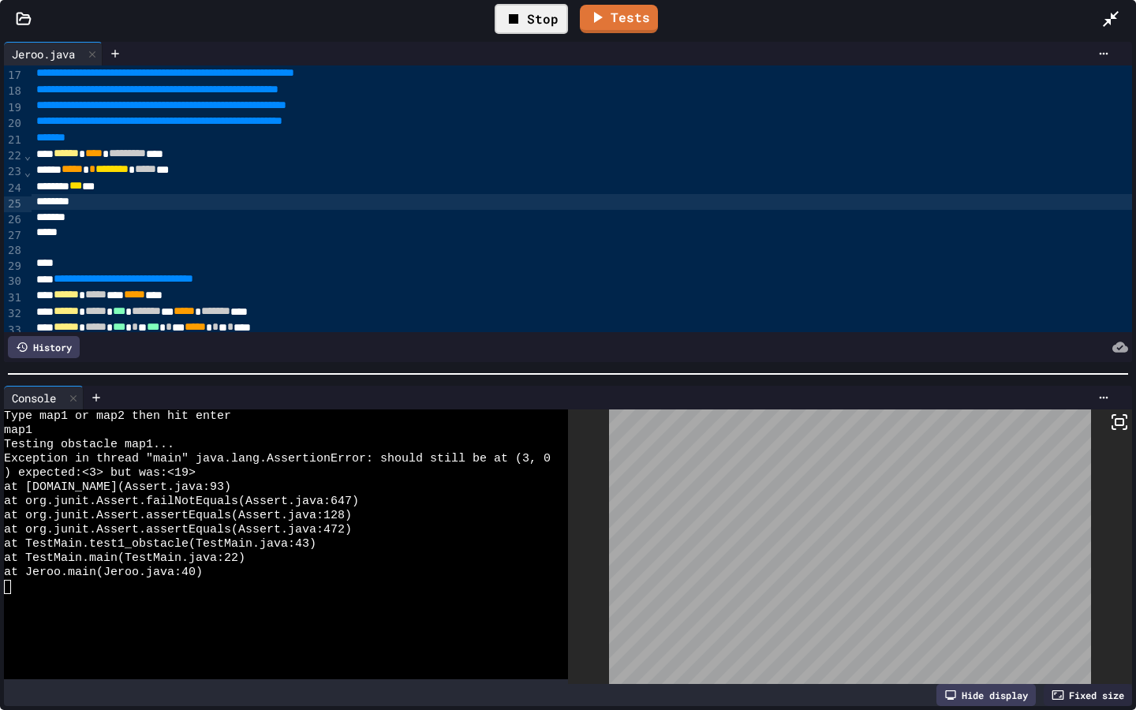
click at [77, 202] on div at bounding box center [786, 202] width 1509 height 16
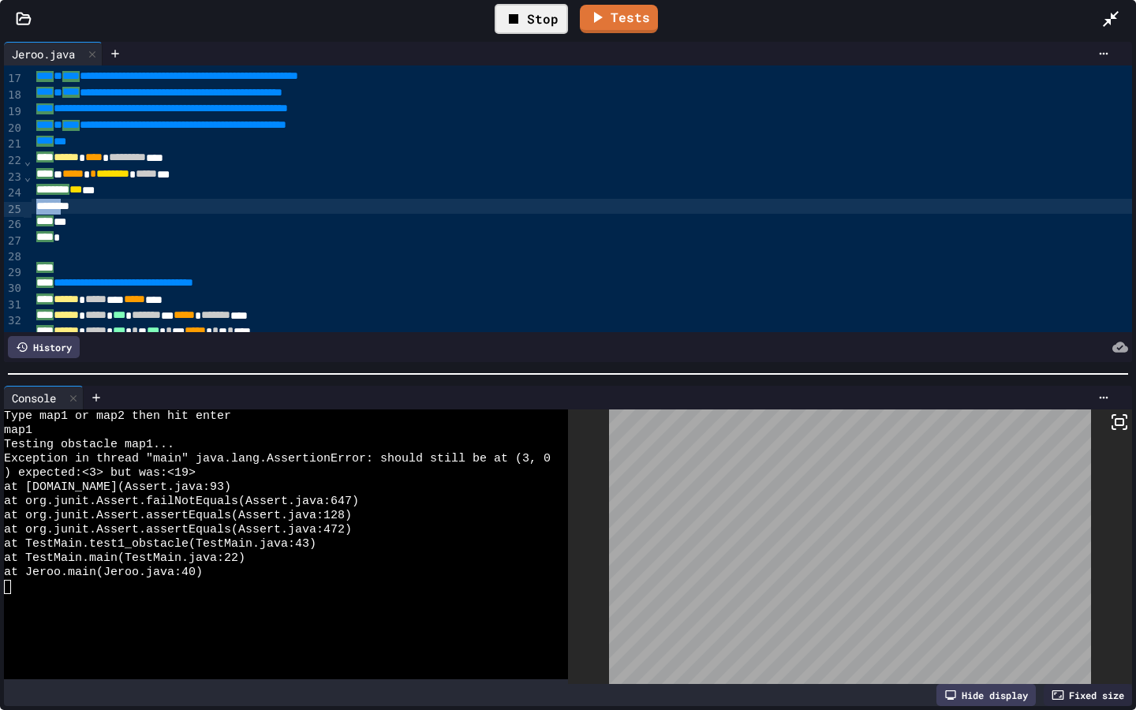
drag, startPoint x: 76, startPoint y: 207, endPoint x: 0, endPoint y: 207, distance: 75.7
click at [0, 207] on div "**********" at bounding box center [568, 202] width 1136 height 328
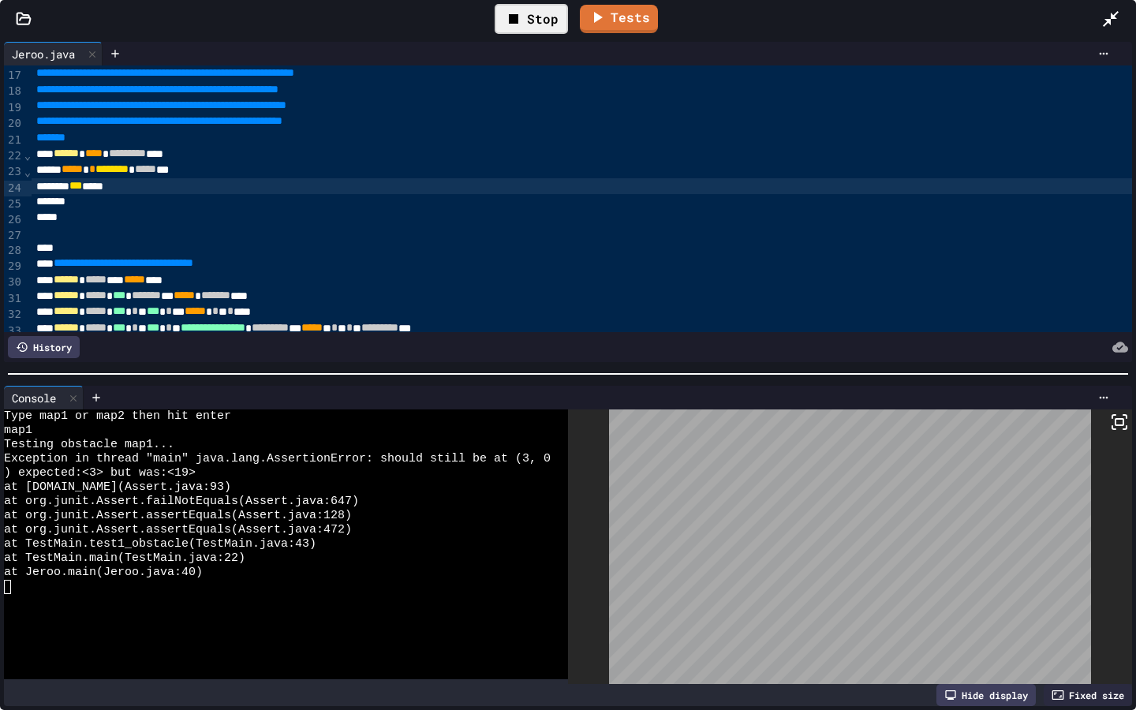
click at [81, 210] on div "*" at bounding box center [786, 202] width 1509 height 16
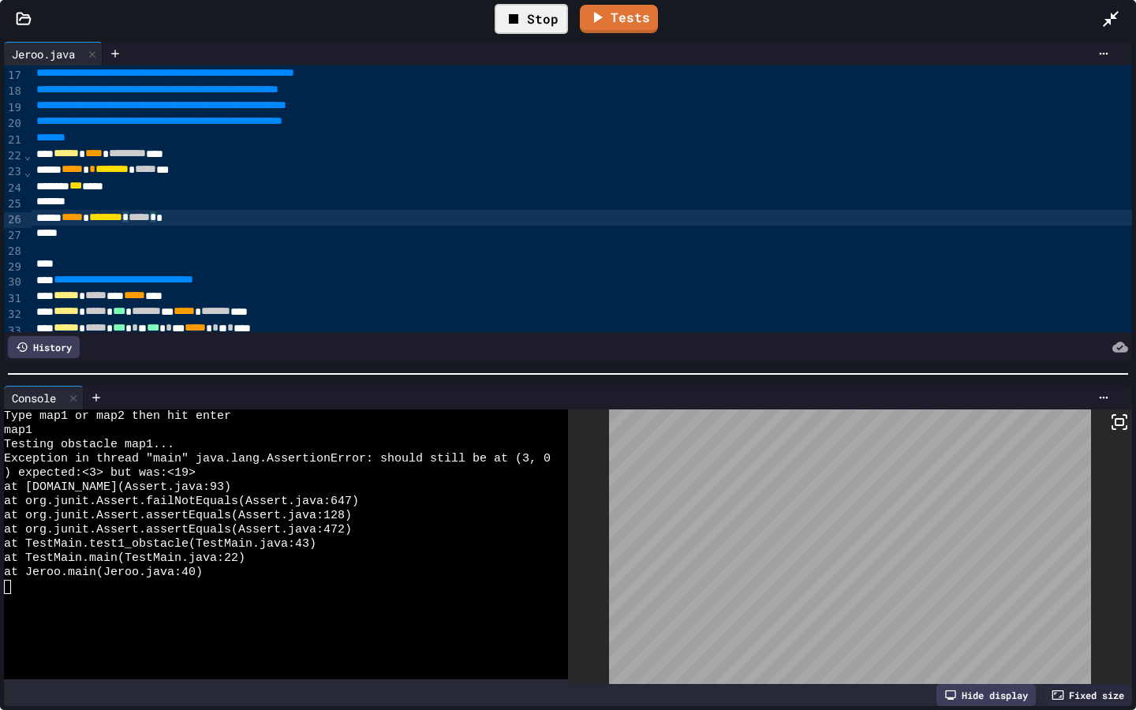
click at [237, 228] on div "*" at bounding box center [786, 234] width 1509 height 16
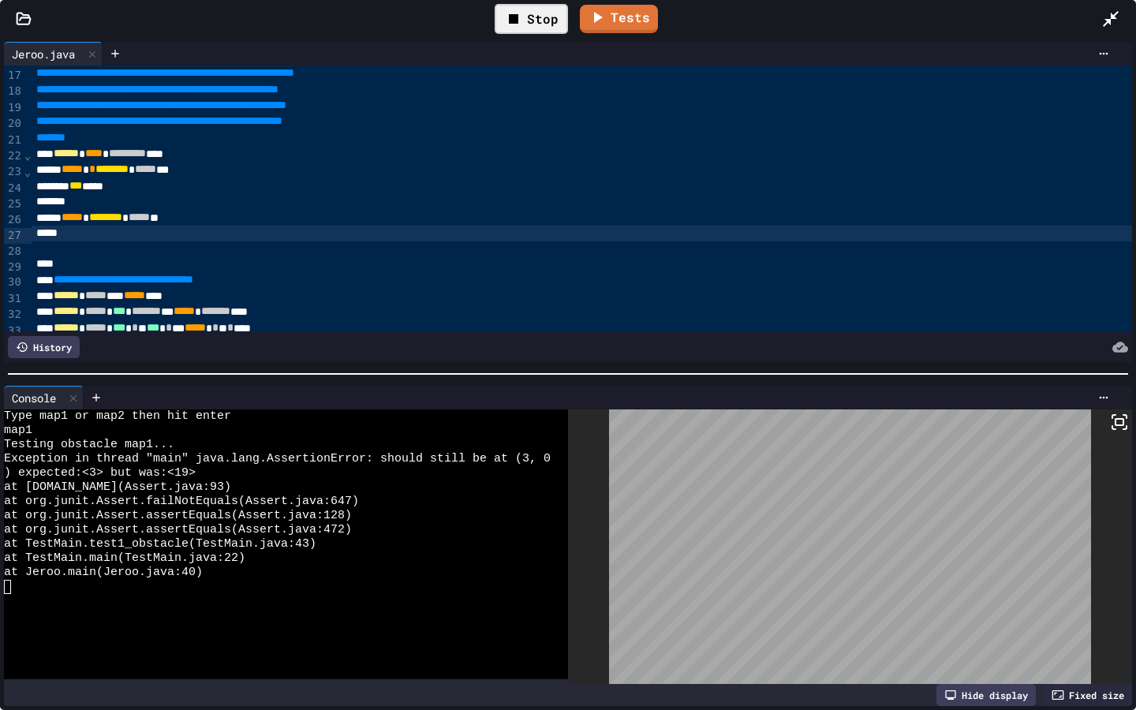
click at [227, 212] on div "***** * ******** * ***** **" at bounding box center [786, 218] width 1509 height 16
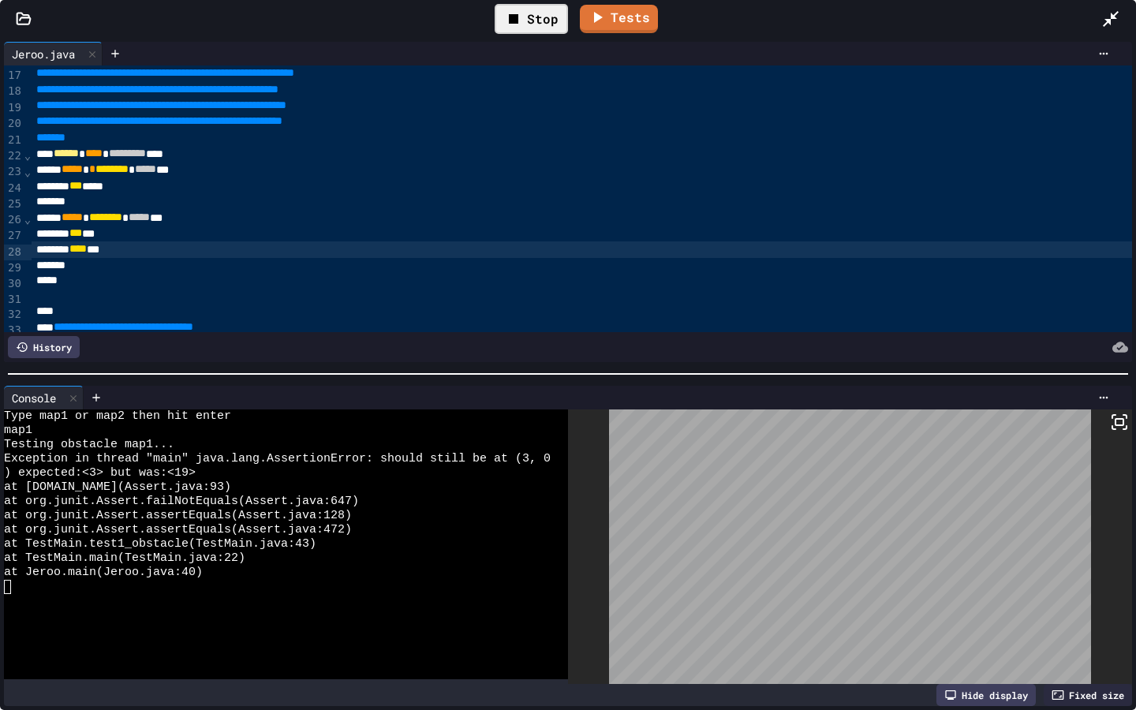
click at [536, 24] on div "Stop" at bounding box center [531, 19] width 73 height 30
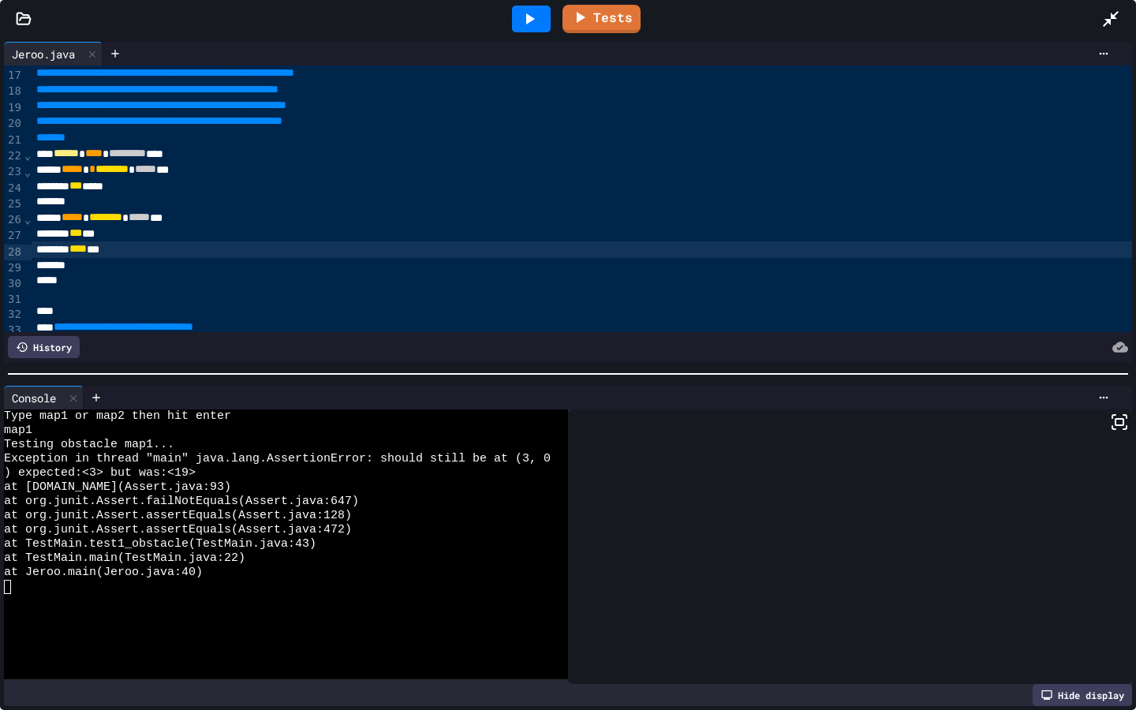
click at [536, 24] on icon at bounding box center [529, 18] width 19 height 19
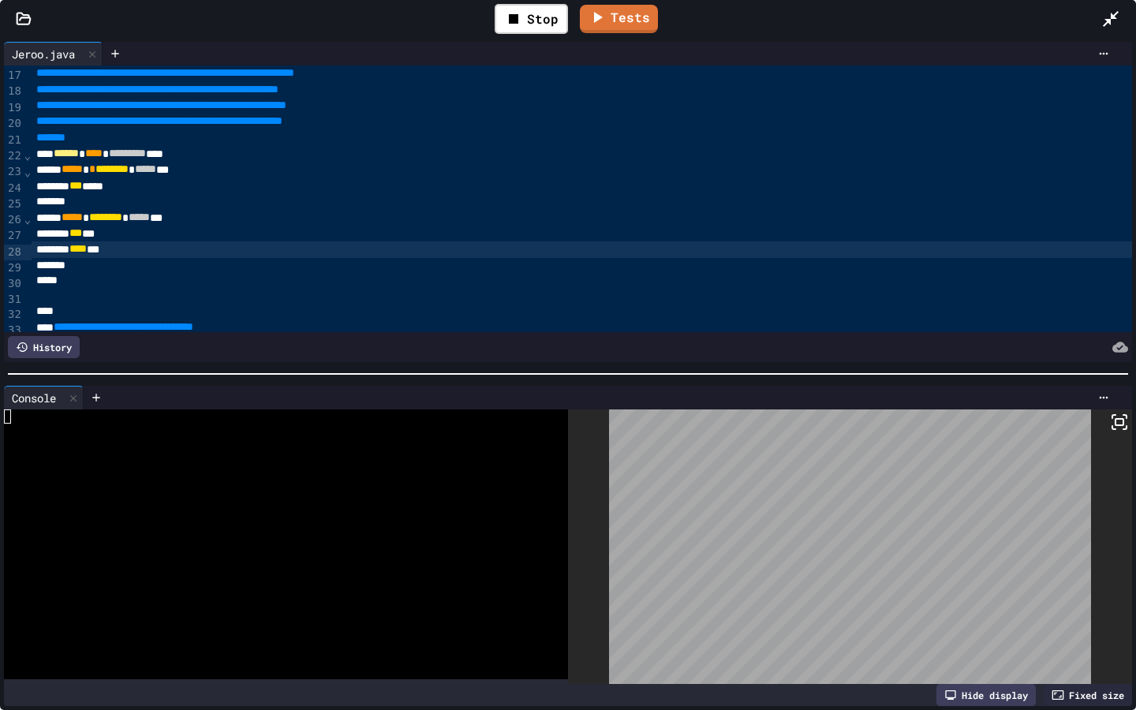
click at [148, 252] on div "**** ***" at bounding box center [786, 249] width 1509 height 16
click at [18, 439] on div at bounding box center [277, 445] width 547 height 14
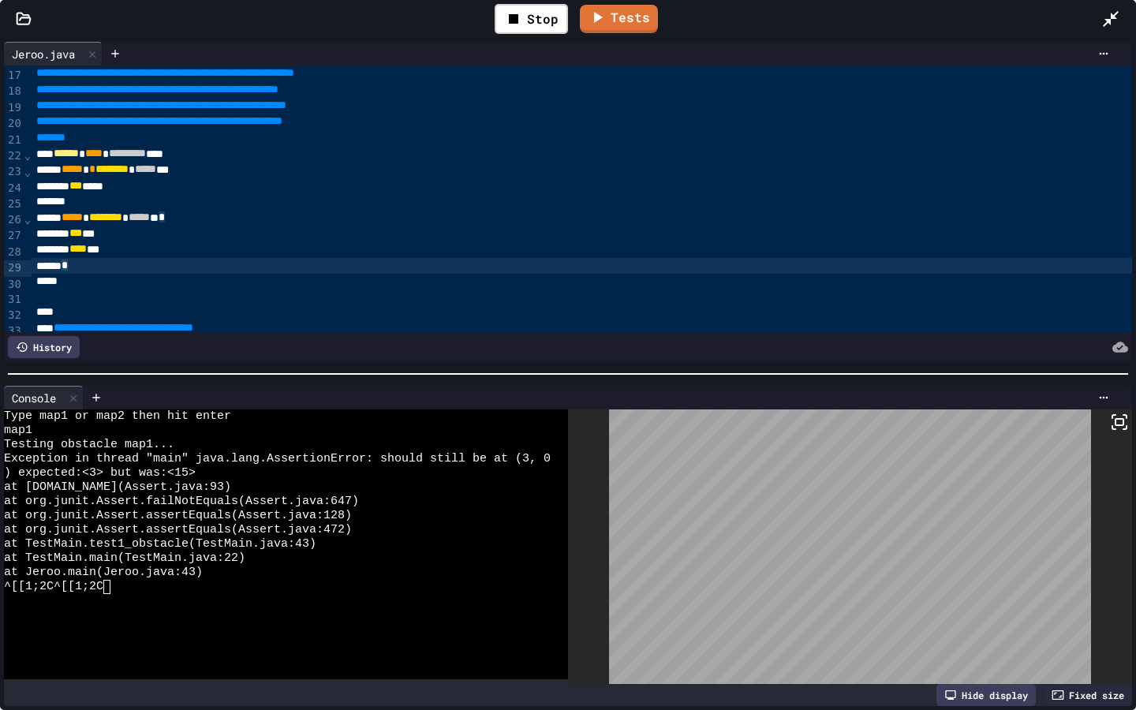
click at [114, 267] on div "*" at bounding box center [786, 266] width 1509 height 16
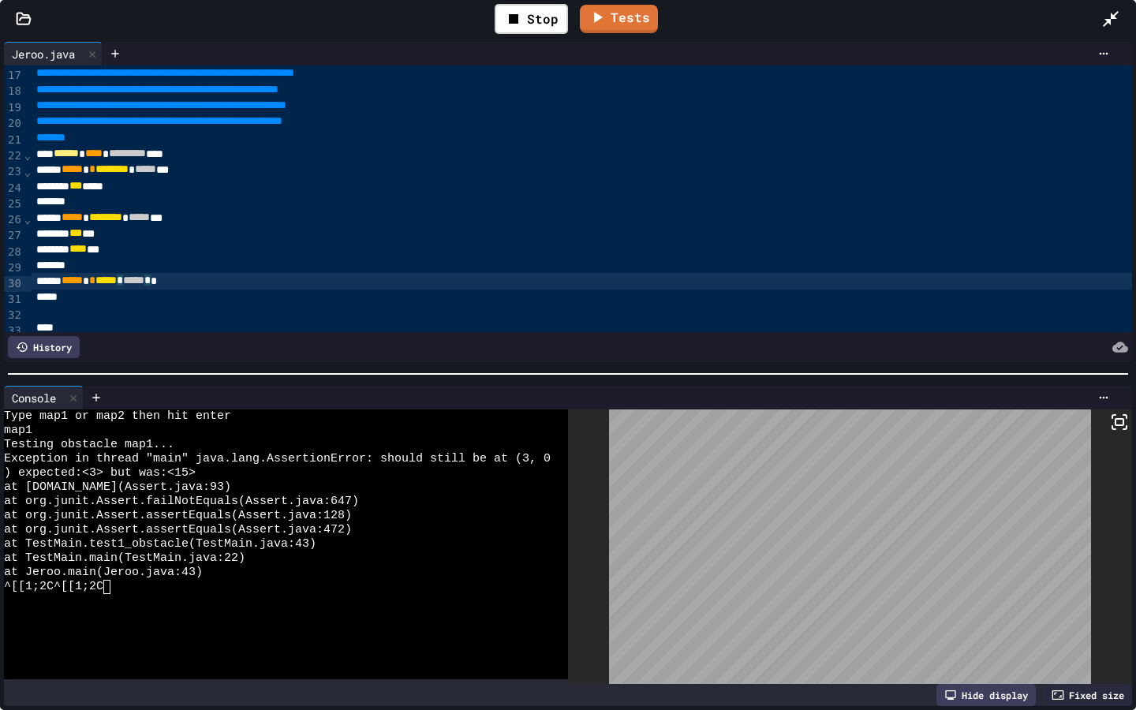
click at [215, 280] on div "***** * * ***** * ***** * *" at bounding box center [786, 281] width 1509 height 16
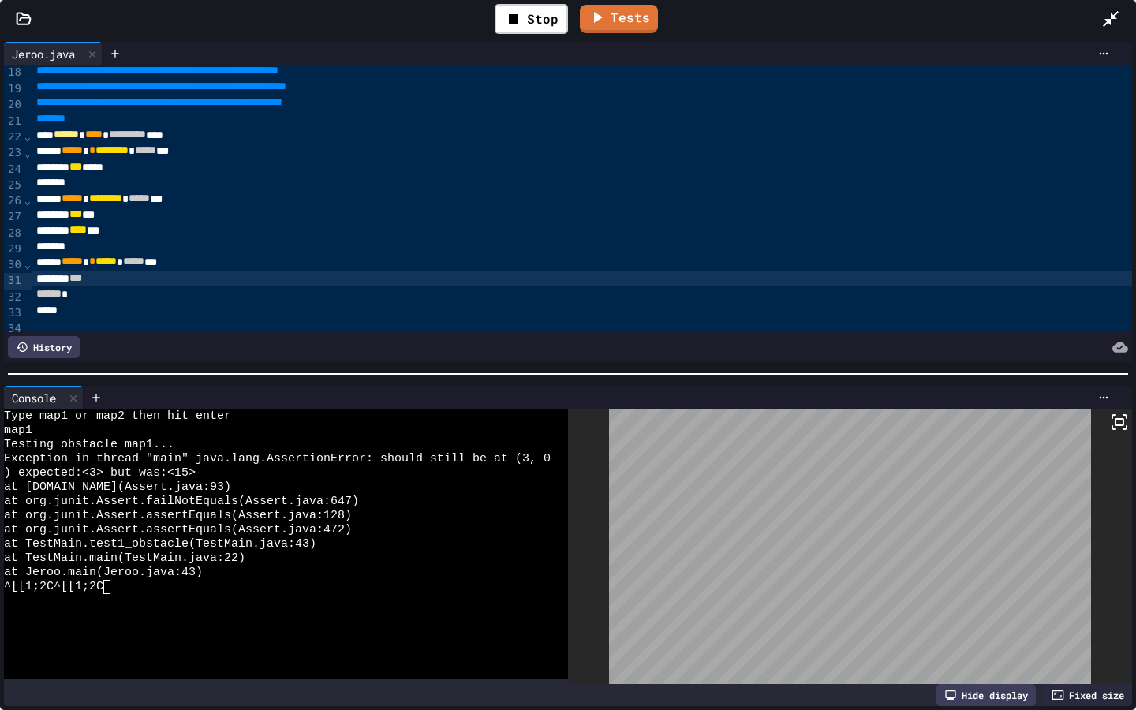
scroll to position [280, 0]
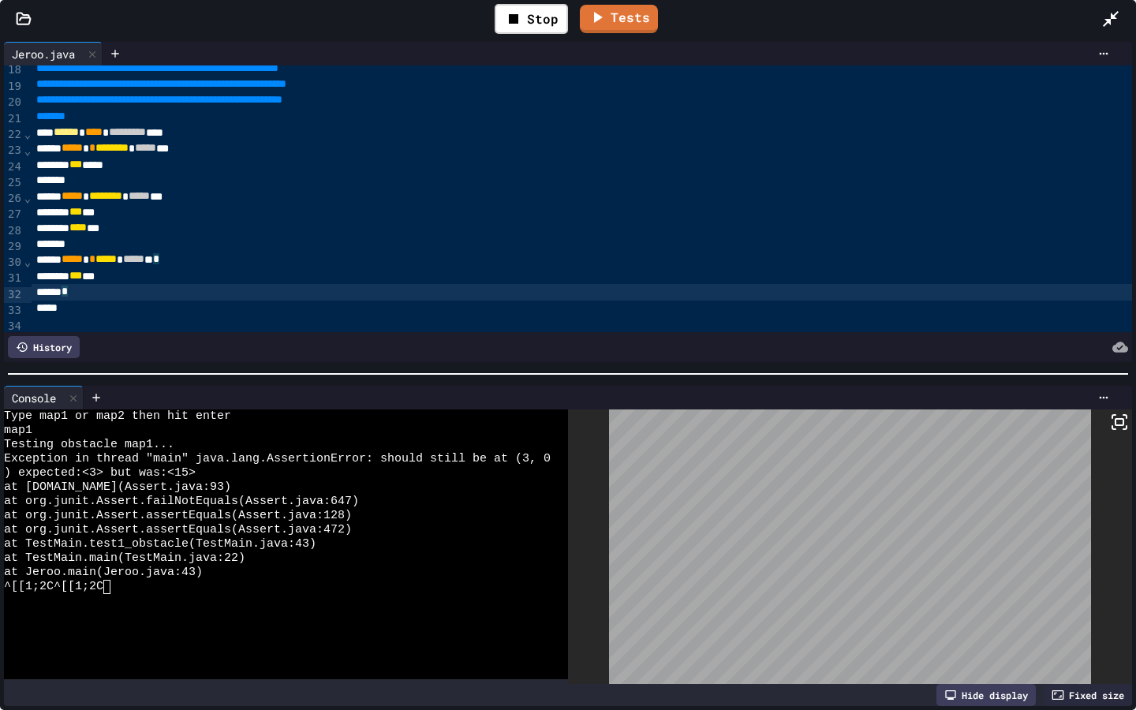
click at [90, 293] on div "*" at bounding box center [786, 292] width 1509 height 16
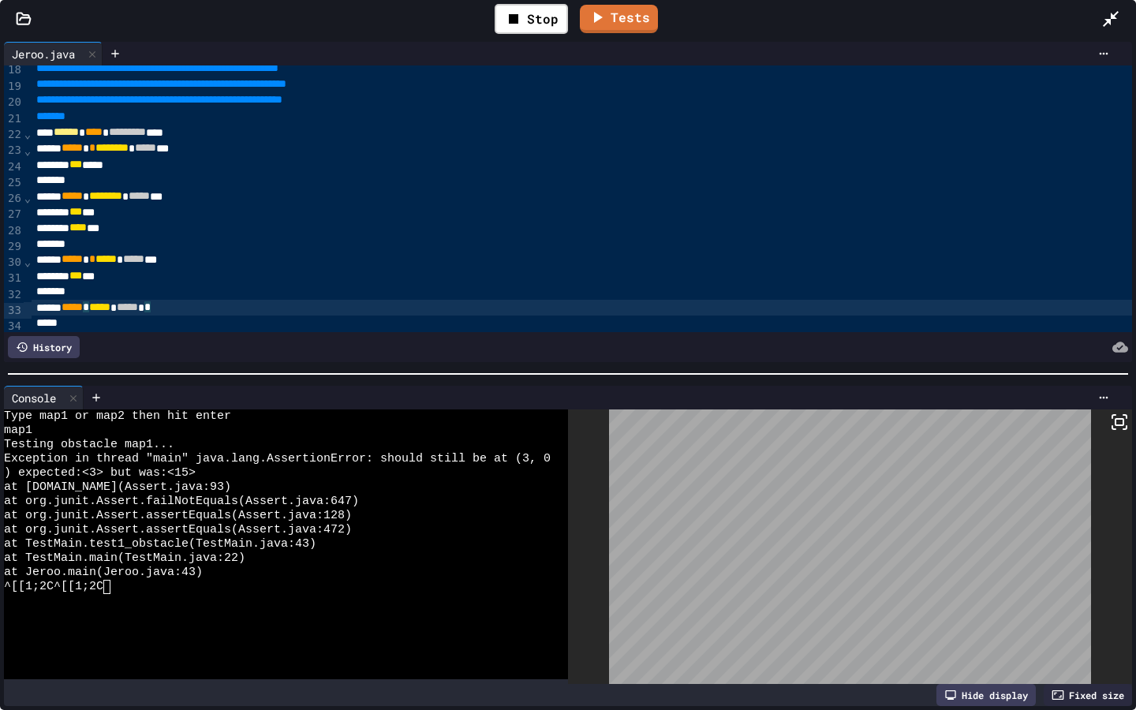
click at [219, 316] on div "***** * ***** * ***** * *" at bounding box center [786, 308] width 1509 height 16
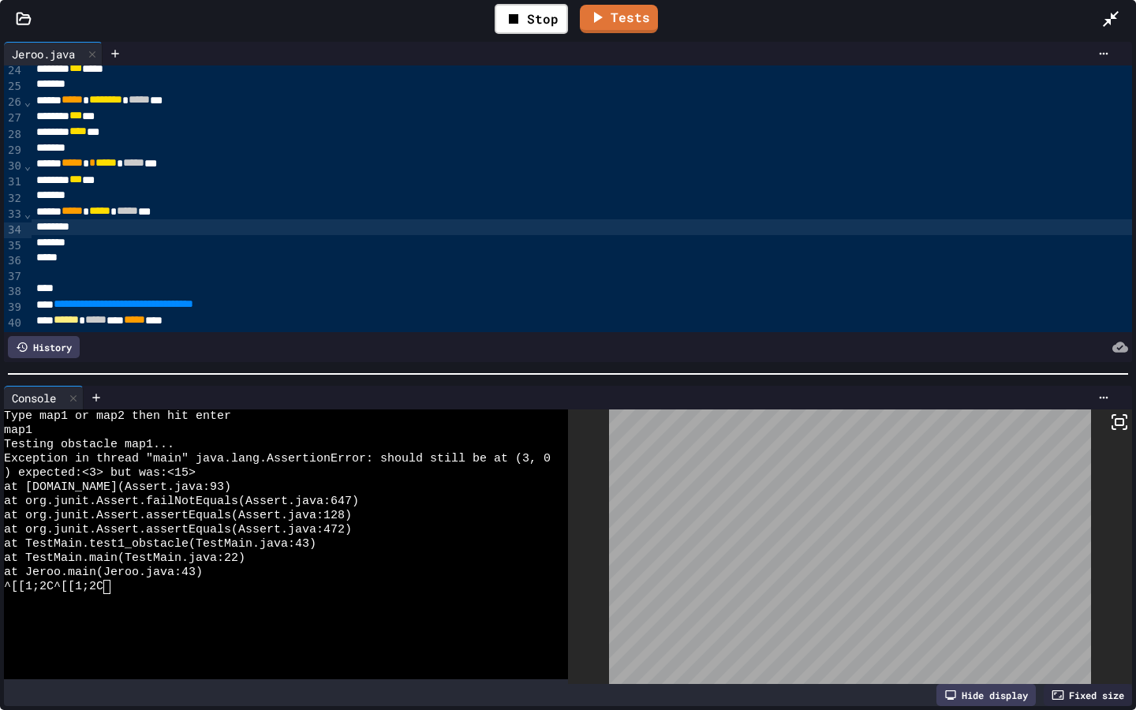
scroll to position [368, 0]
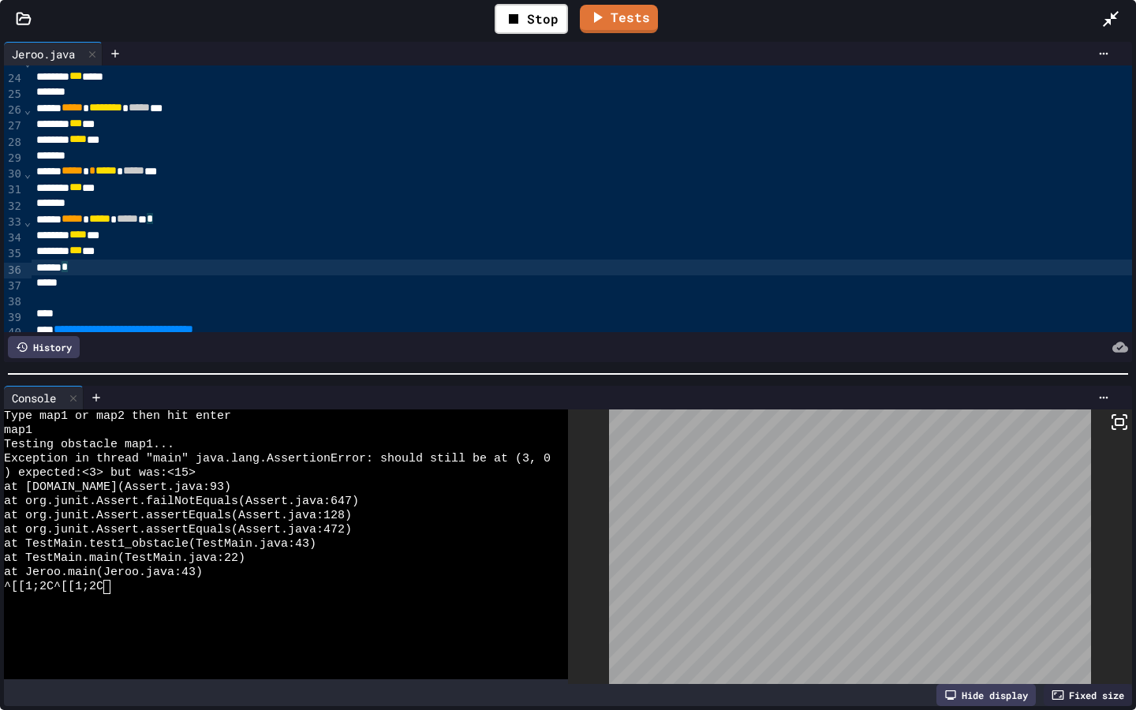
click at [78, 272] on div "*" at bounding box center [786, 268] width 1509 height 16
click at [84, 271] on div "*" at bounding box center [786, 268] width 1509 height 16
click at [554, 25] on div "Stop" at bounding box center [531, 19] width 73 height 30
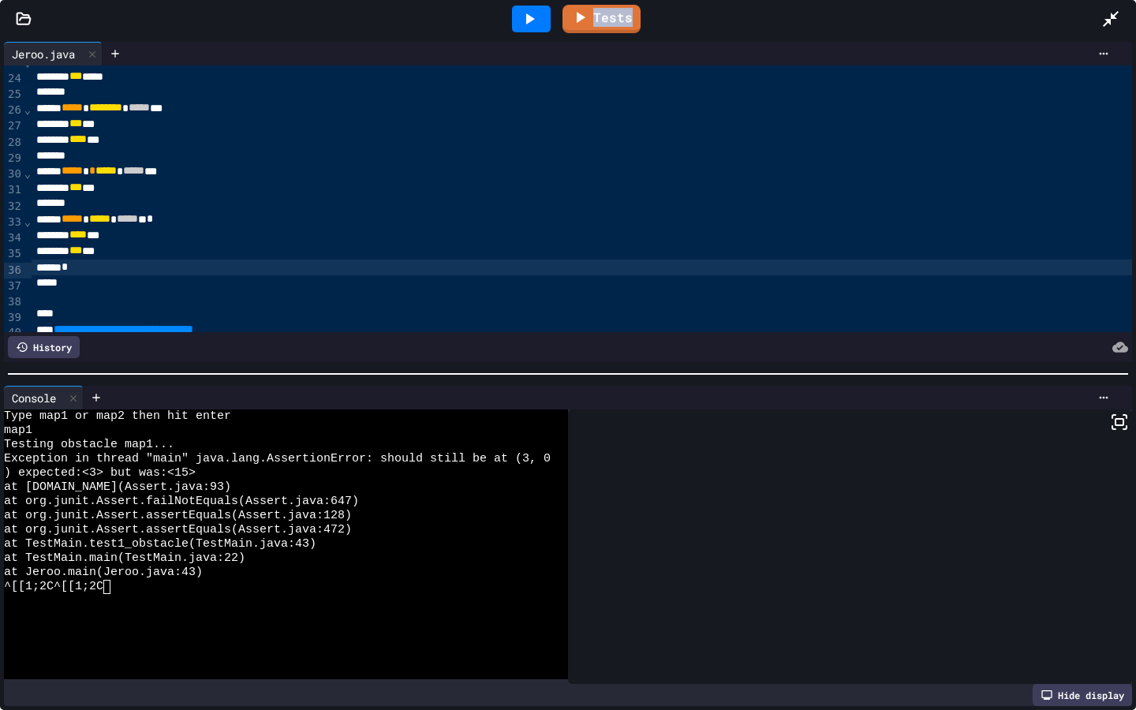
click at [554, 25] on div at bounding box center [531, 19] width 54 height 43
click at [544, 24] on div at bounding box center [531, 19] width 39 height 27
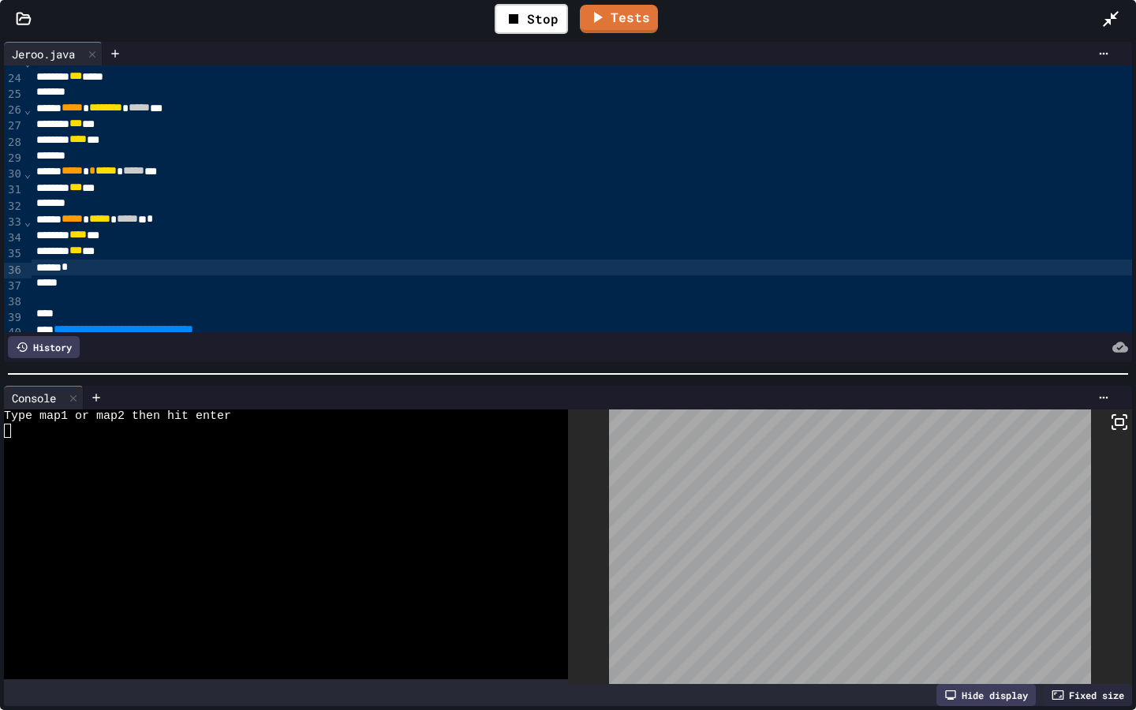
click at [4, 430] on textarea "Terminal input" at bounding box center [7, 431] width 7 height 14
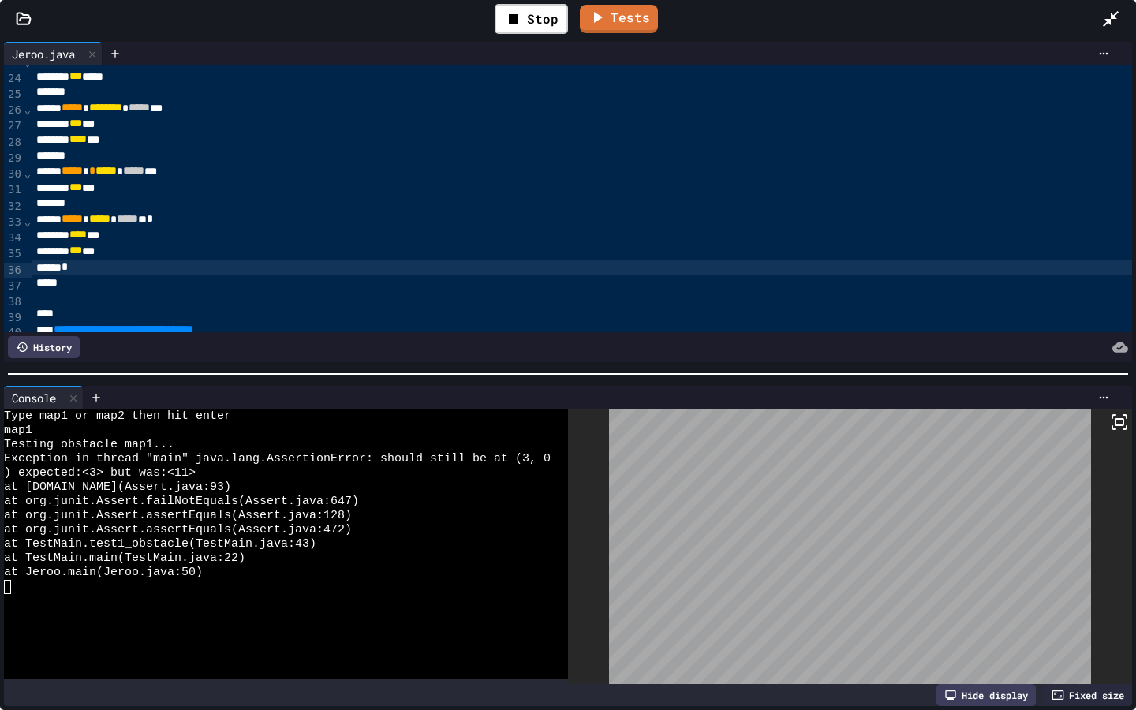
scroll to position [385, 0]
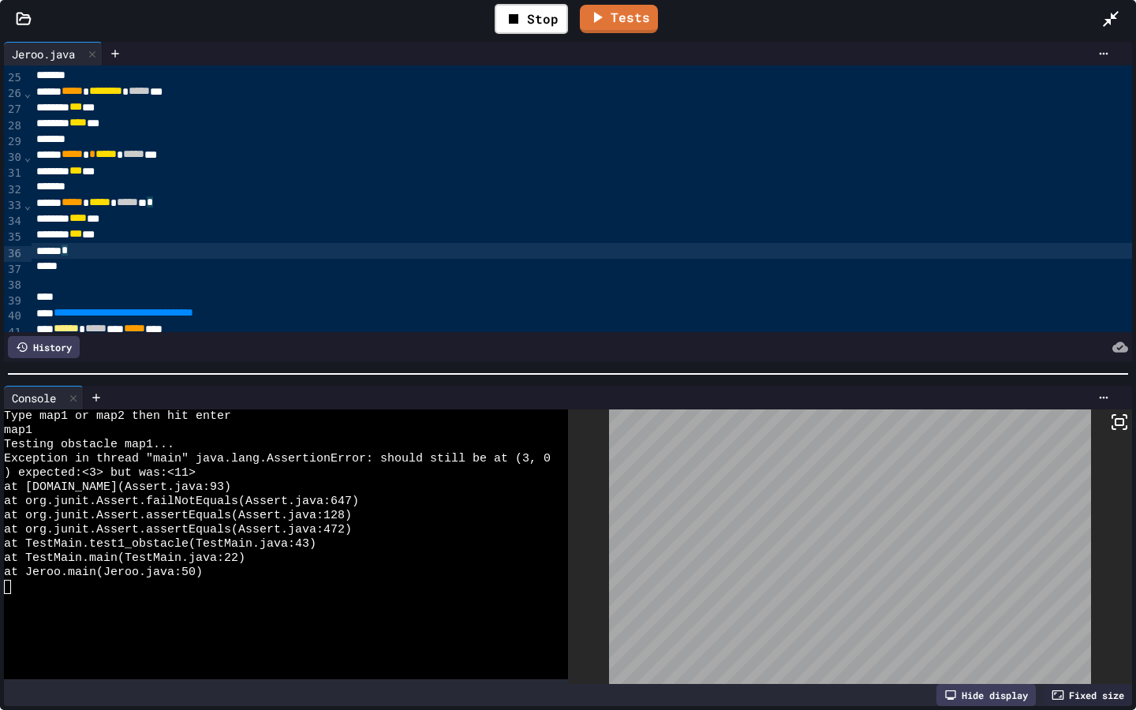
click at [92, 250] on div "*" at bounding box center [786, 251] width 1509 height 16
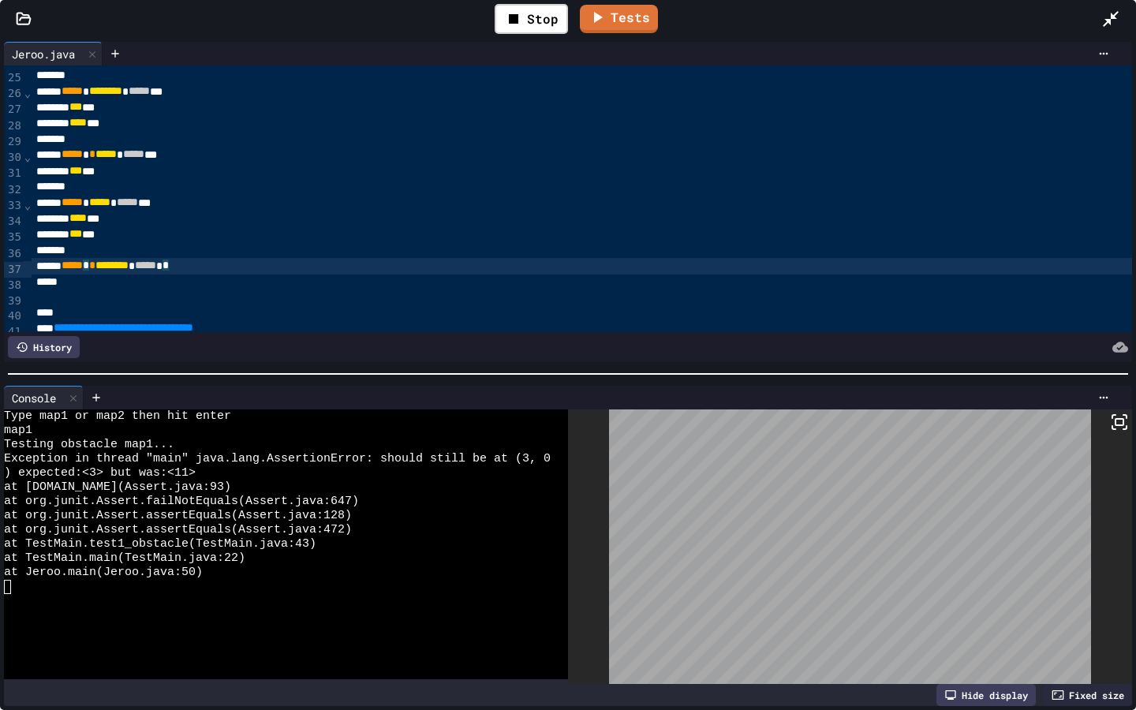
click at [236, 263] on div "***** * * ******** * ***** * *" at bounding box center [786, 266] width 1509 height 16
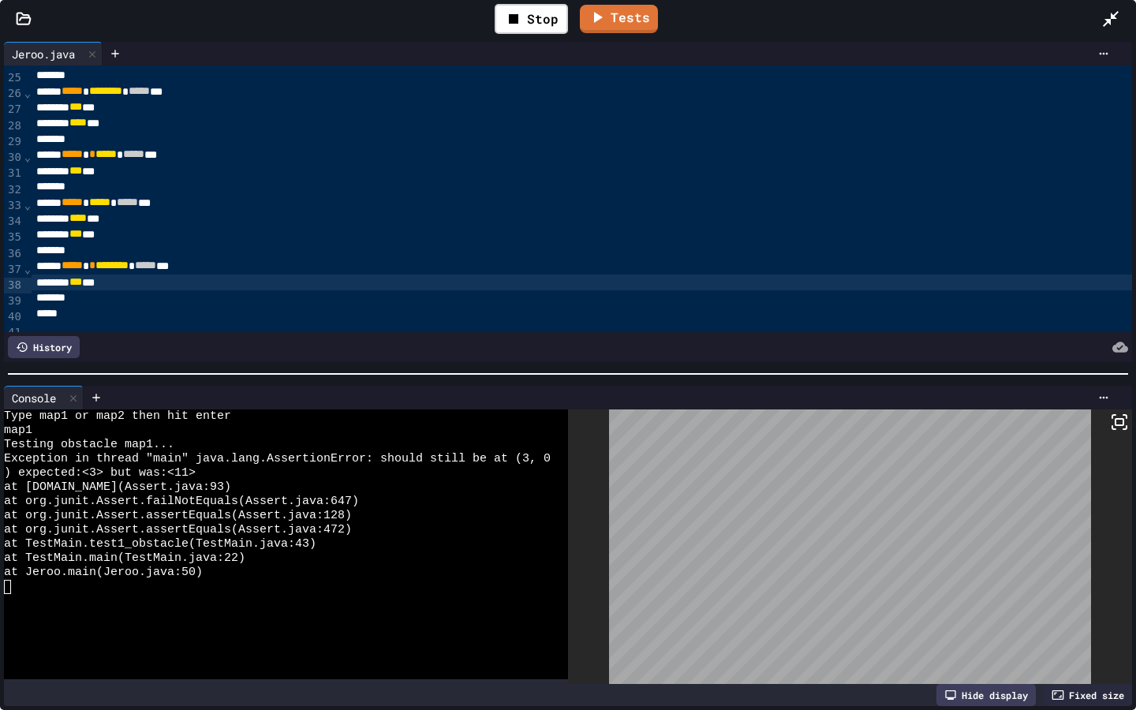
click at [102, 295] on div "*" at bounding box center [786, 298] width 1509 height 16
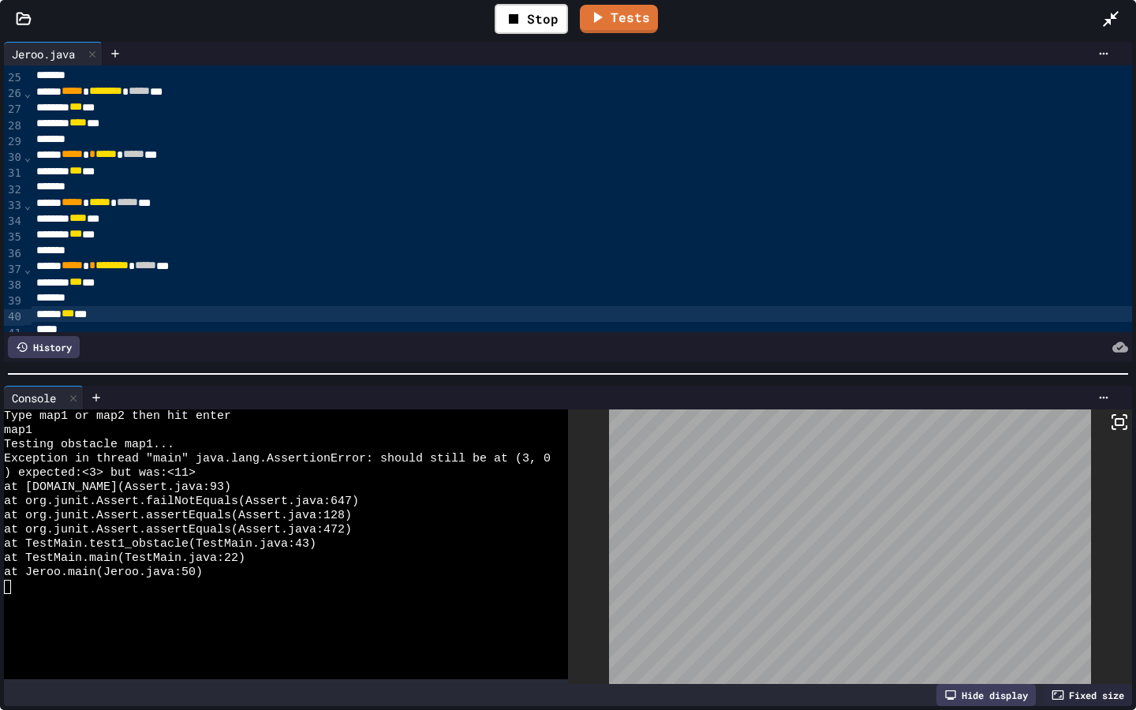
scroll to position [396, 0]
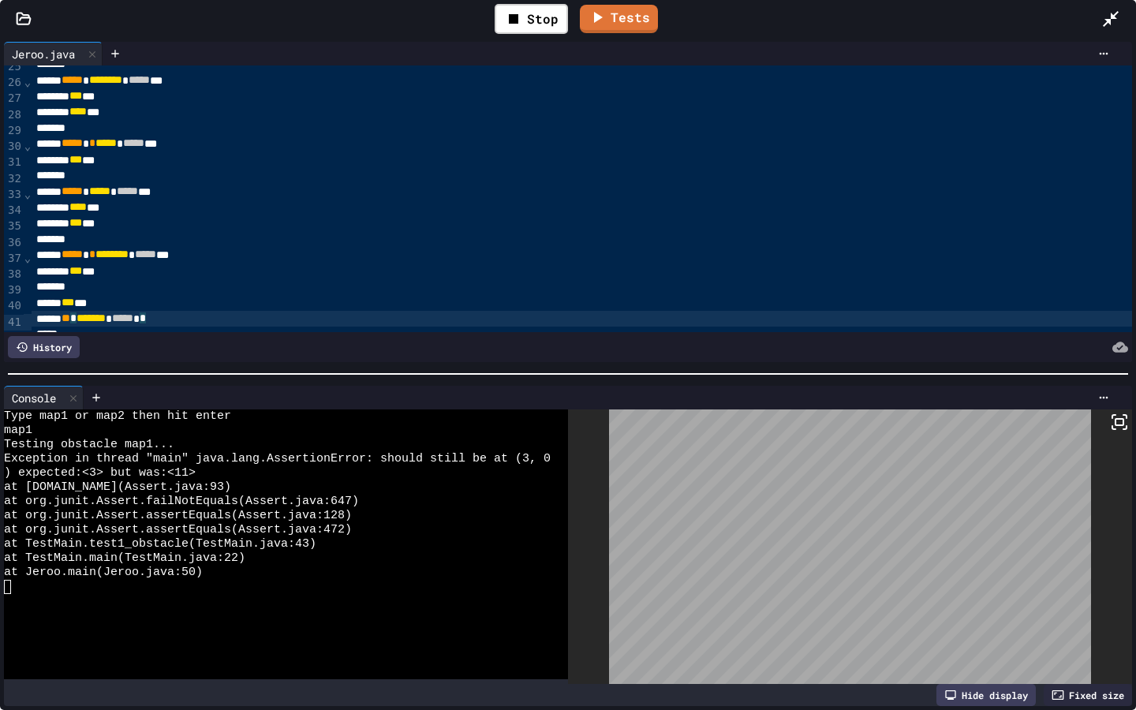
click at [197, 319] on div "** * ******* * ***** * *" at bounding box center [786, 319] width 1509 height 16
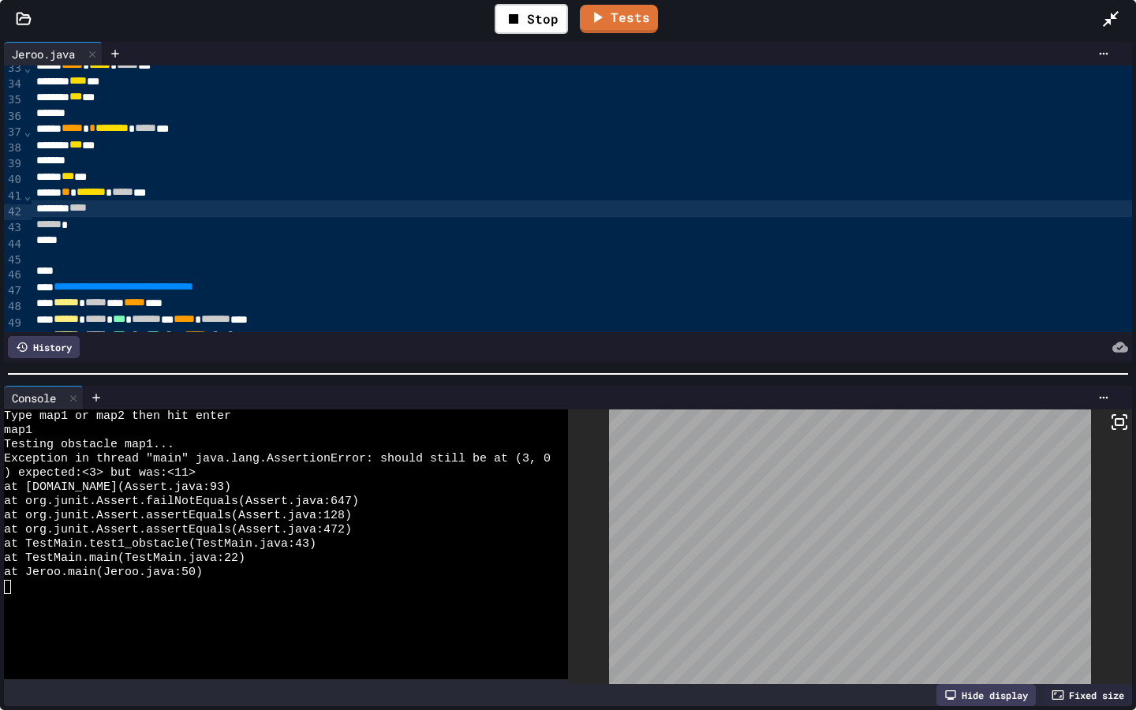
scroll to position [521, 0]
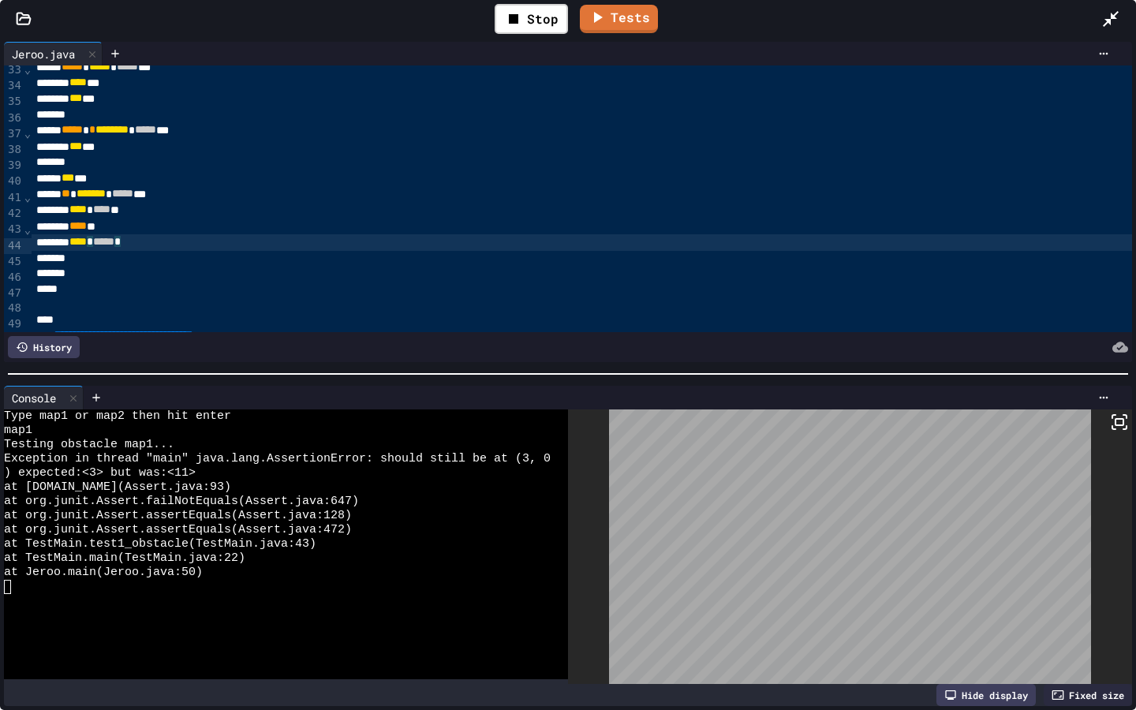
click at [185, 242] on div "**** * ***** *" at bounding box center [786, 242] width 1509 height 16
click at [532, 24] on div "Stop" at bounding box center [531, 19] width 73 height 30
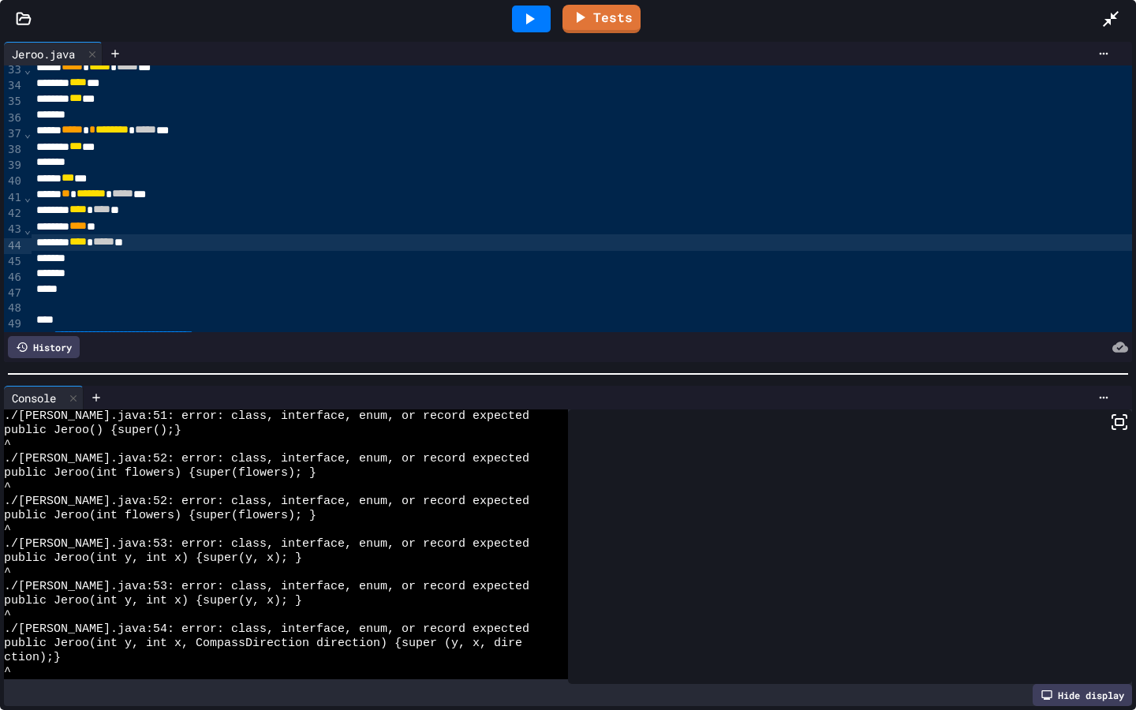
scroll to position [0, 0]
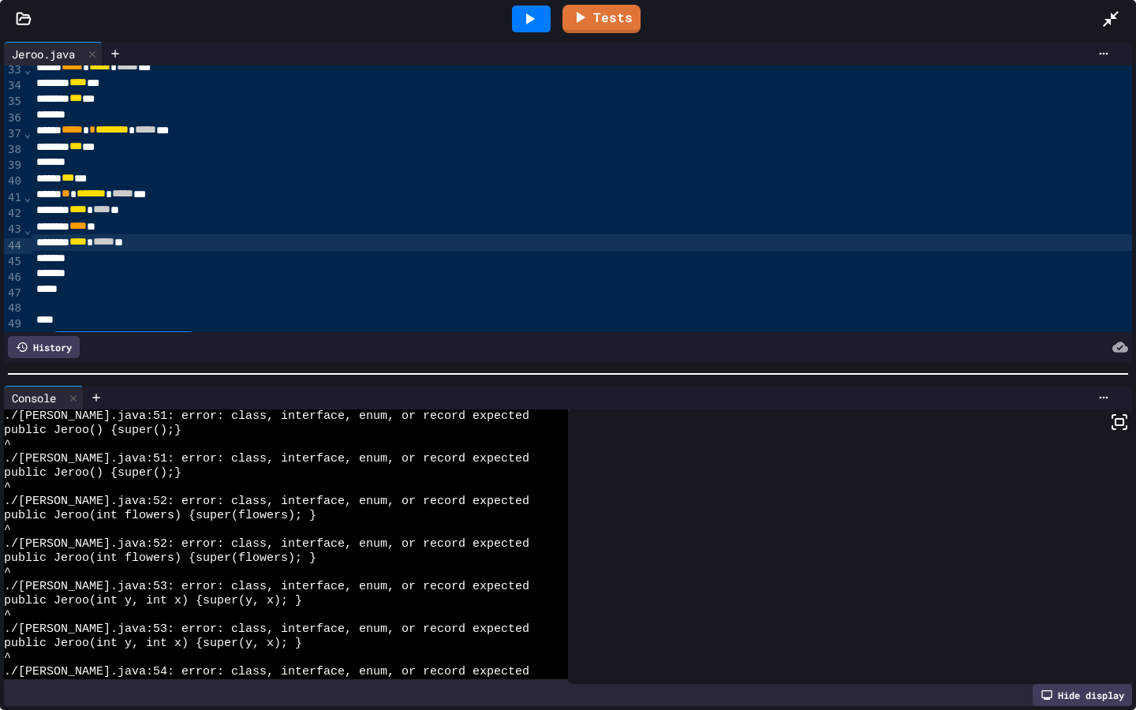
click at [111, 266] on div "*" at bounding box center [786, 259] width 1509 height 16
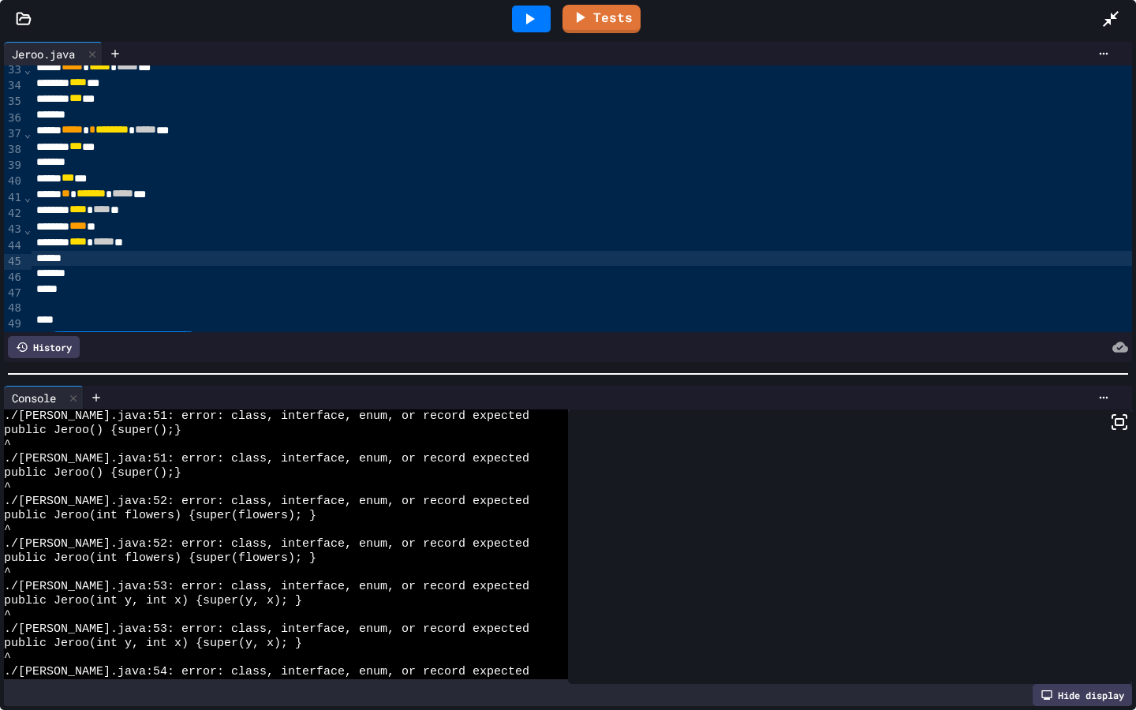
click at [544, 20] on div at bounding box center [531, 19] width 39 height 27
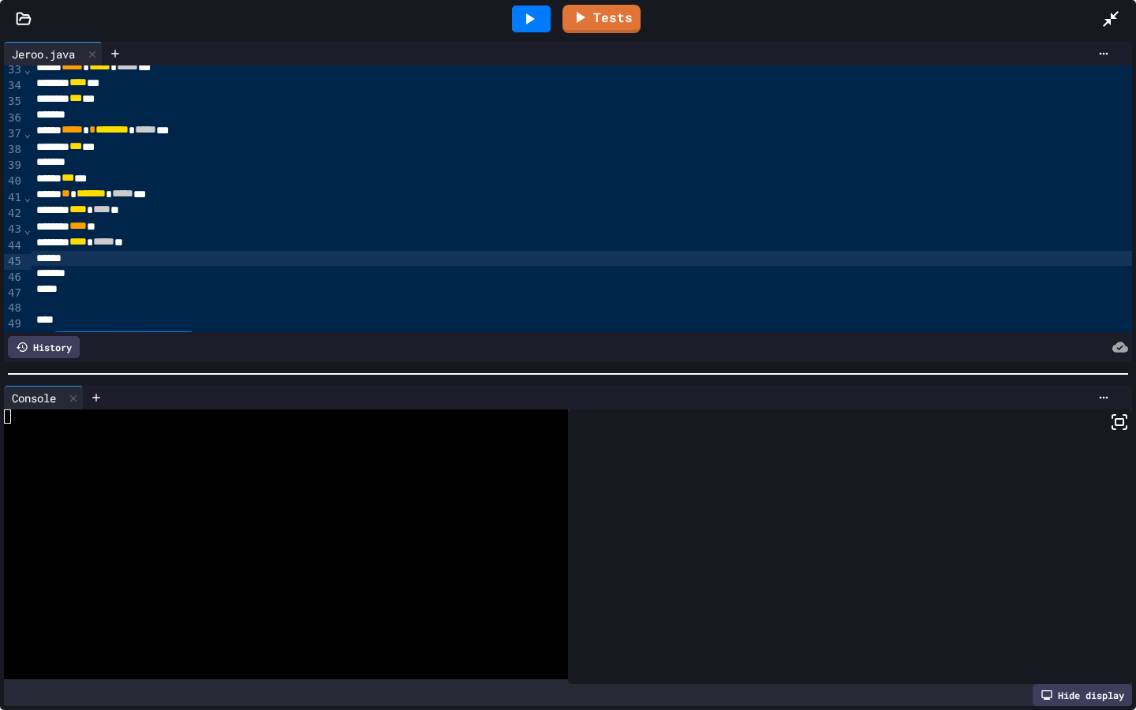
click at [544, 20] on div at bounding box center [531, 19] width 39 height 27
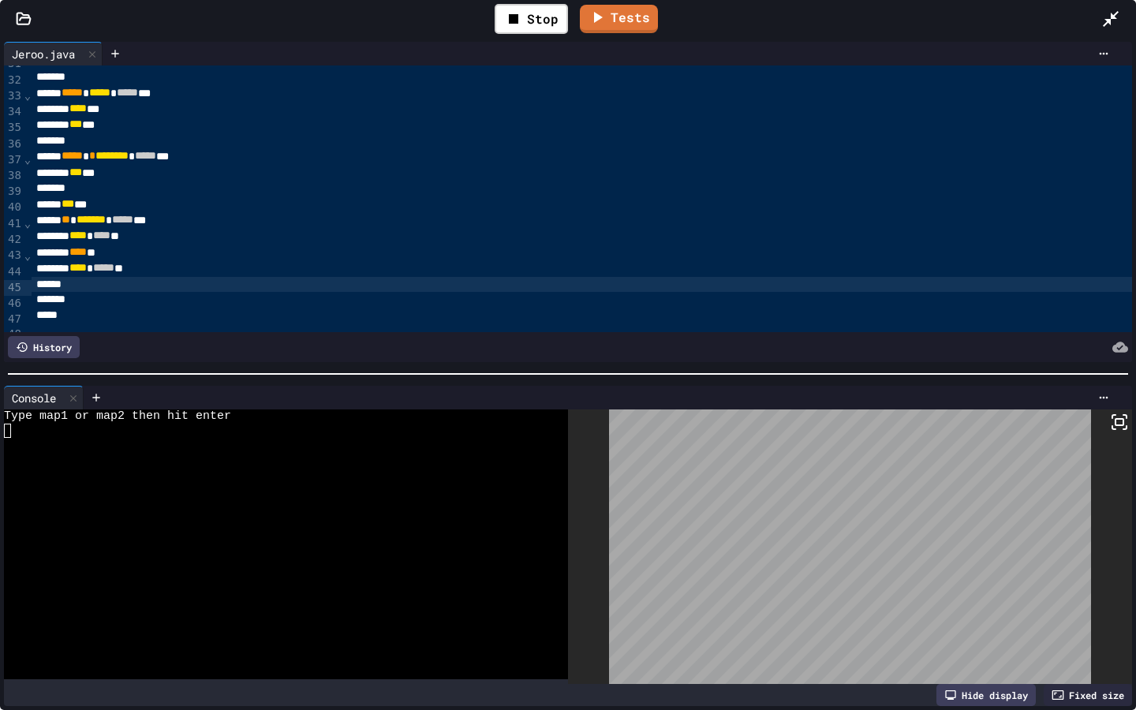
scroll to position [499, 0]
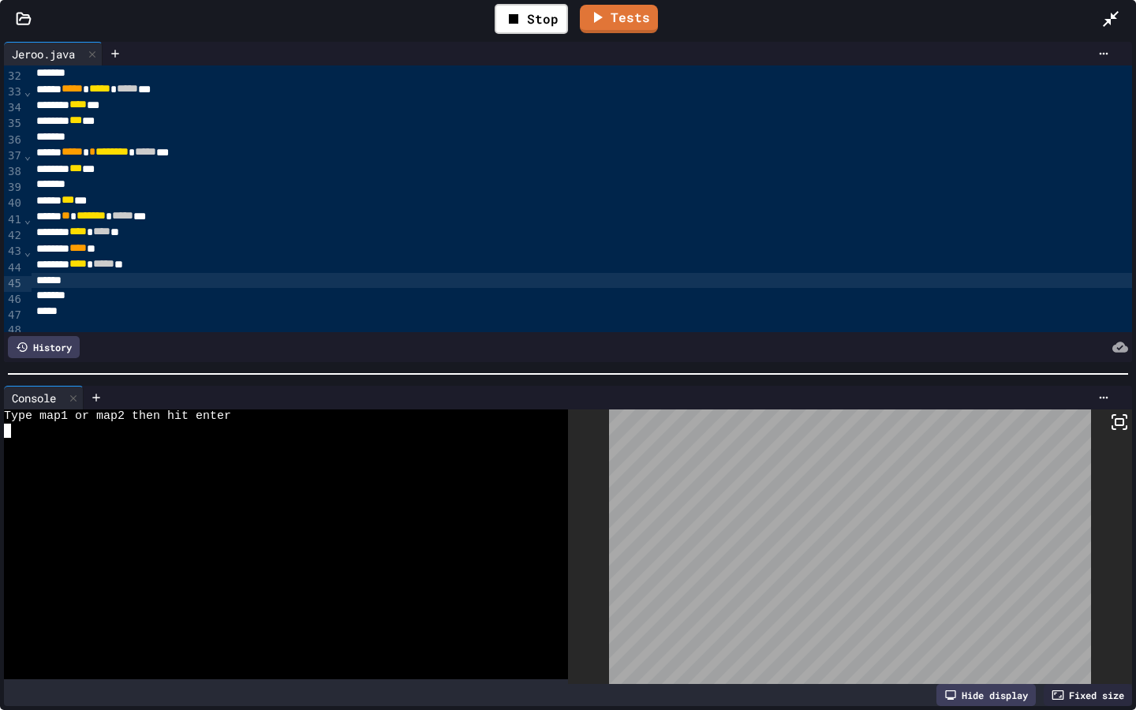
click at [7, 428] on textarea "Terminal input" at bounding box center [7, 431] width 7 height 14
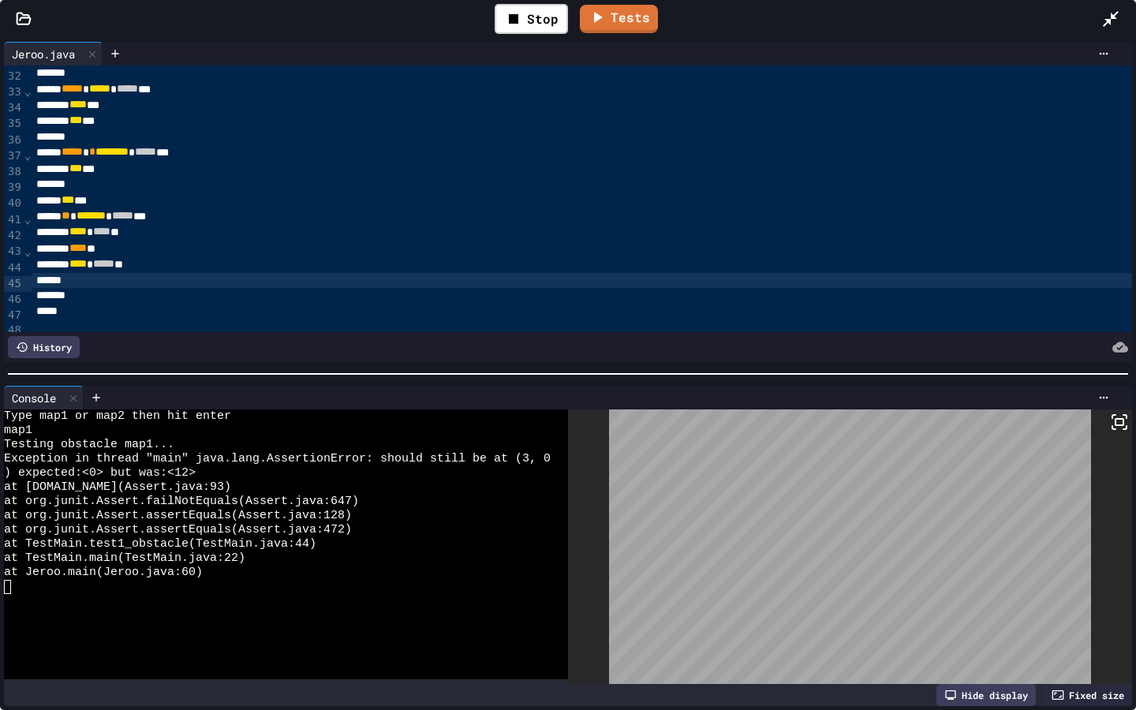
click at [82, 280] on div at bounding box center [786, 281] width 1509 height 16
click at [233, 282] on div "***** * * ******* * ***** * *" at bounding box center [786, 281] width 1509 height 16
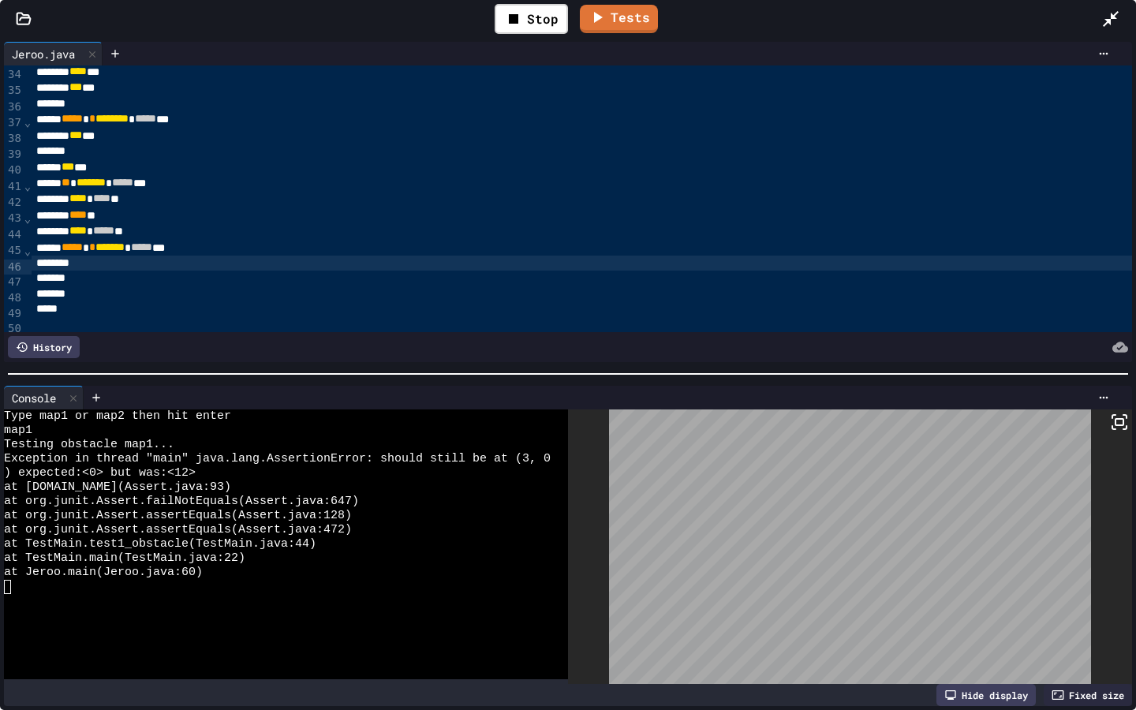
scroll to position [538, 0]
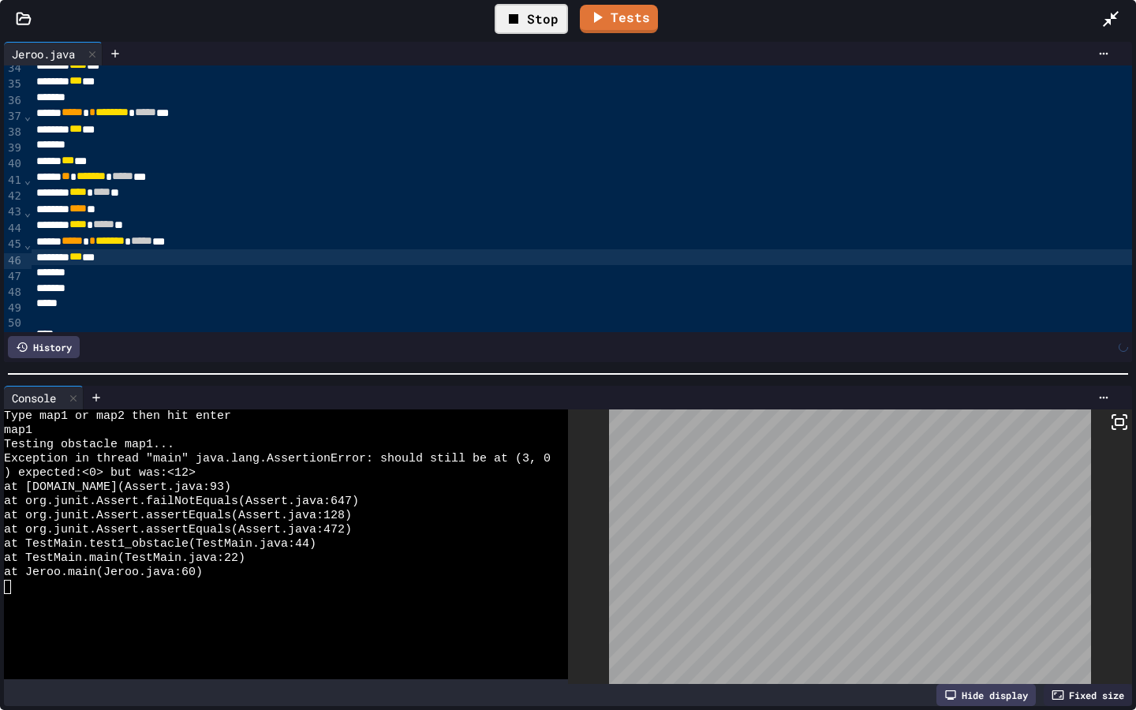
click at [514, 24] on icon at bounding box center [513, 18] width 19 height 19
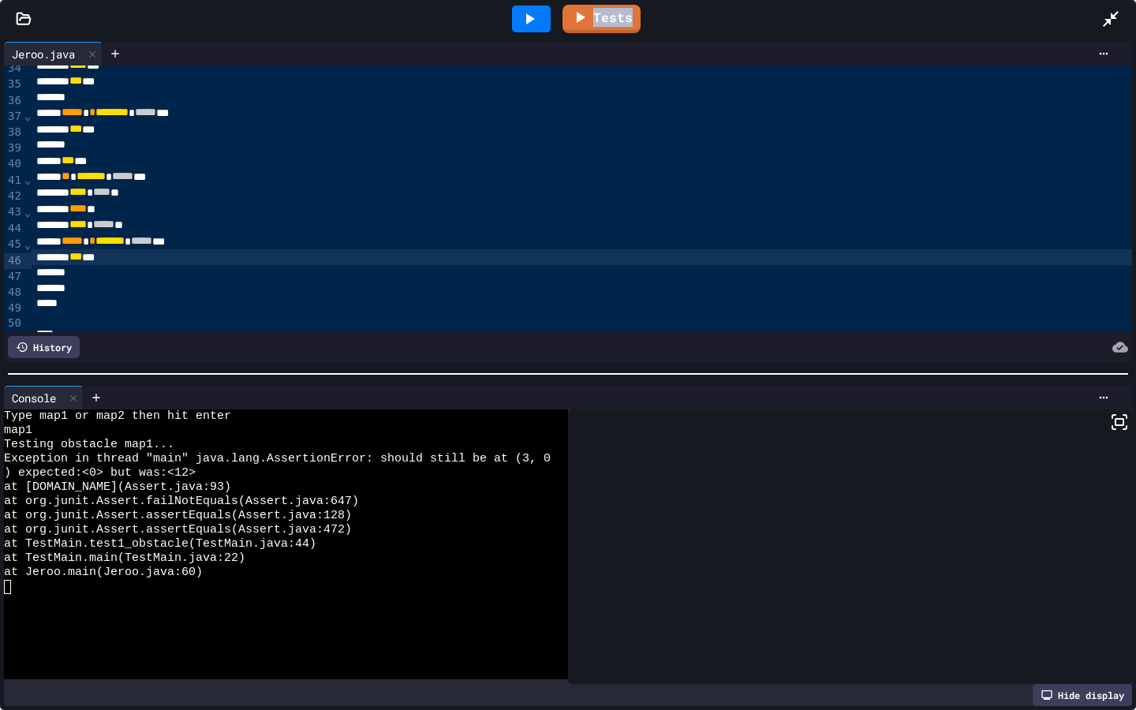
click at [514, 24] on div at bounding box center [531, 19] width 39 height 27
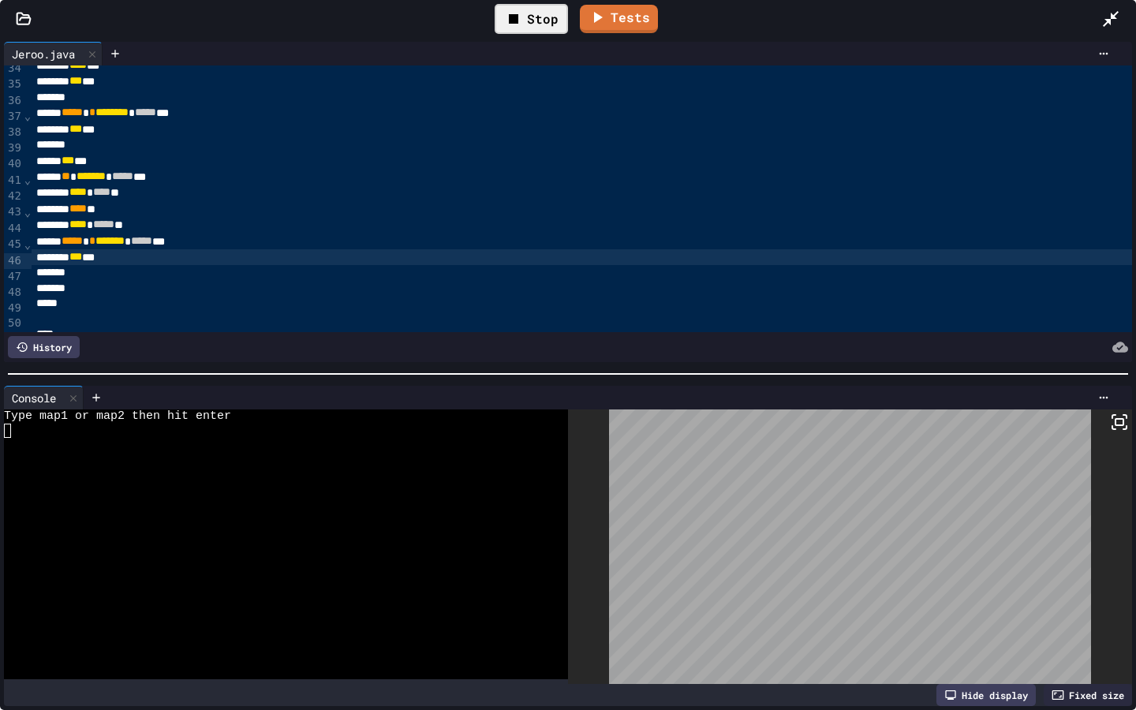
click at [20, 433] on div at bounding box center [277, 431] width 547 height 14
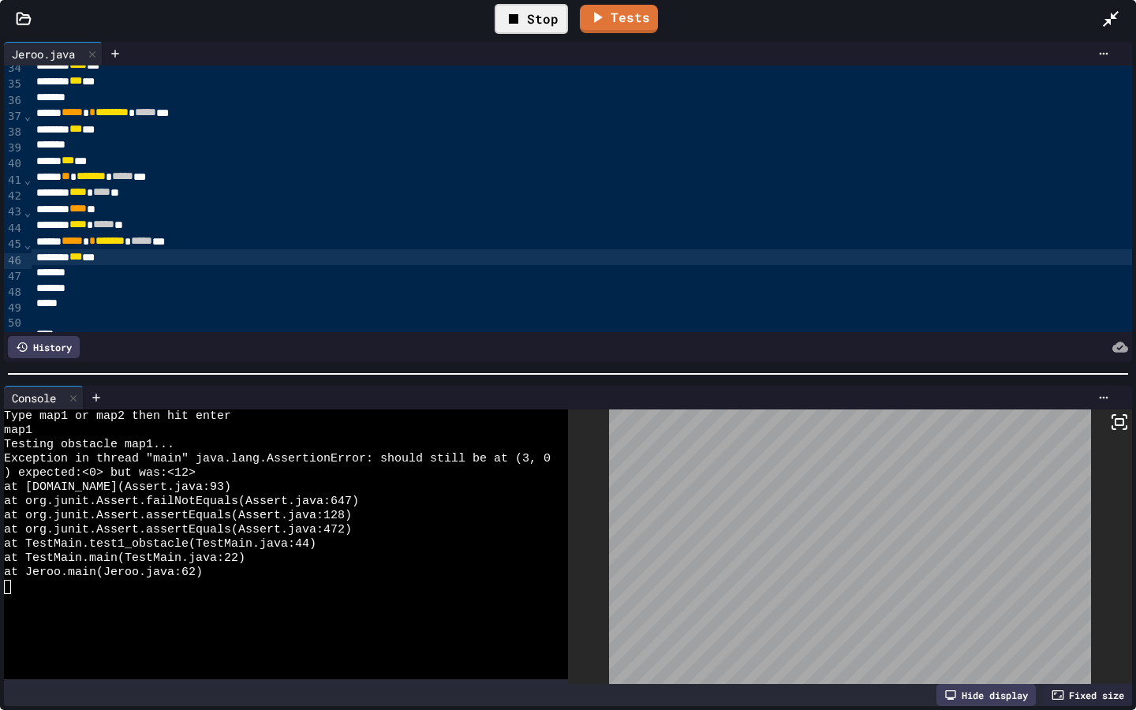
click at [74, 248] on div "***** * * ******* * ***** ***" at bounding box center [786, 241] width 1509 height 16
click at [84, 243] on div at bounding box center [786, 241] width 1509 height 16
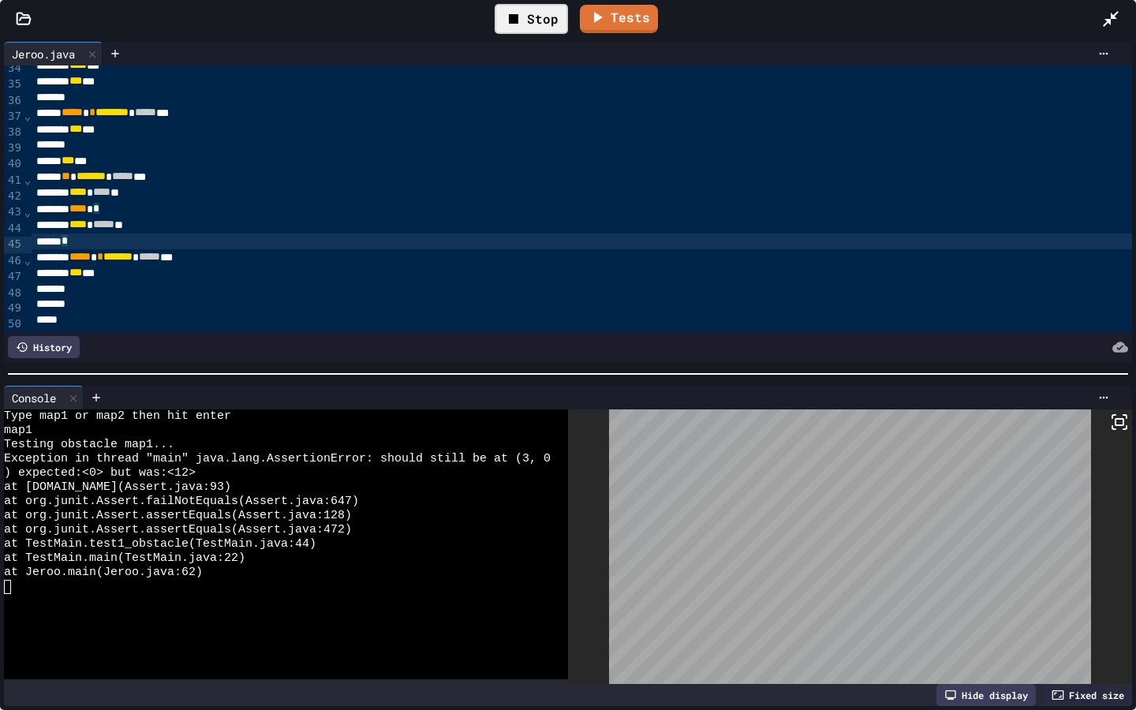
scroll to position [544, 0]
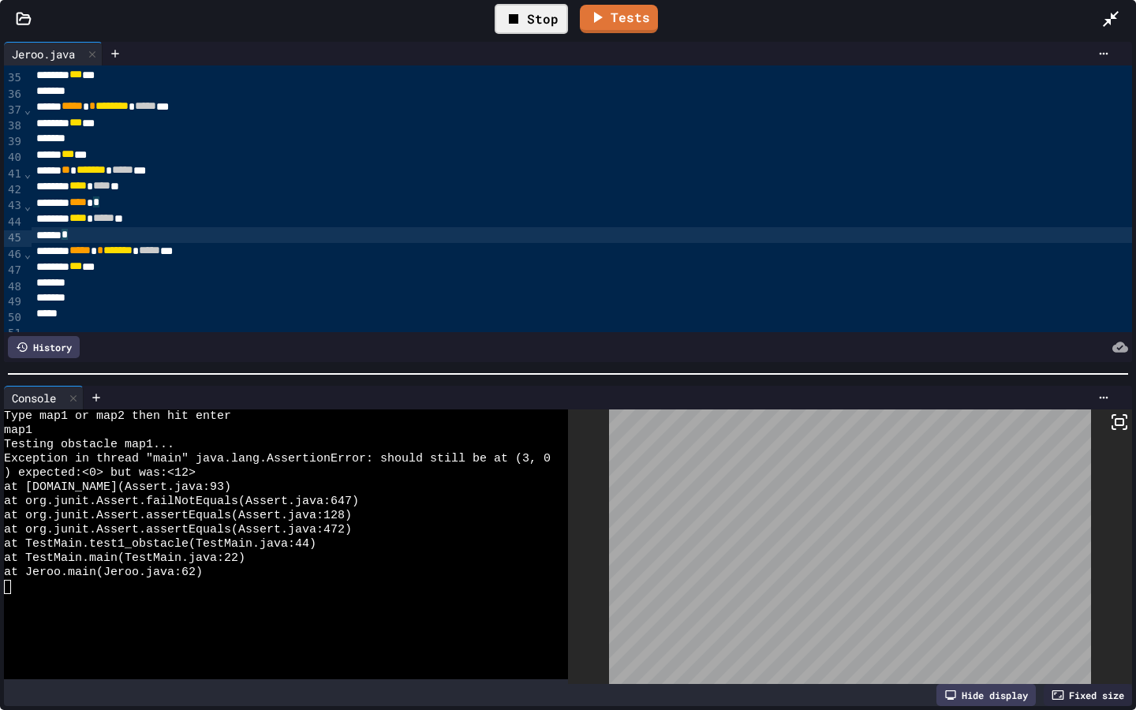
click at [545, 11] on div "Stop" at bounding box center [531, 19] width 73 height 30
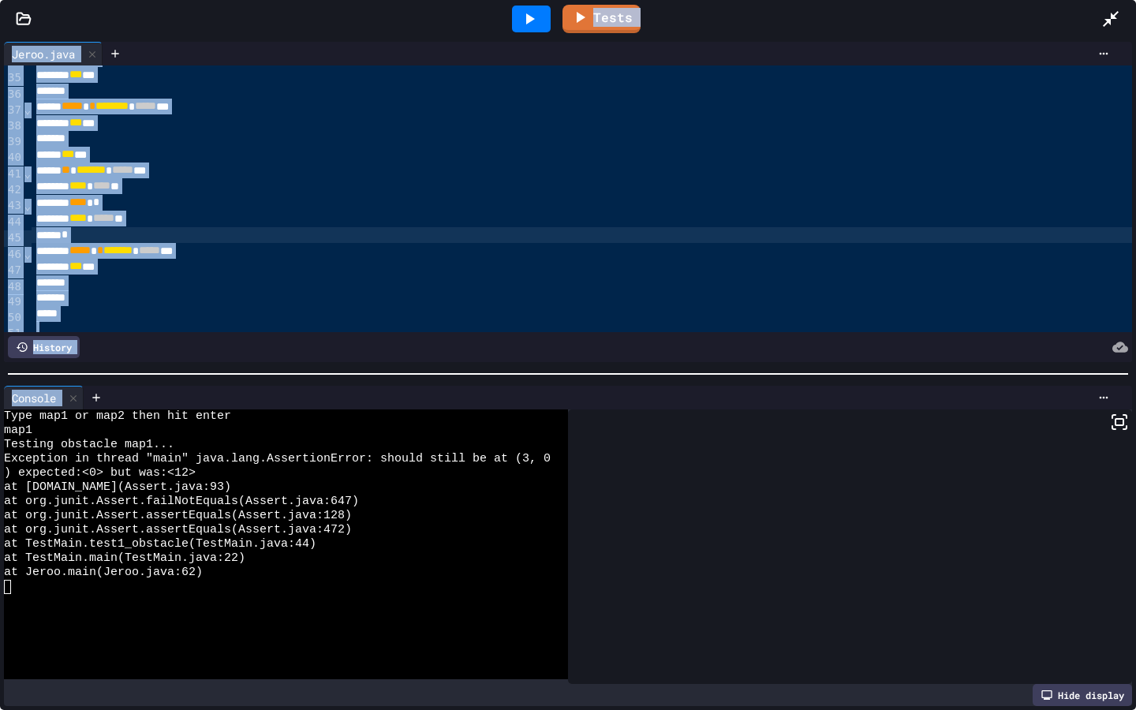
drag, startPoint x: 545, startPoint y: 11, endPoint x: 545, endPoint y: 600, distance: 589.3
click at [545, 11] on div at bounding box center [531, 19] width 39 height 27
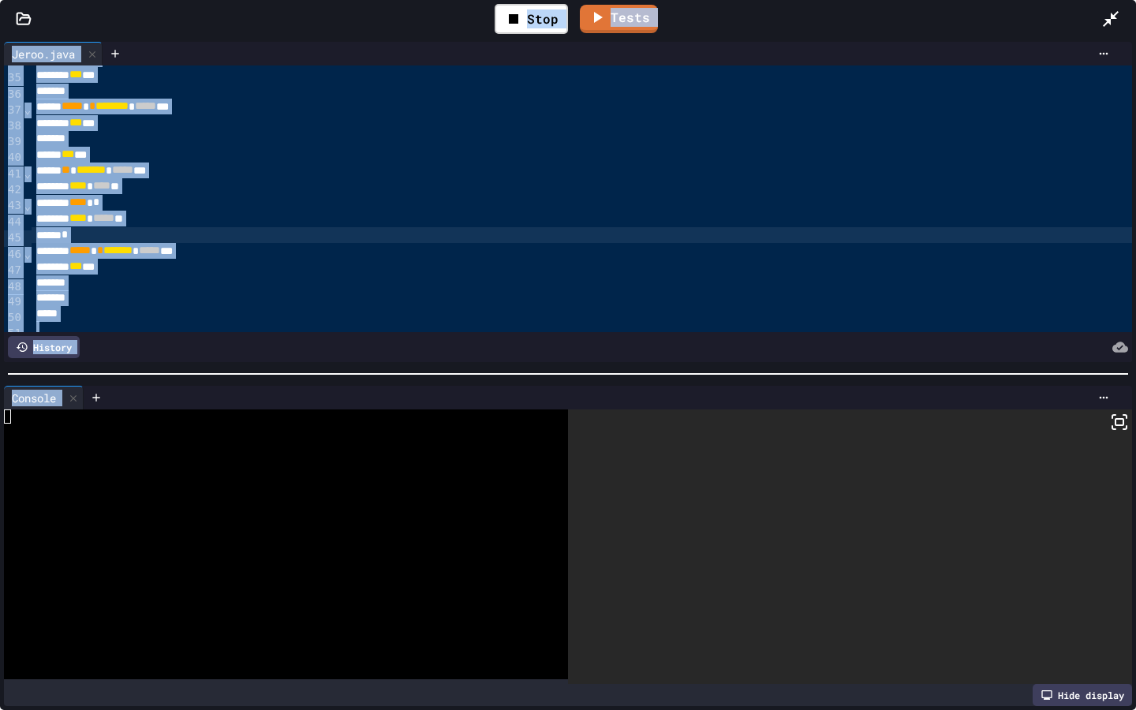
click at [464, 12] on div "Stop Tests" at bounding box center [574, 19] width 1054 height 46
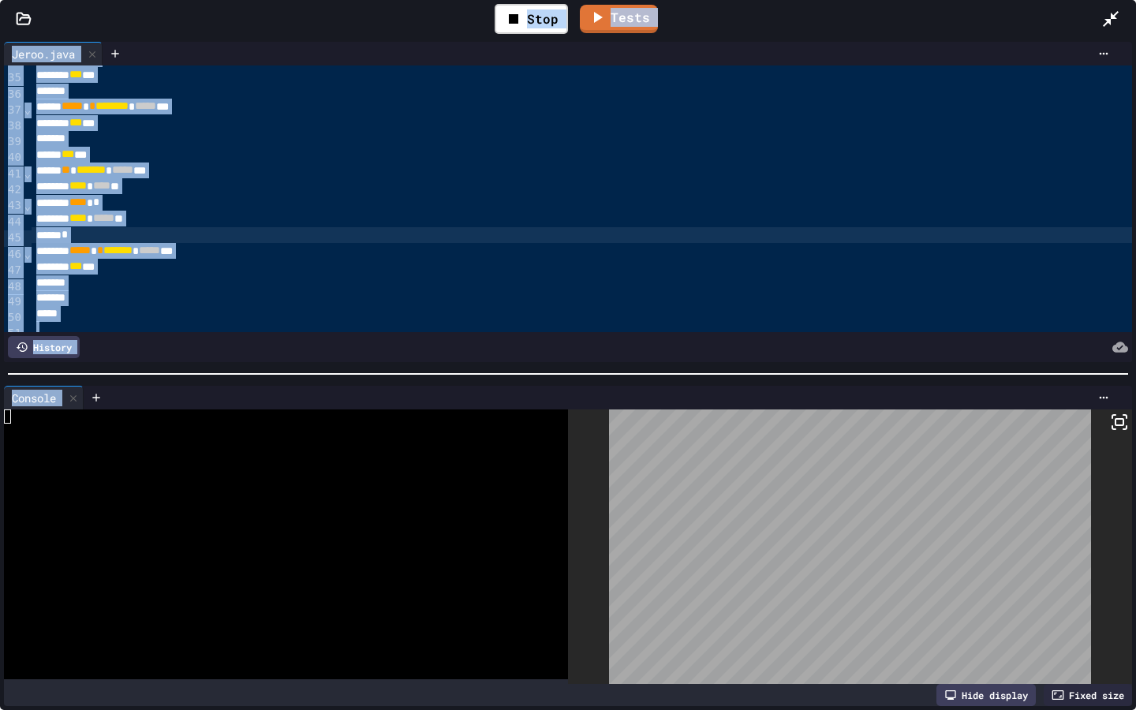
drag, startPoint x: 214, startPoint y: 15, endPoint x: 214, endPoint y: 604, distance: 589.3
click at [214, 15] on div "Stop Tests" at bounding box center [574, 19] width 1054 height 46
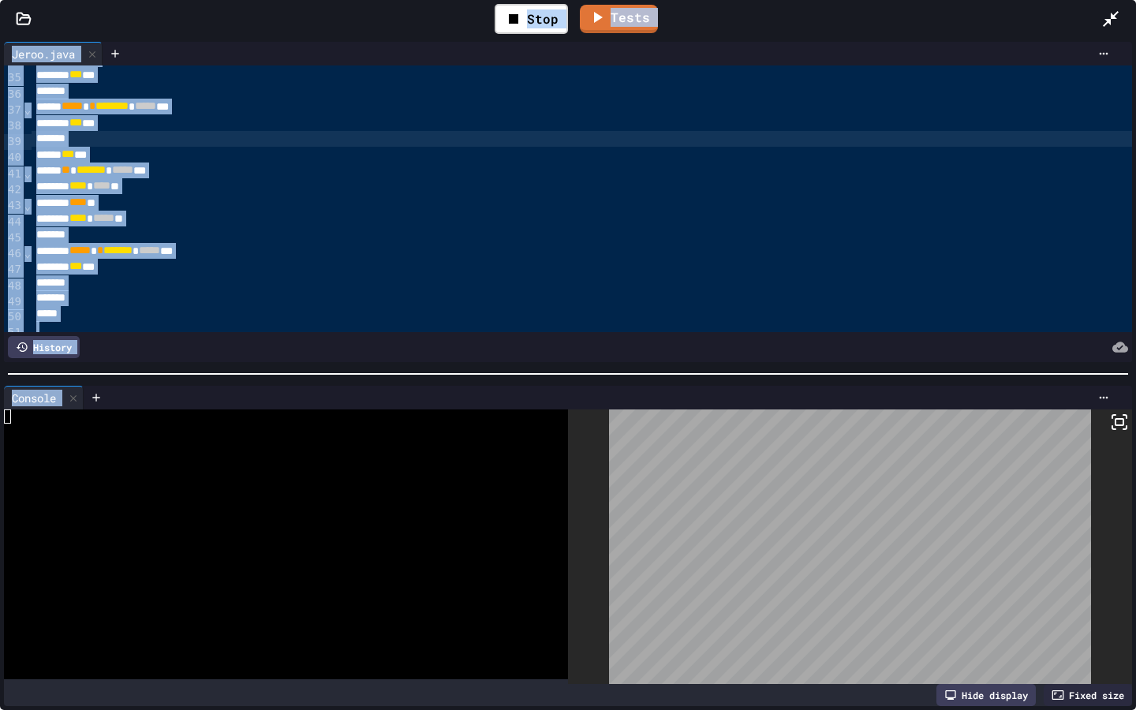
click at [161, 134] on div "*" at bounding box center [786, 139] width 1509 height 16
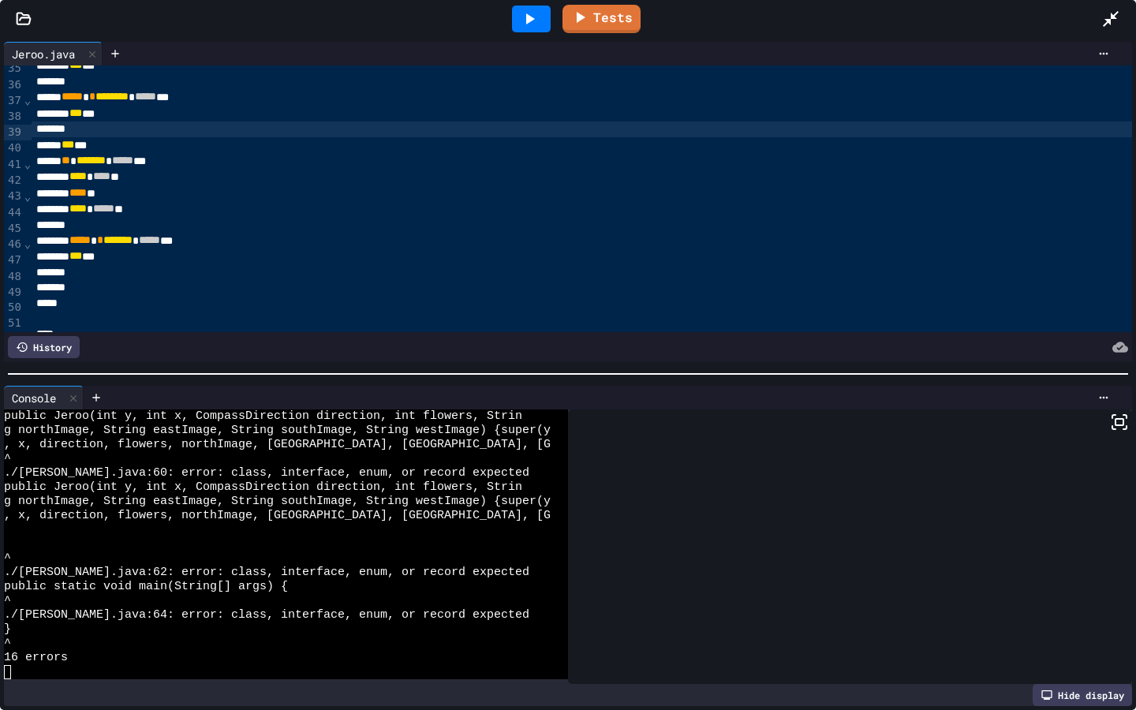
scroll to position [555, 0]
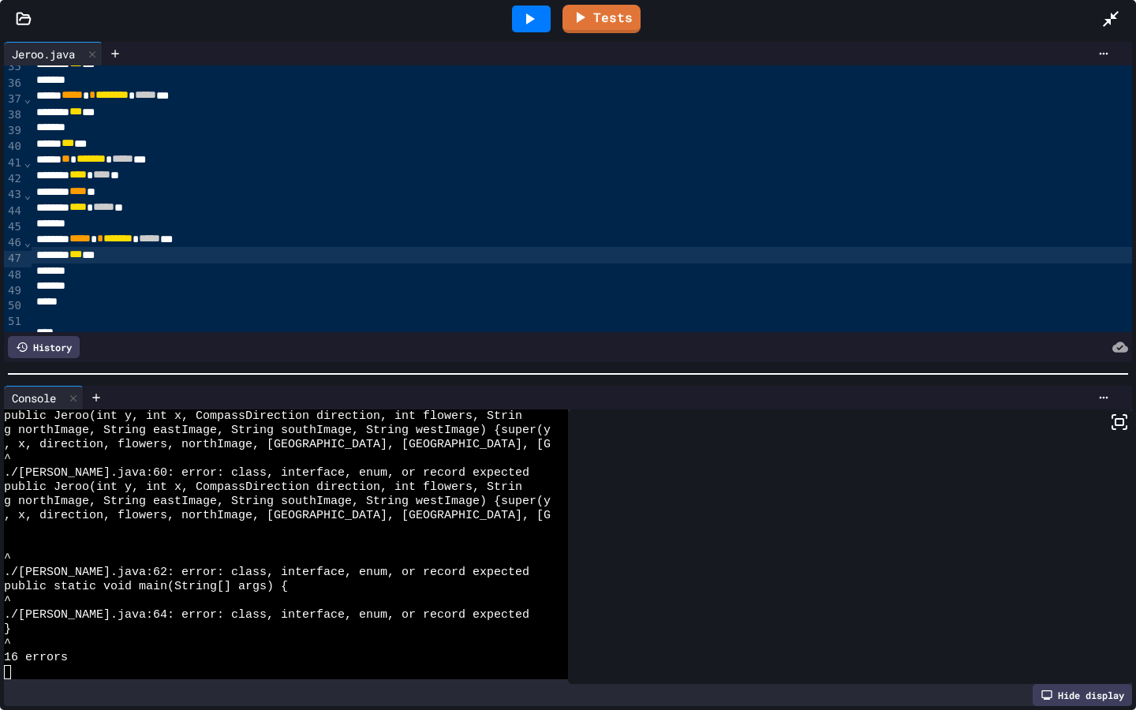
click at [84, 267] on div "*" at bounding box center [786, 271] width 1509 height 16
click at [84, 270] on div "*" at bounding box center [786, 271] width 1509 height 16
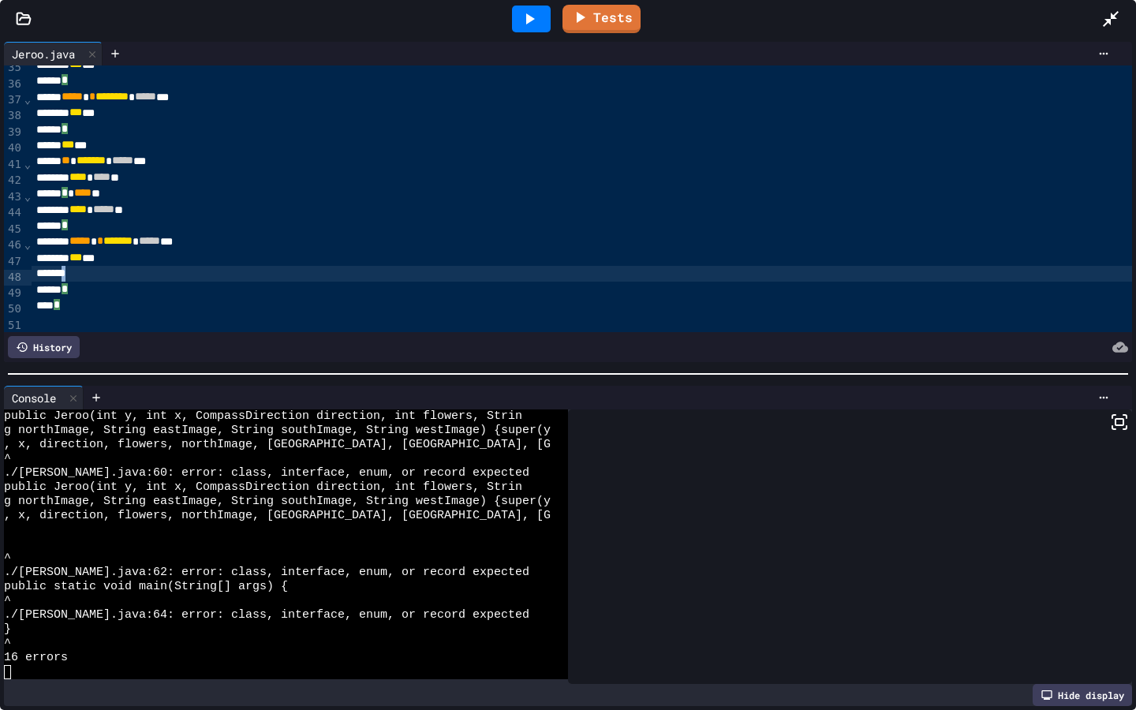
click at [84, 270] on div "*" at bounding box center [786, 274] width 1509 height 16
click at [85, 275] on div "*" at bounding box center [786, 274] width 1509 height 16
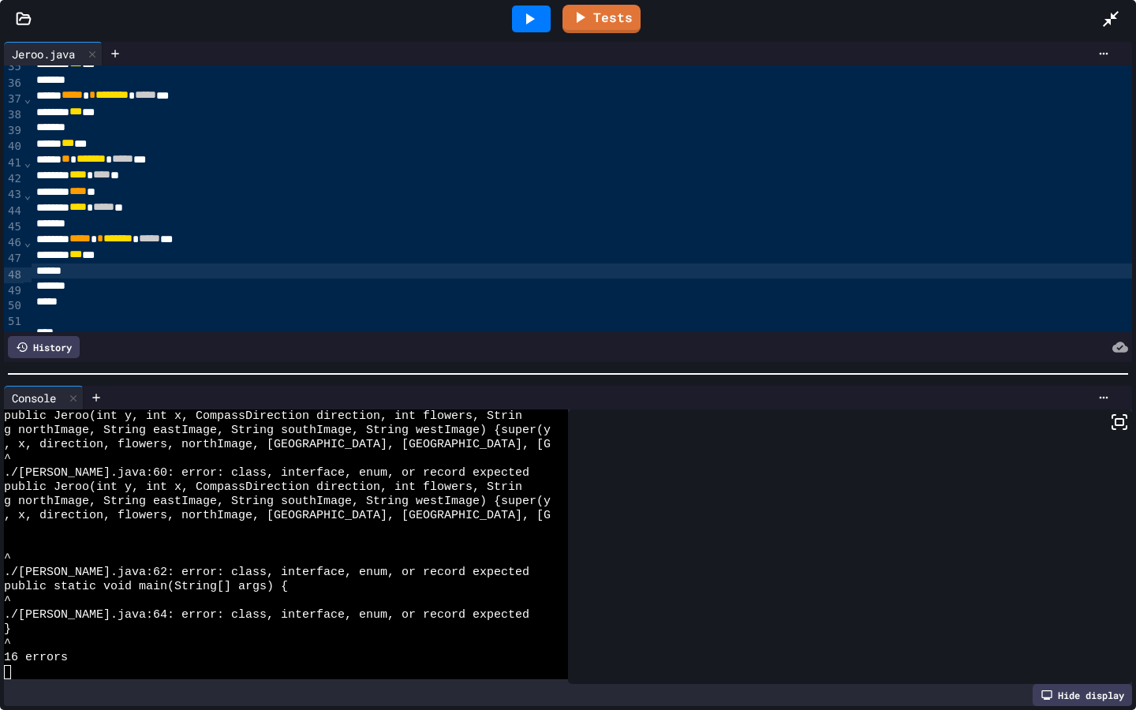
click at [534, 23] on icon at bounding box center [529, 18] width 19 height 19
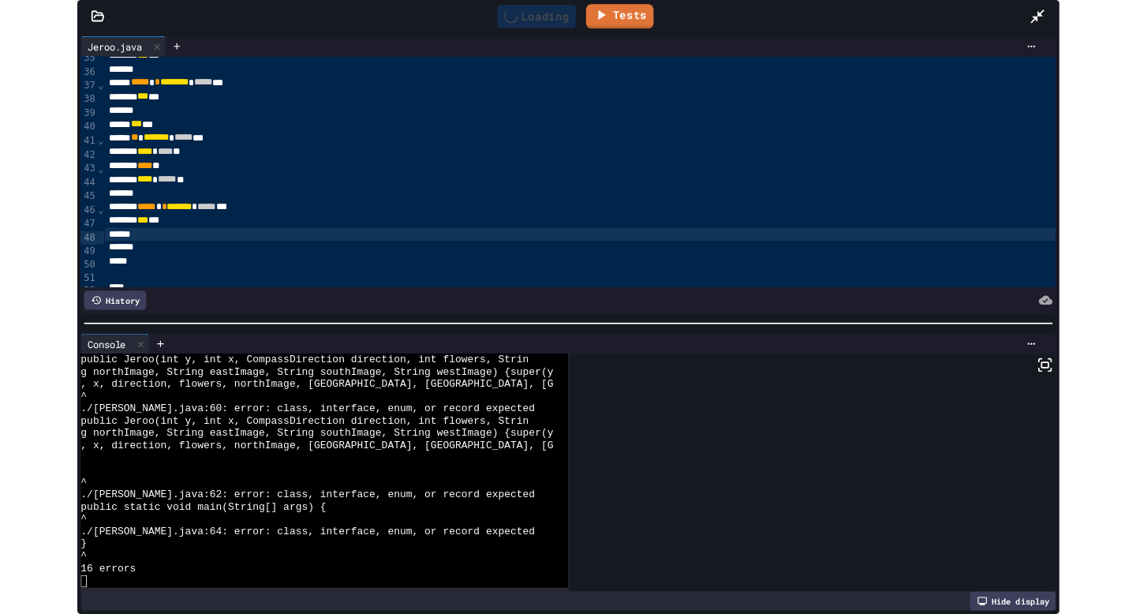
scroll to position [0, 0]
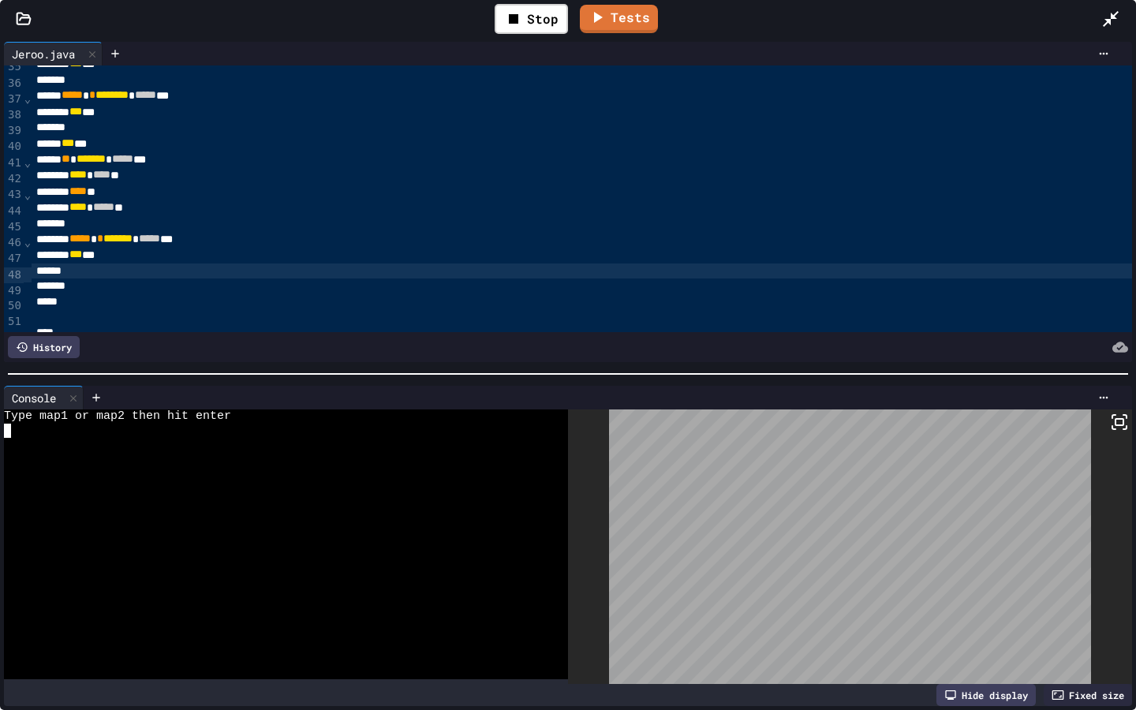
click at [14, 435] on div at bounding box center [277, 431] width 547 height 14
click at [9, 473] on textarea "Terminal input" at bounding box center [7, 473] width 7 height 14
click at [539, 20] on div "Stop" at bounding box center [531, 19] width 73 height 30
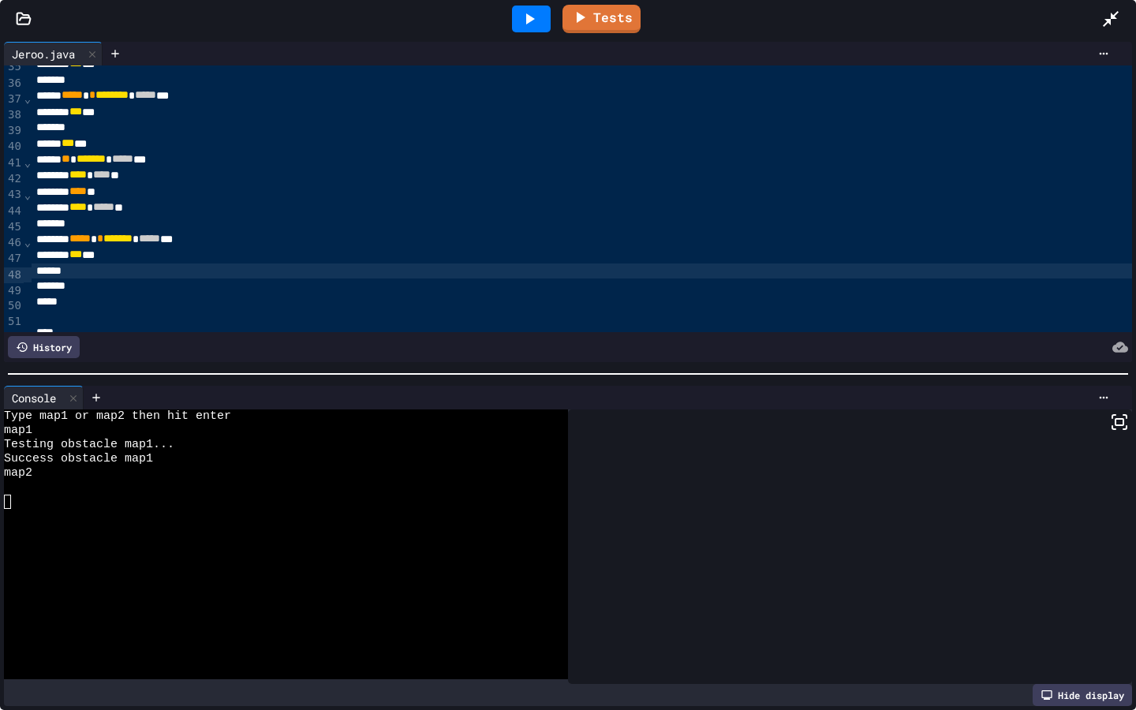
click at [539, 20] on icon at bounding box center [529, 18] width 19 height 19
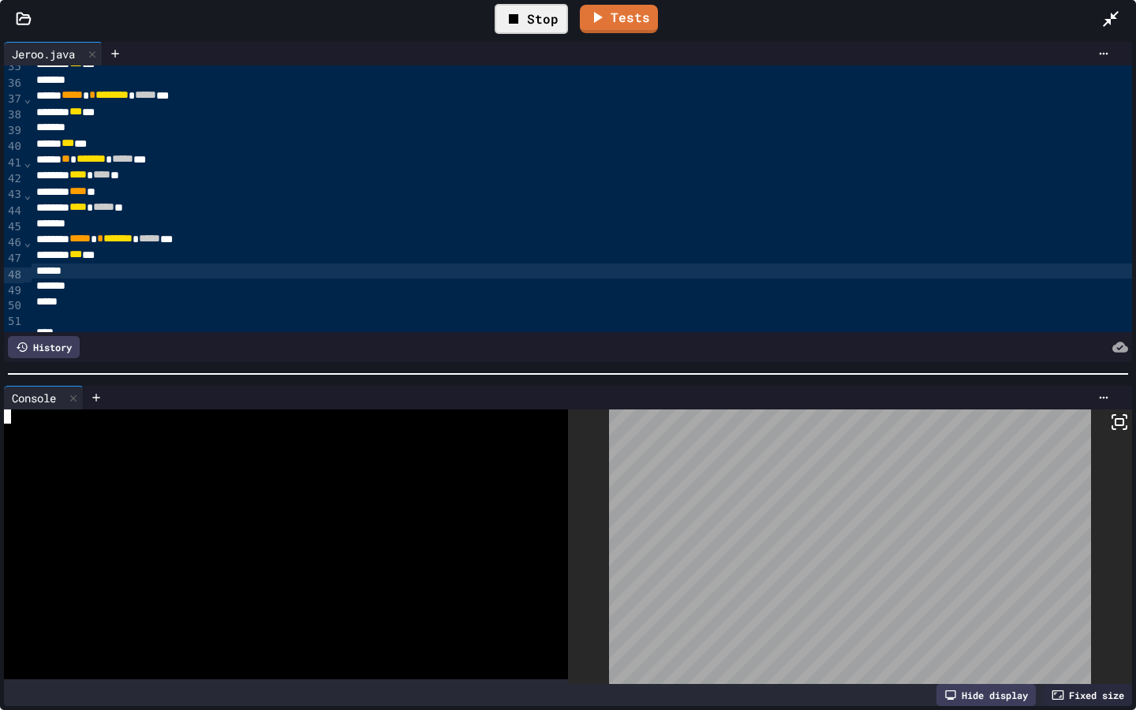
click at [98, 444] on div at bounding box center [277, 445] width 547 height 14
click at [95, 441] on div at bounding box center [277, 445] width 547 height 14
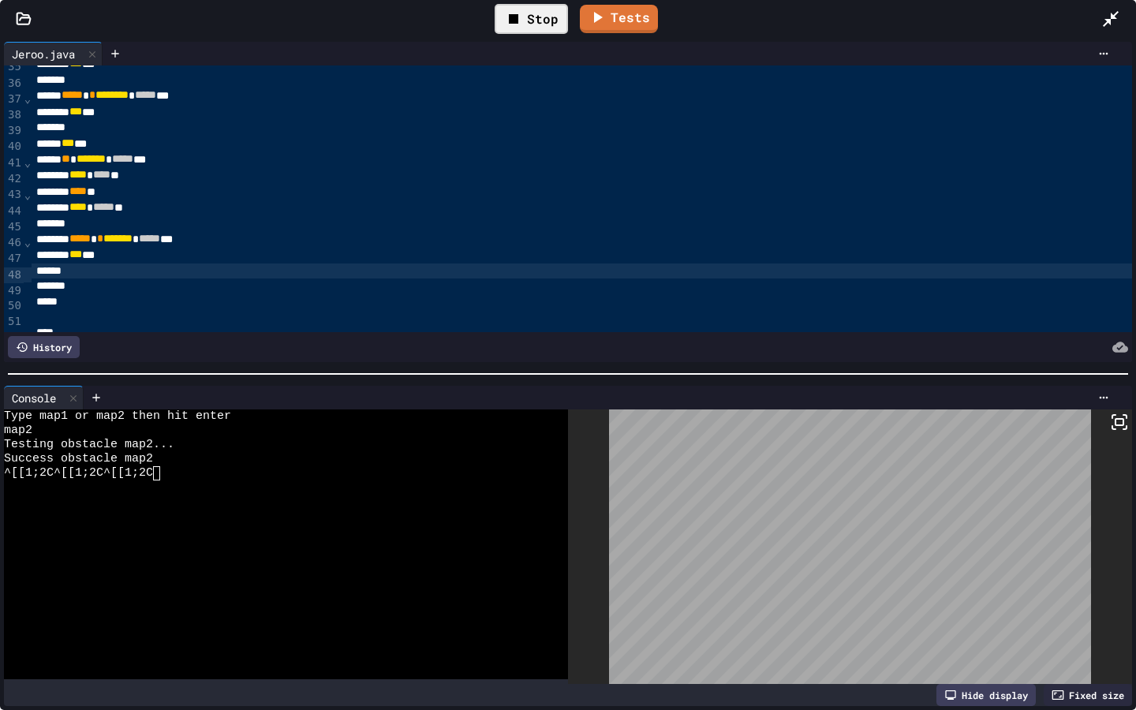
click at [1104, 16] on icon at bounding box center [1110, 18] width 19 height 19
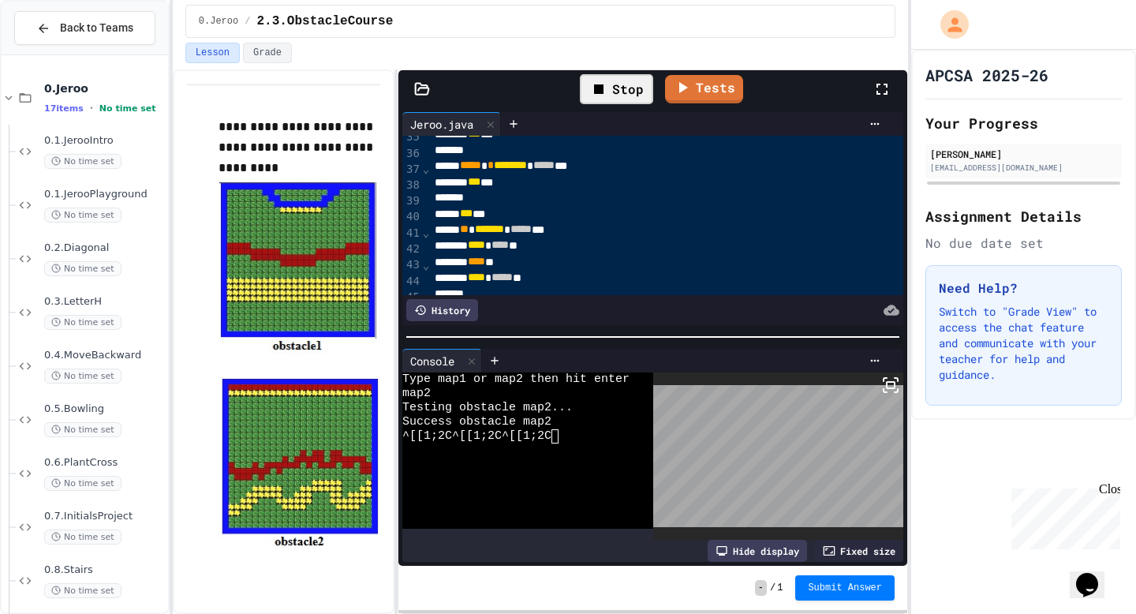
click at [831, 570] on div "- / 1 Submit Answer" at bounding box center [652, 588] width 509 height 44
click at [844, 594] on button "Submit Answer" at bounding box center [844, 586] width 99 height 25
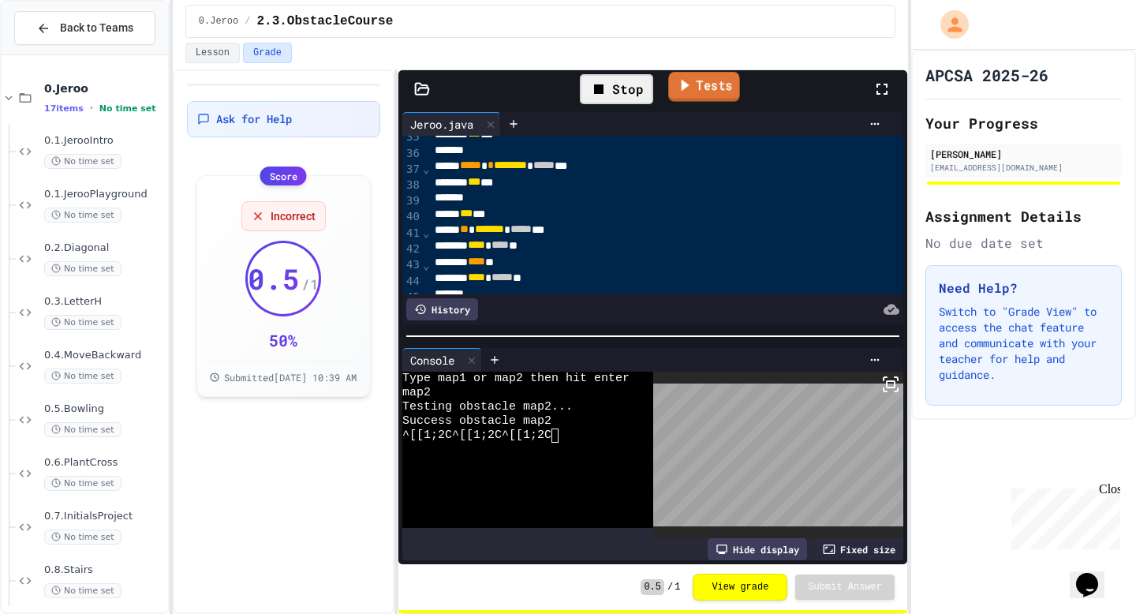
click at [697, 88] on link "Tests" at bounding box center [703, 87] width 71 height 30
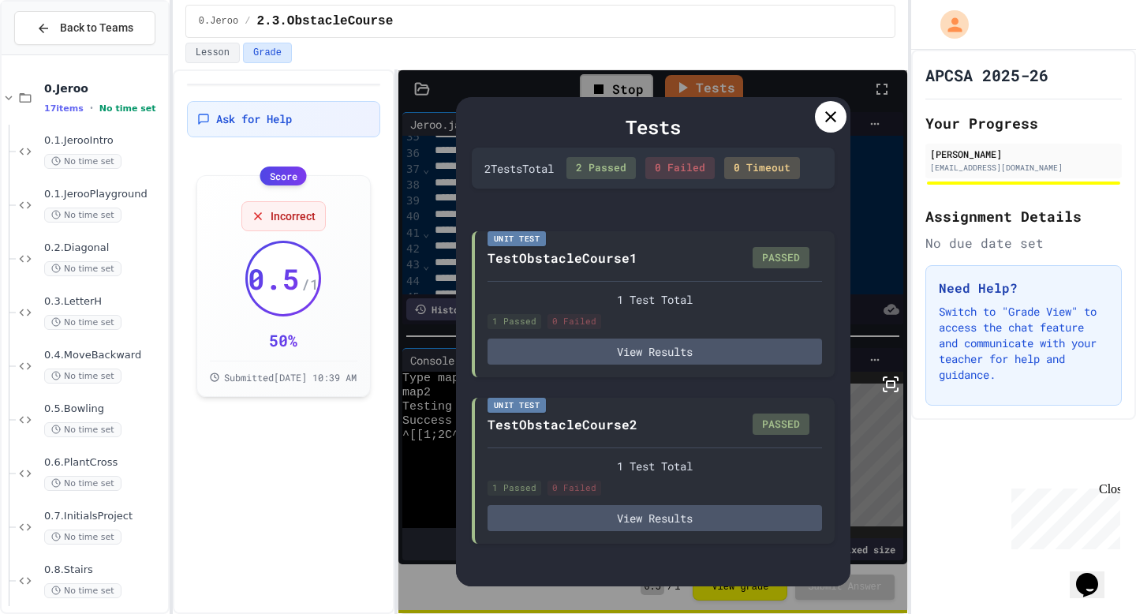
click at [821, 110] on icon at bounding box center [830, 116] width 19 height 19
